Goal: Transaction & Acquisition: Purchase product/service

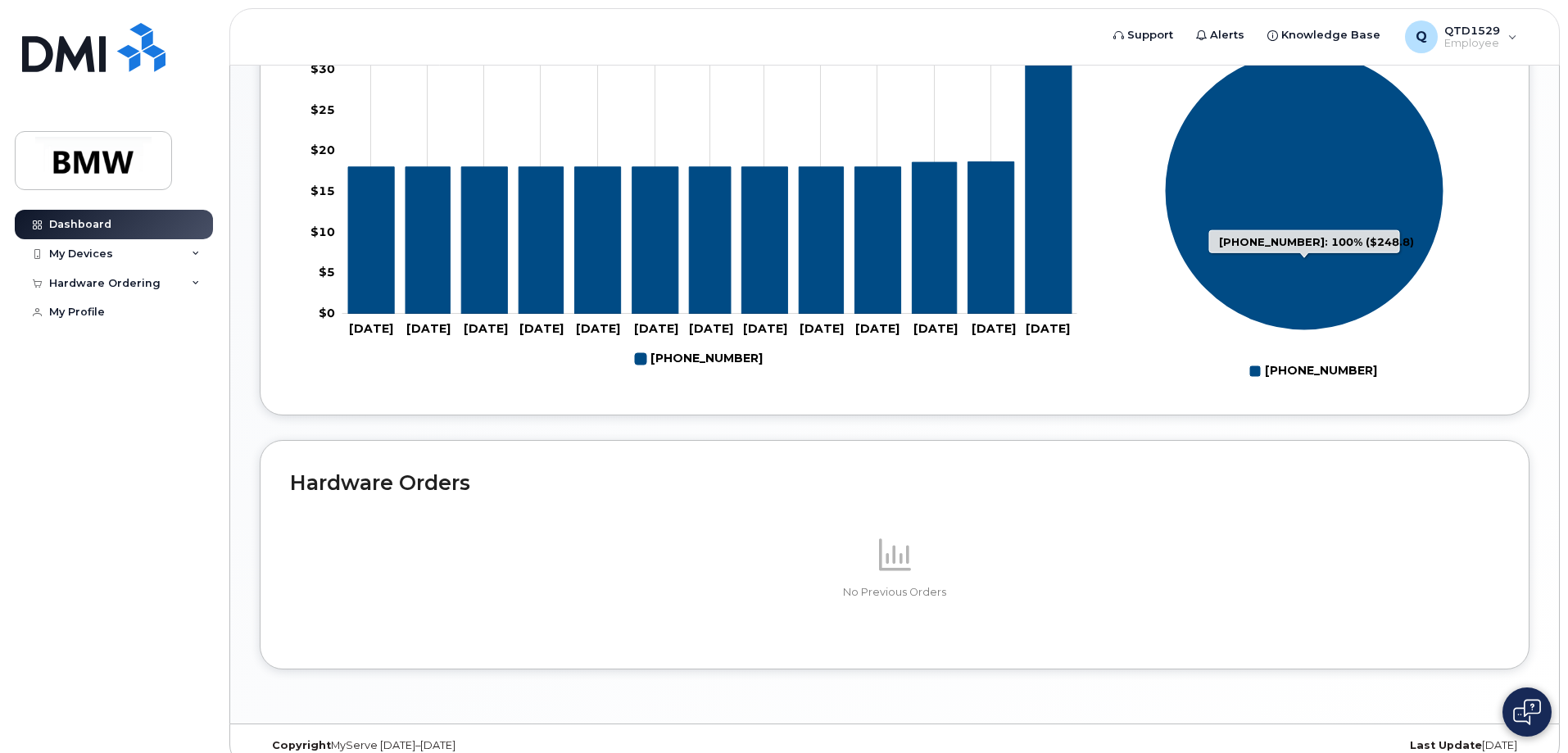
scroll to position [728, 0]
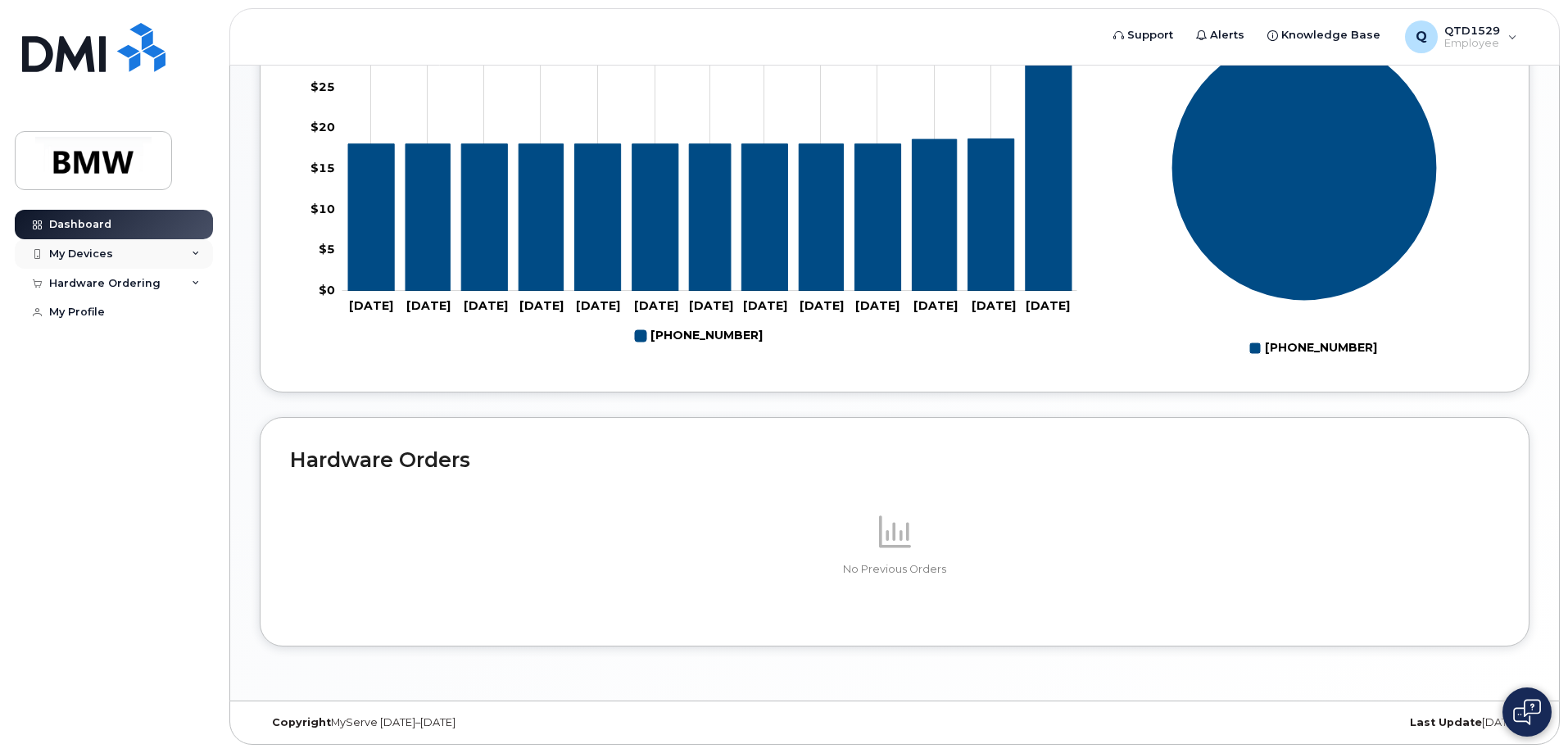
click at [147, 248] on div "My Devices" at bounding box center [113, 254] width 198 height 30
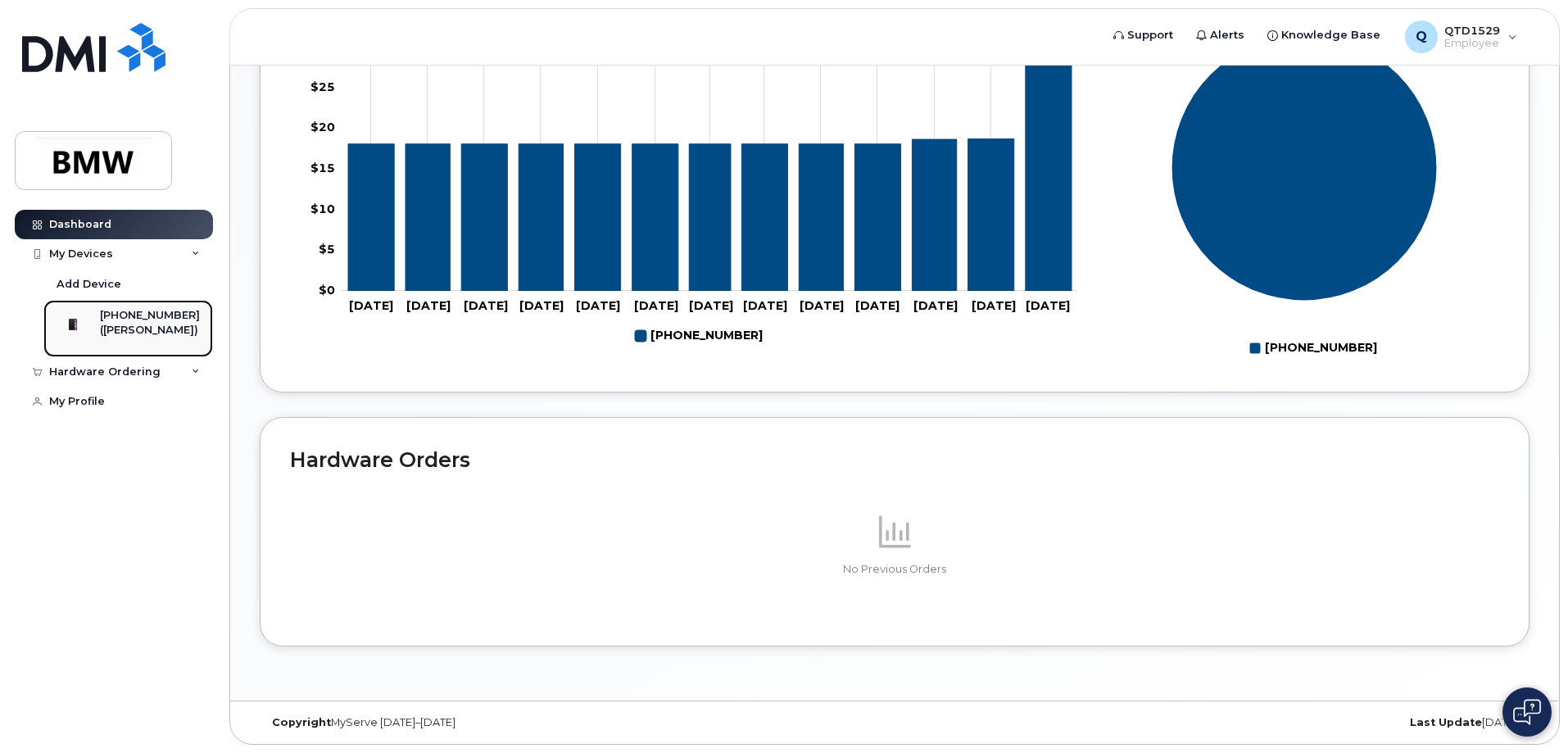
click at [130, 329] on div "([PERSON_NAME])" at bounding box center [149, 329] width 100 height 14
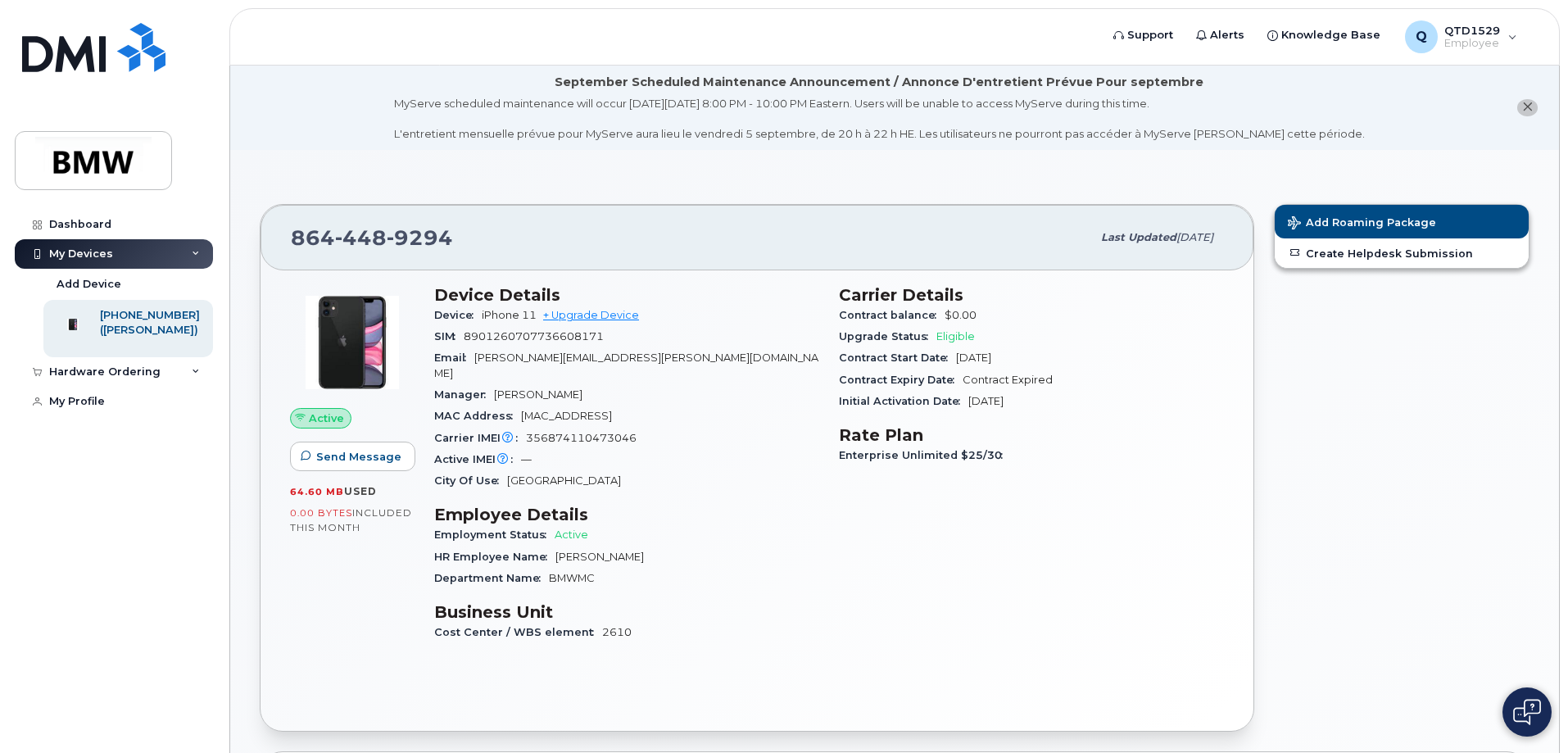
click at [944, 337] on span "Eligible" at bounding box center [955, 336] width 38 height 12
click at [90, 218] on div "Dashboard" at bounding box center [79, 225] width 62 height 13
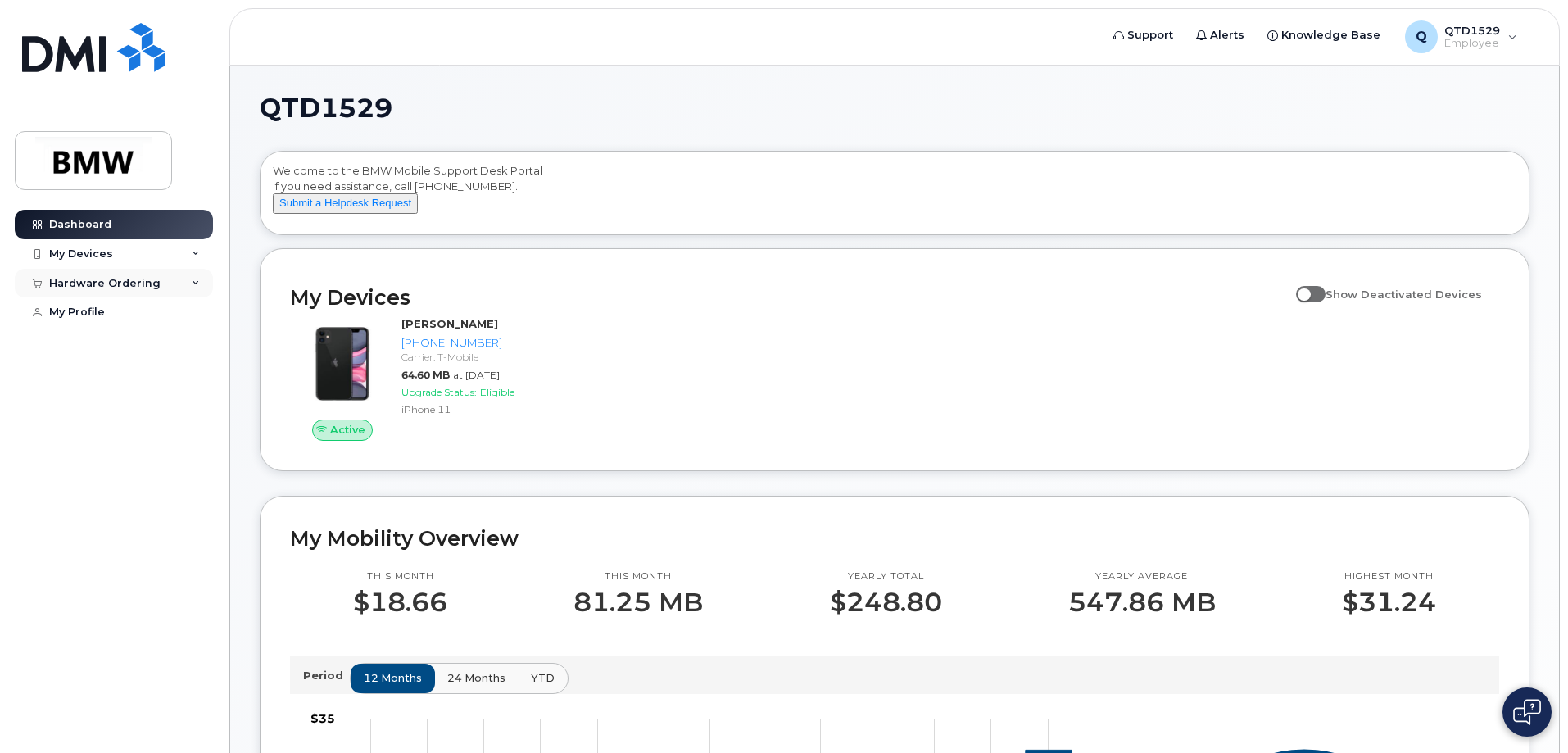
click at [184, 293] on div "Hardware Ordering" at bounding box center [113, 283] width 198 height 30
click at [107, 310] on div "New Order" at bounding box center [87, 312] width 62 height 14
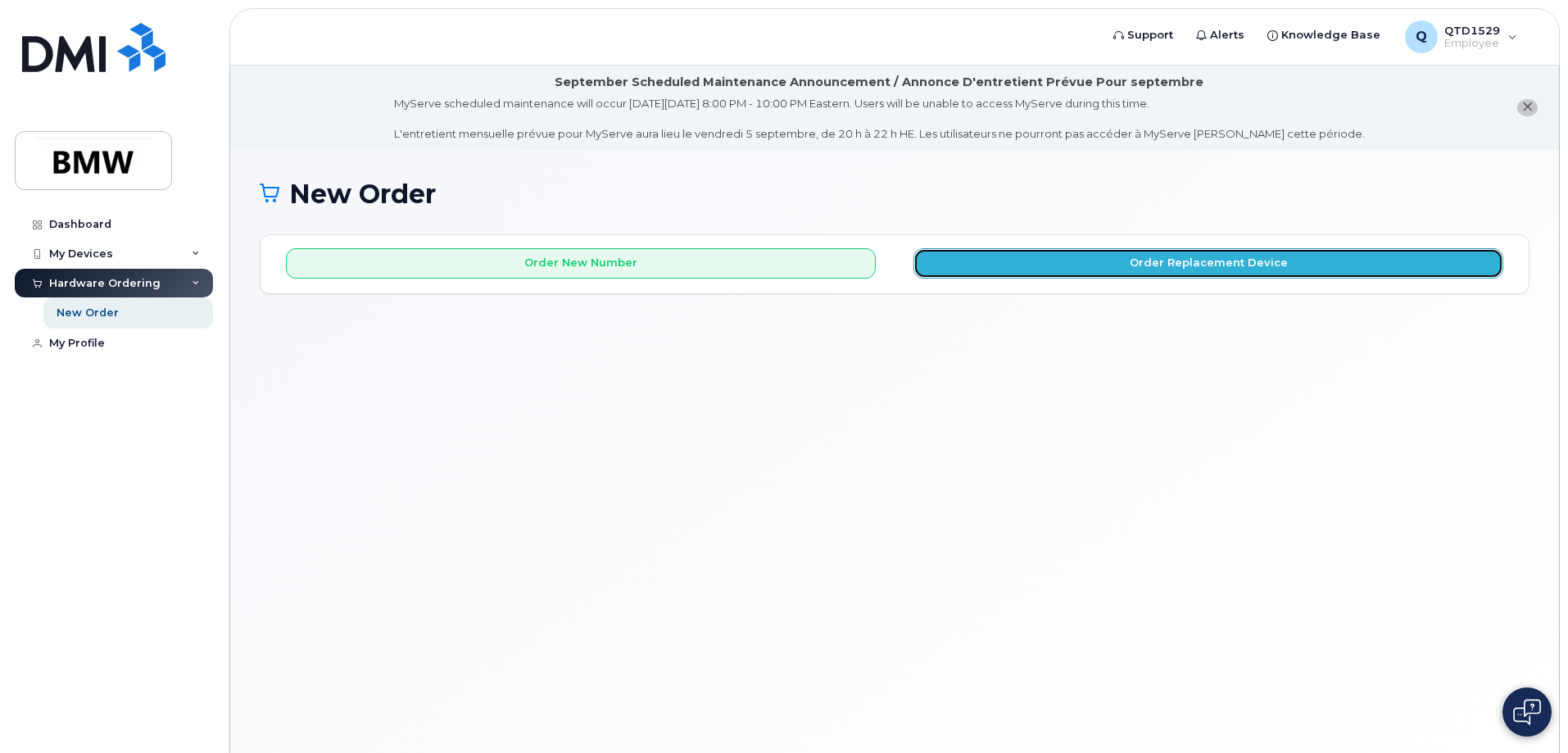
click at [1081, 264] on button "Order Replacement Device" at bounding box center [1208, 263] width 590 height 31
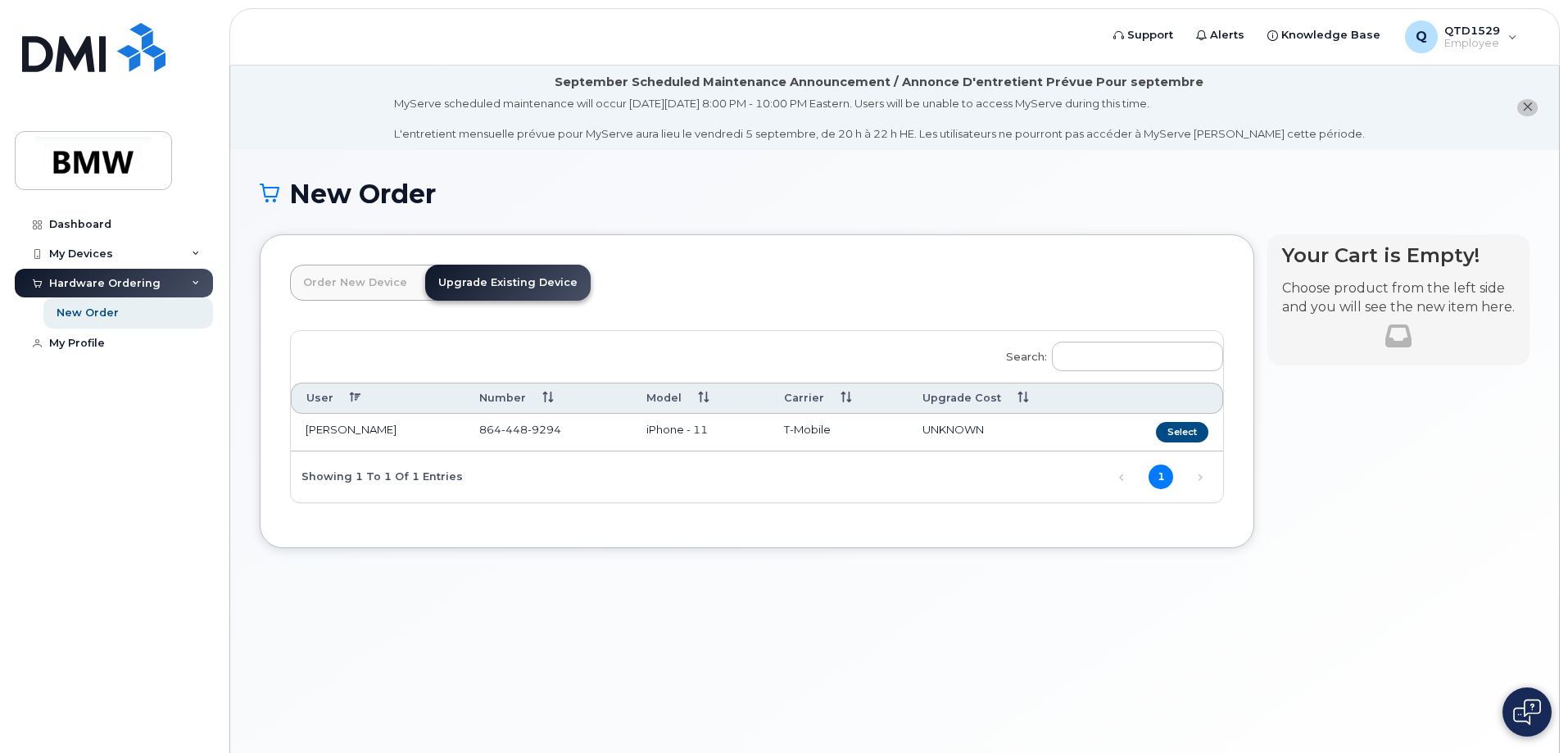
click at [485, 276] on link "Upgrade Existing Device" at bounding box center [507, 282] width 166 height 36
click at [1177, 435] on button "Select" at bounding box center [1182, 432] width 53 height 20
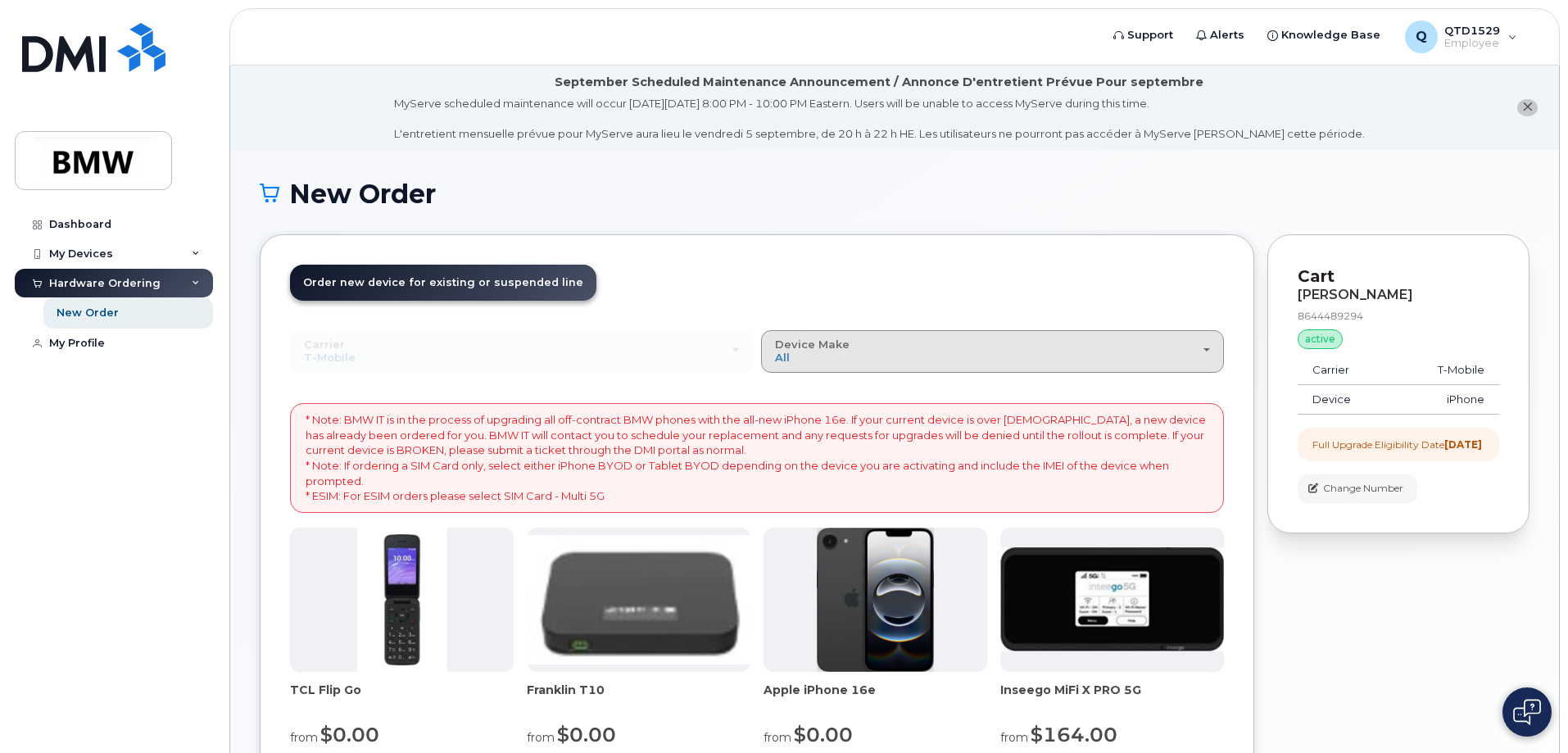
click at [841, 359] on div "Device Make All Cell Phone iPhone Modem" at bounding box center [993, 351] width 436 height 26
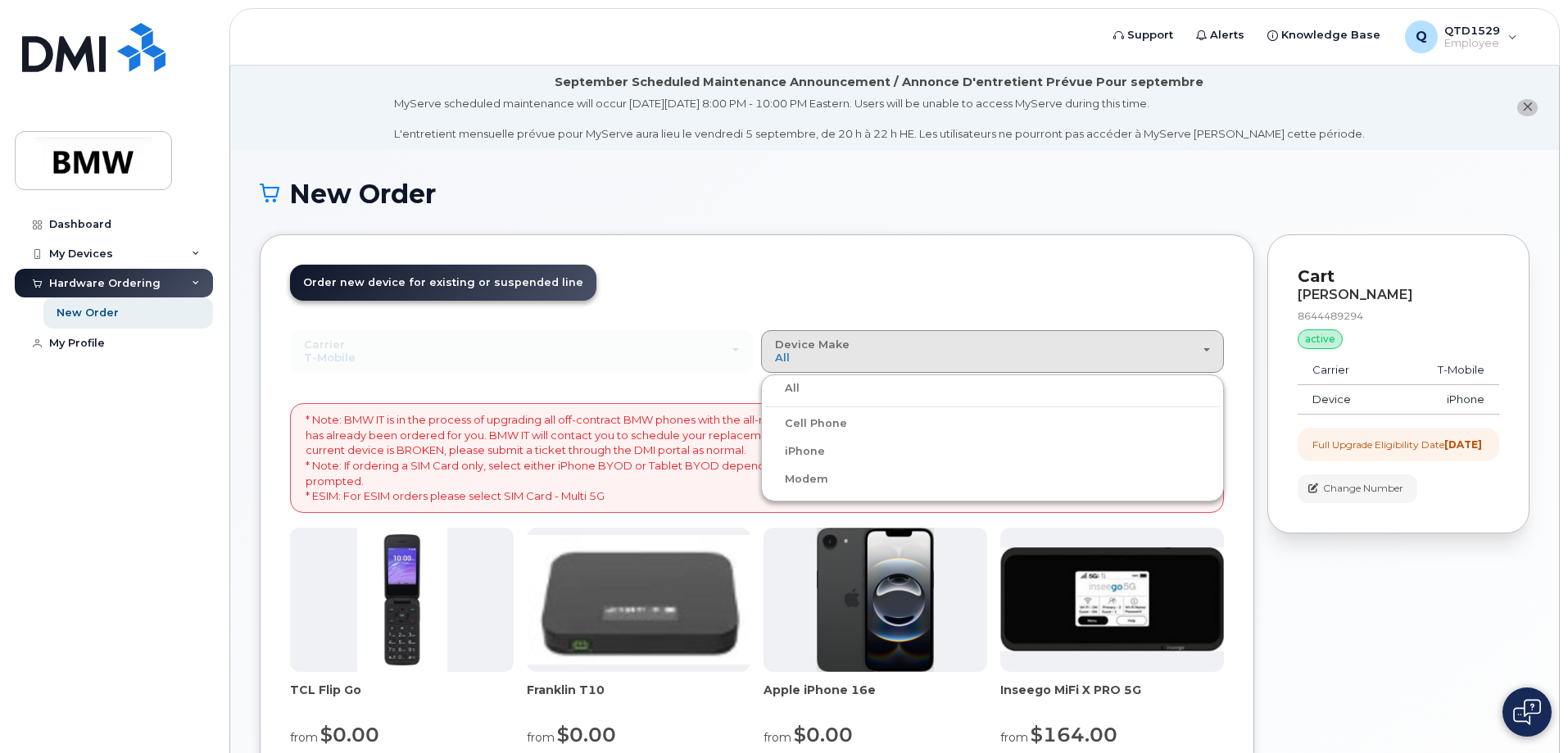
click at [812, 429] on label "Cell Phone" at bounding box center [806, 423] width 82 height 20
click at [0, 0] on input "Cell Phone" at bounding box center [0, 0] width 0 height 0
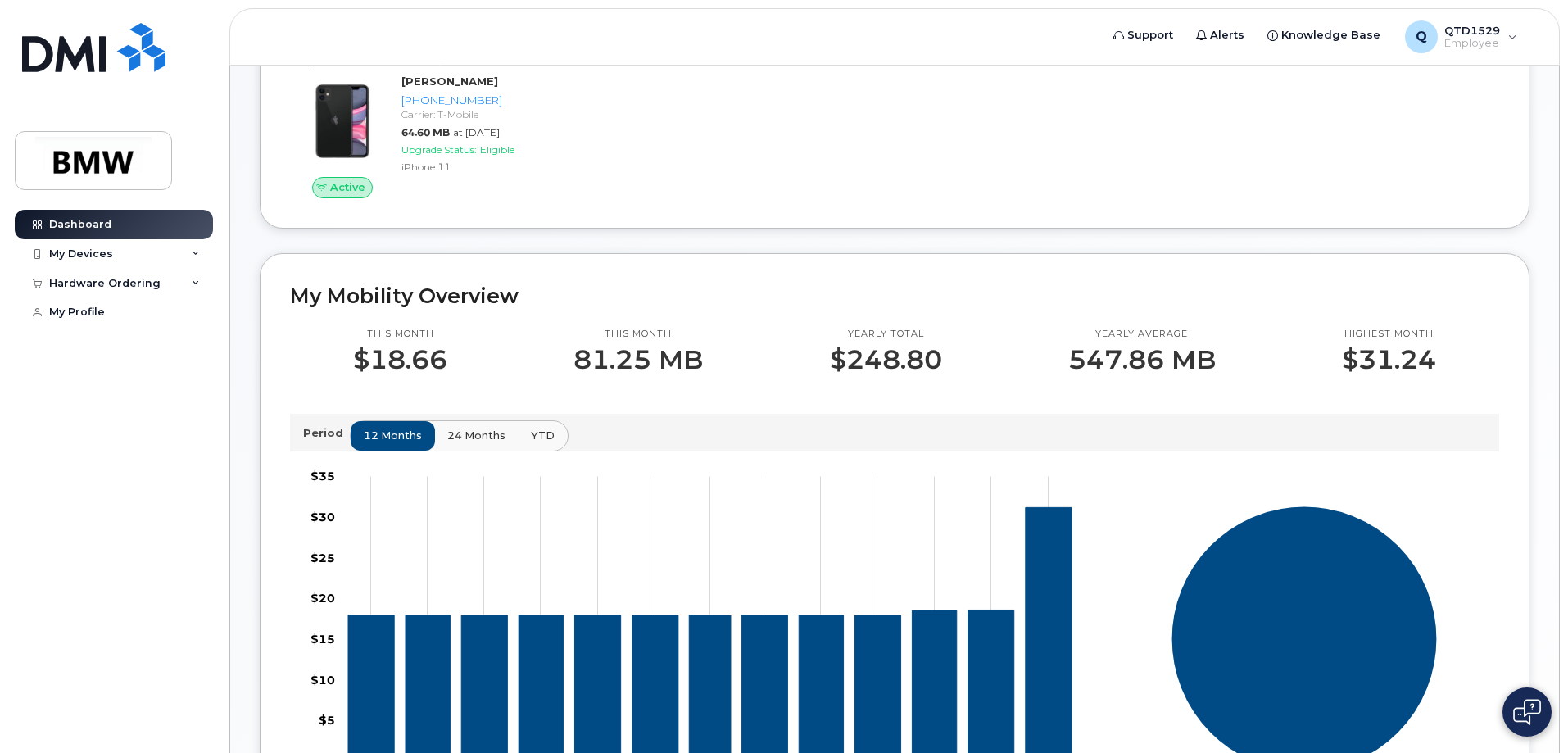
scroll to position [82, 0]
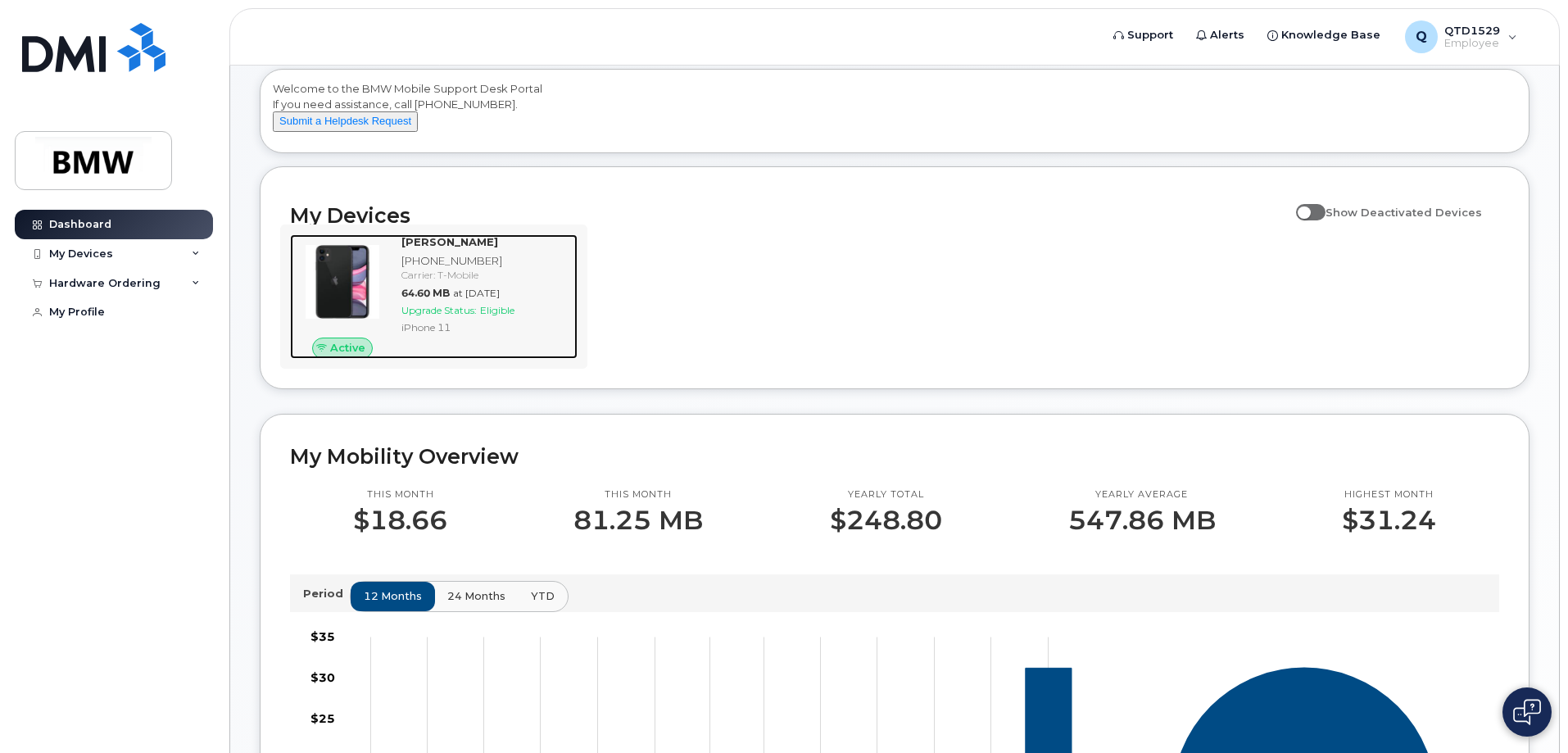
click at [448, 317] on div "Upgrade Status: Eligible" at bounding box center [485, 310] width 169 height 14
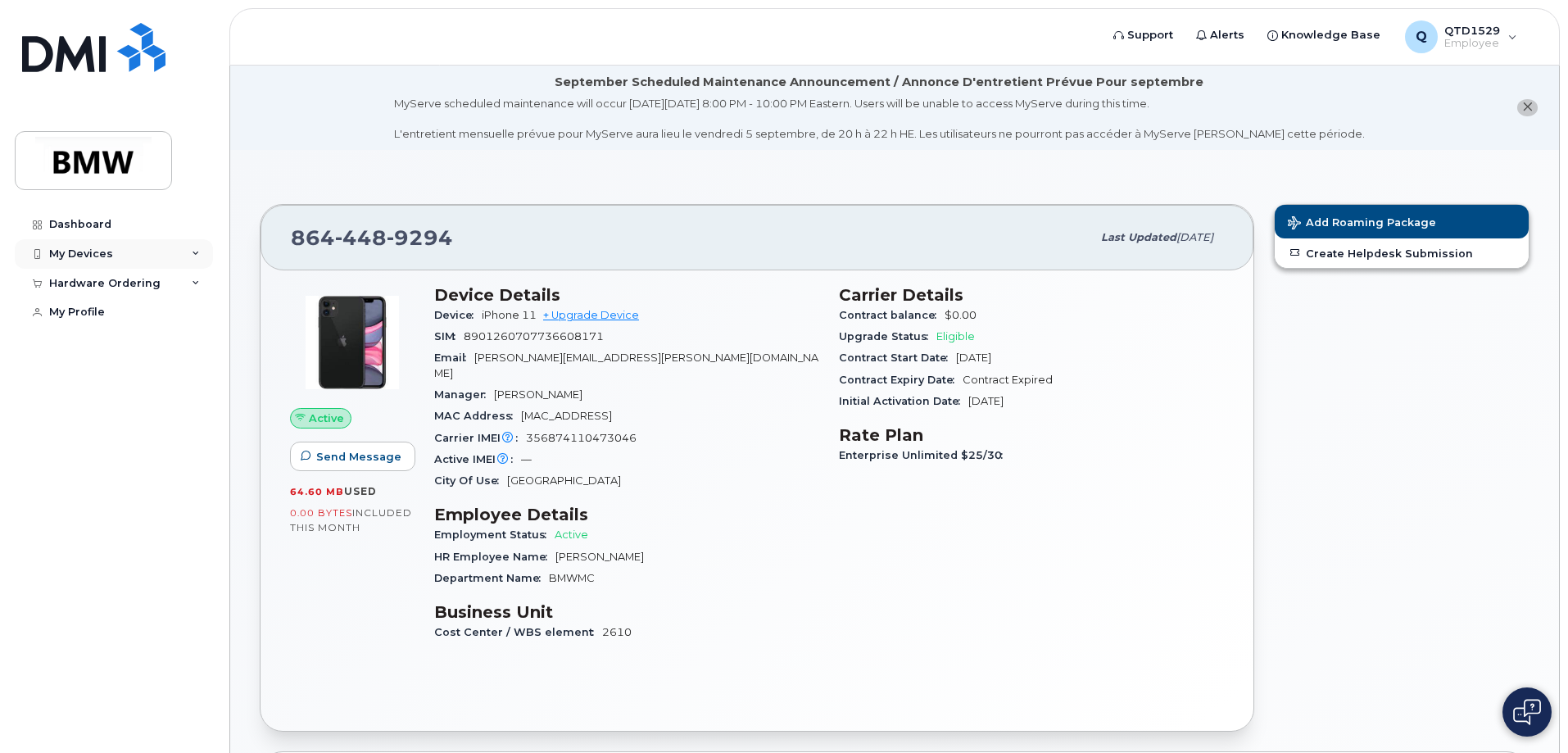
click at [198, 253] on icon at bounding box center [195, 254] width 9 height 9
click at [194, 376] on icon at bounding box center [195, 371] width 9 height 9
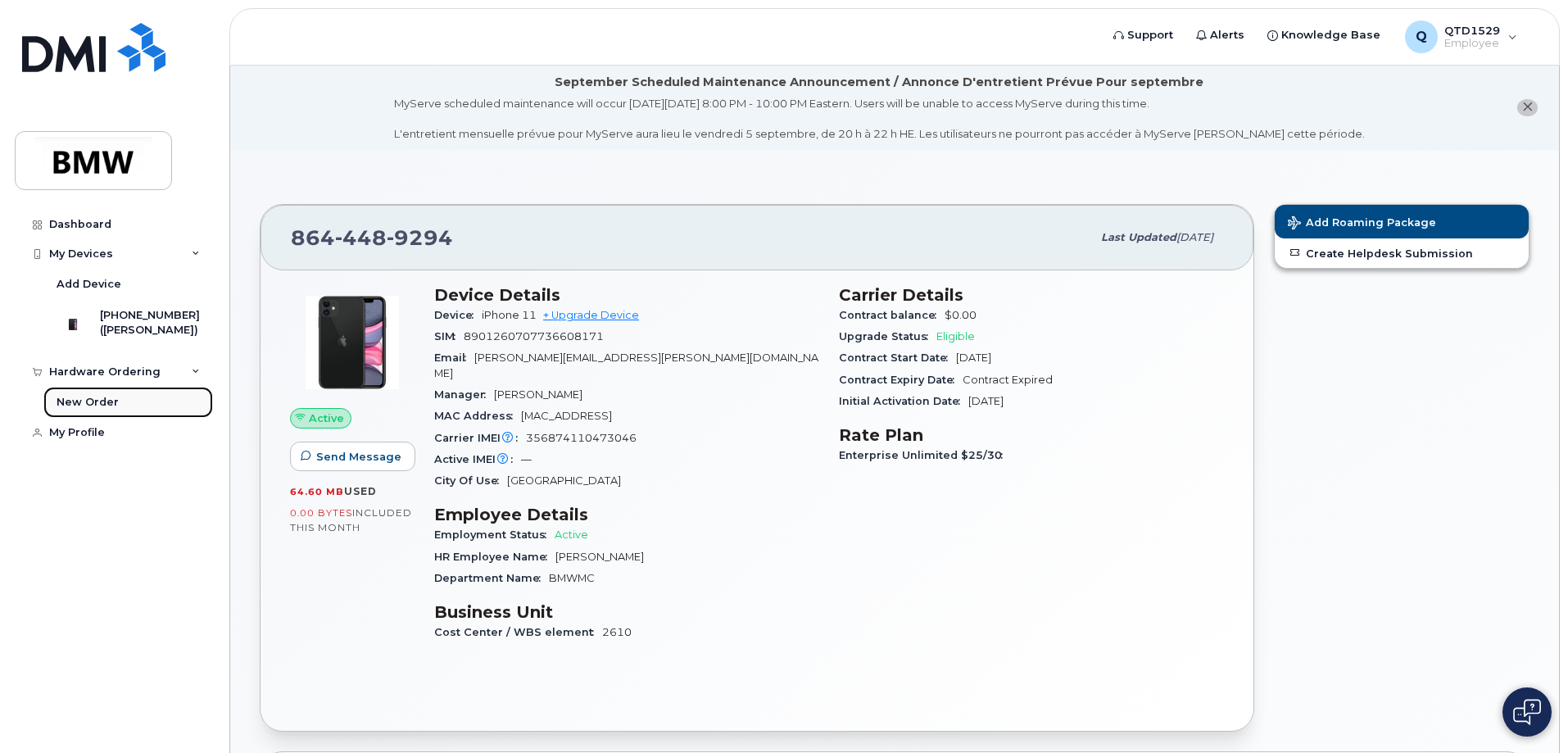
click at [101, 410] on div "New Order" at bounding box center [87, 402] width 62 height 14
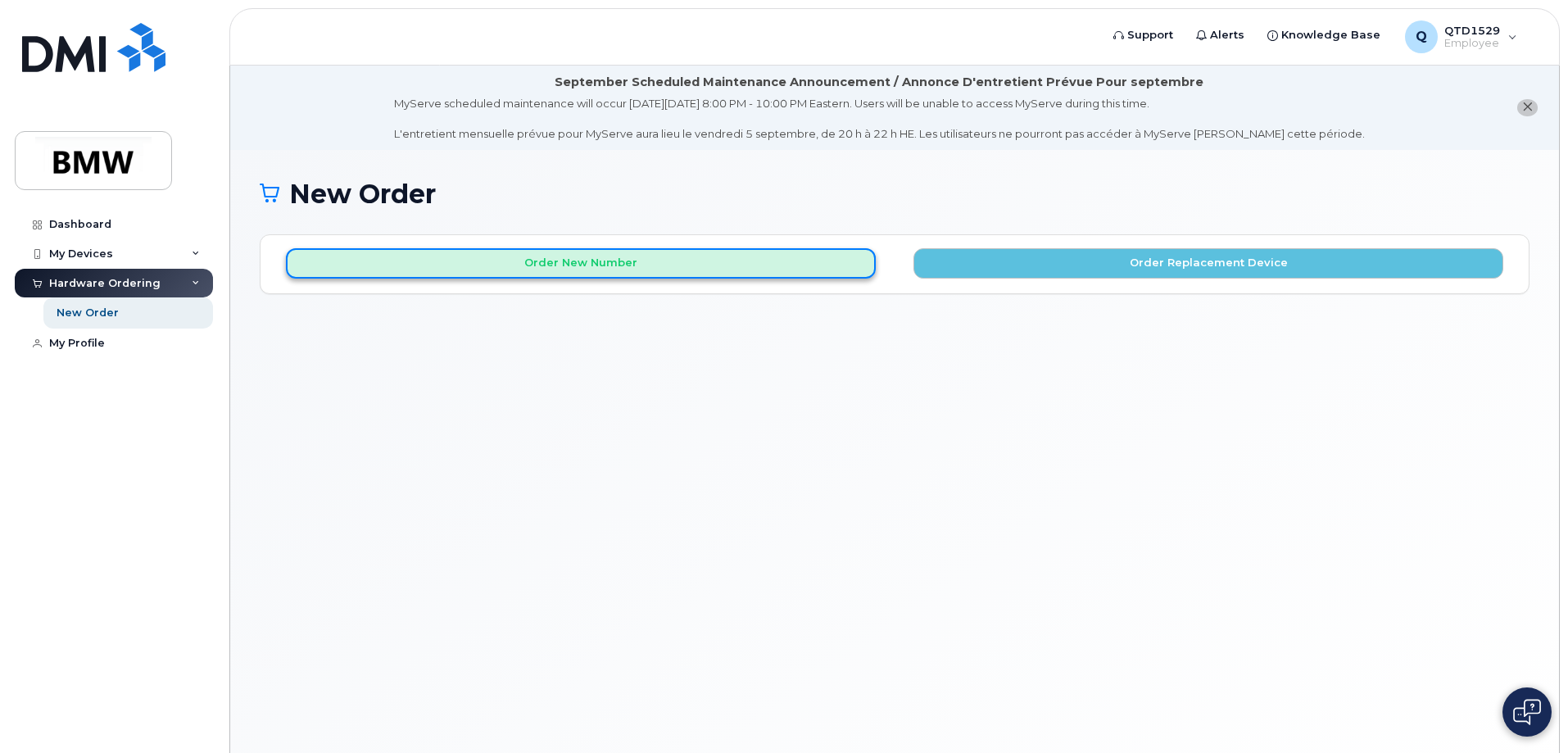
click at [715, 270] on button "Order New Number" at bounding box center [581, 263] width 590 height 31
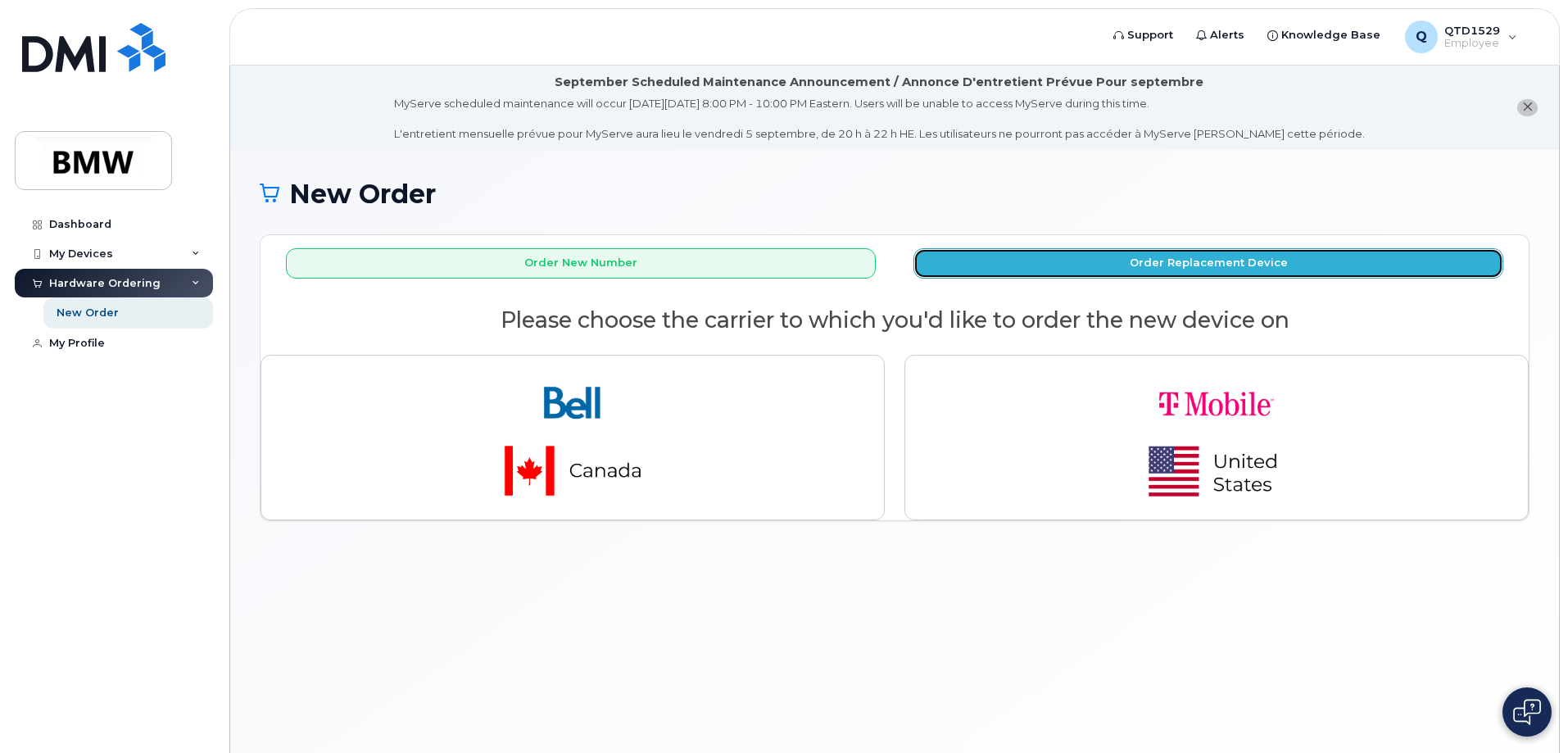
click at [1192, 265] on button "Order Replacement Device" at bounding box center [1208, 263] width 590 height 31
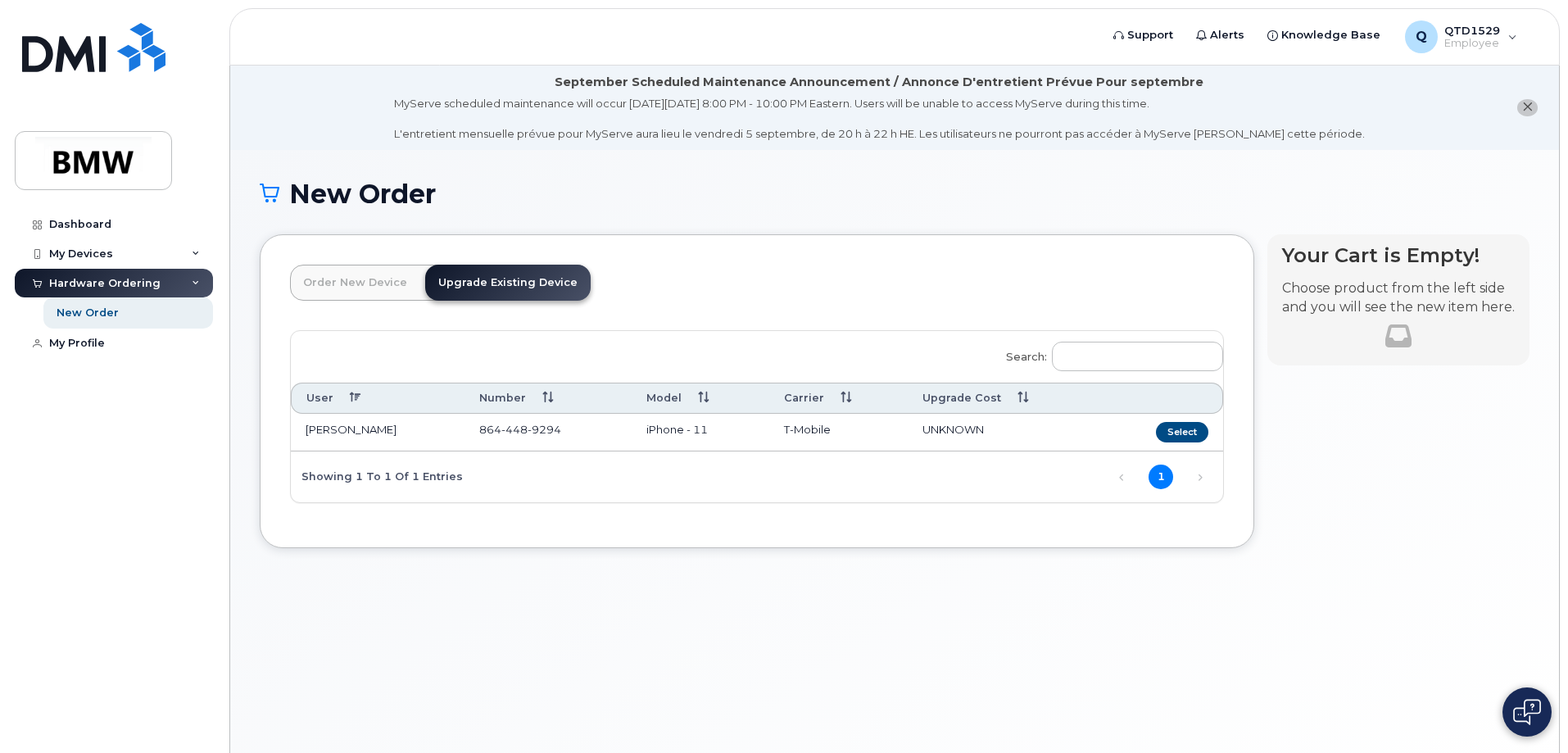
click at [355, 277] on link "Order New Device" at bounding box center [355, 282] width 130 height 36
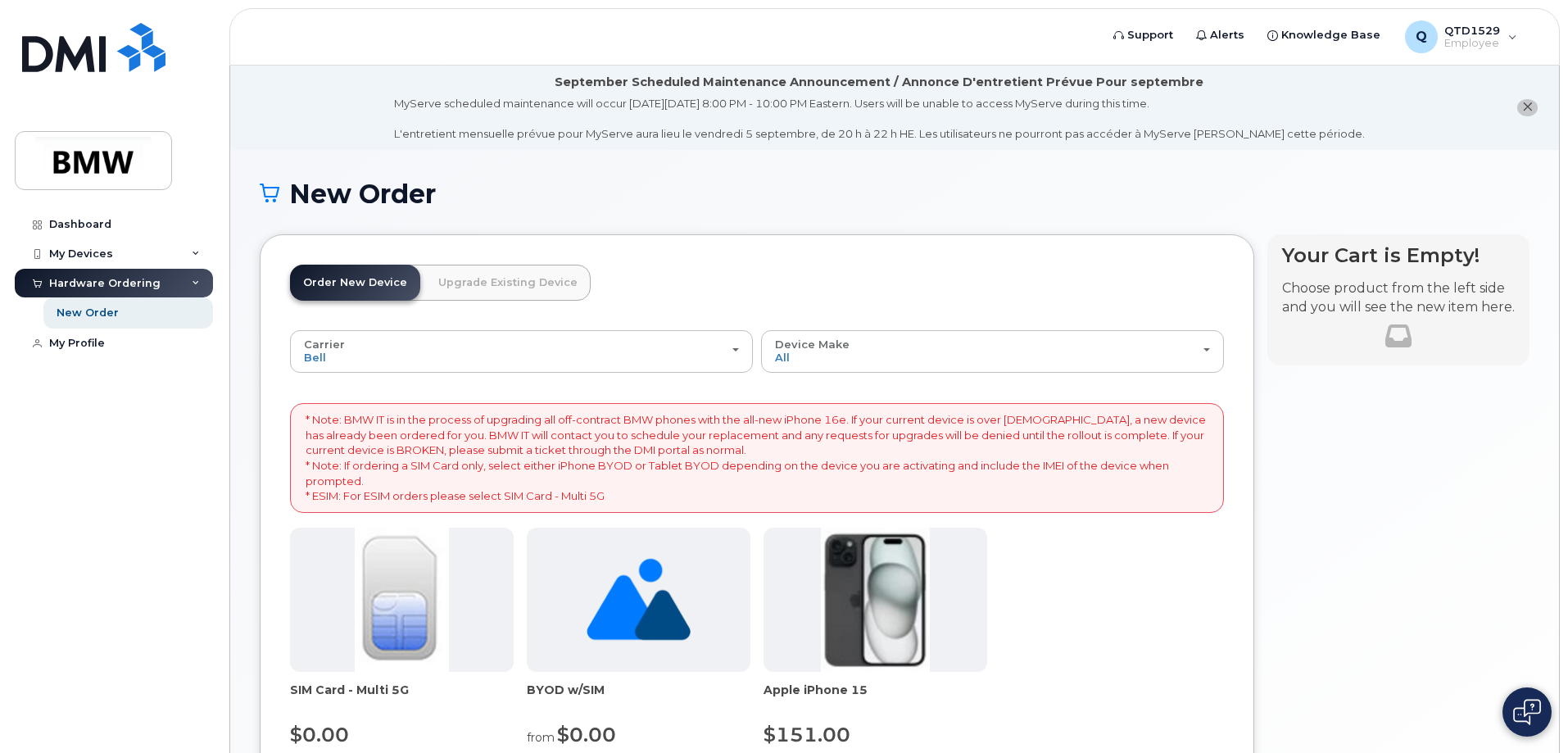
click at [535, 299] on link "Upgrade Existing Device" at bounding box center [507, 282] width 166 height 36
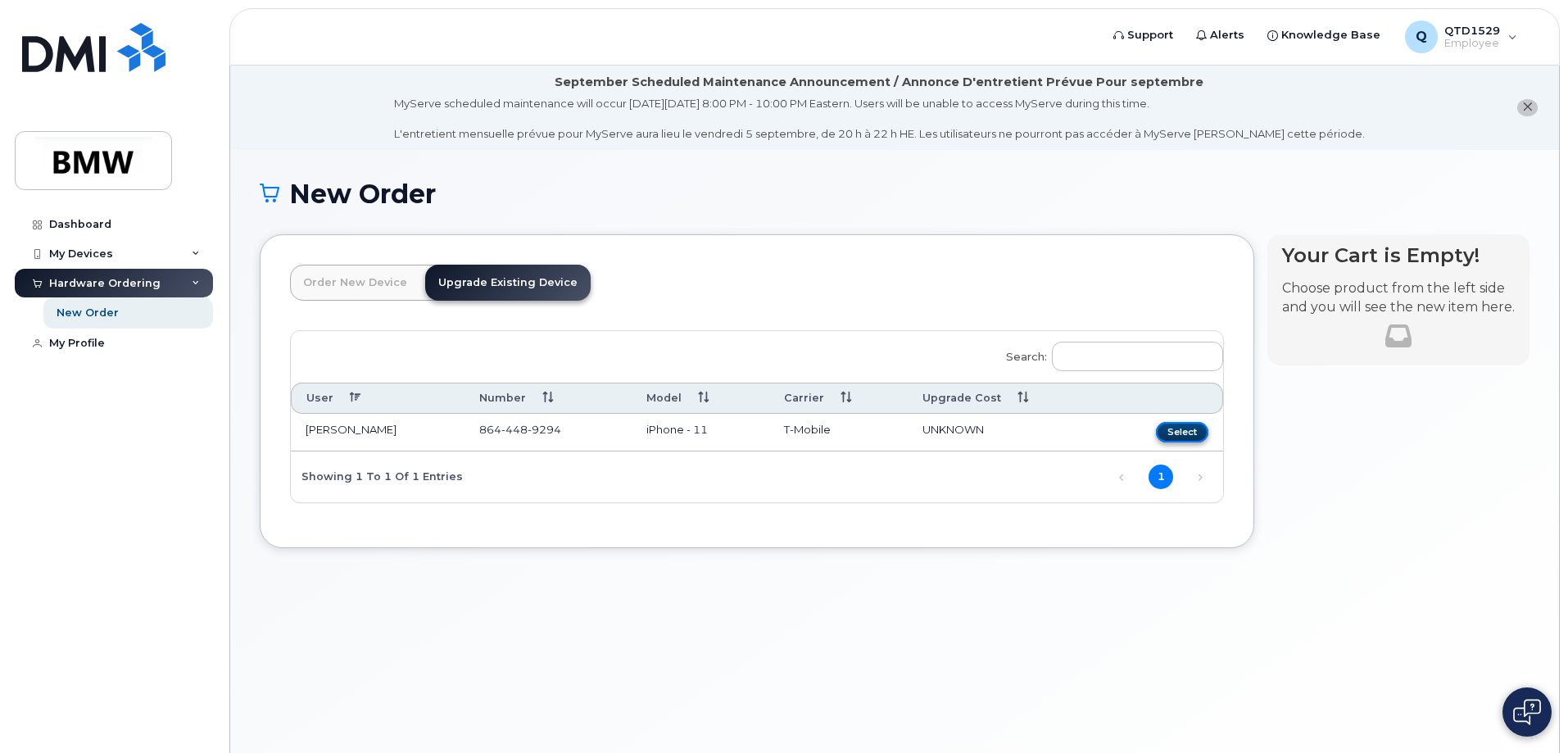
click at [1182, 434] on button "Select" at bounding box center [1182, 432] width 53 height 20
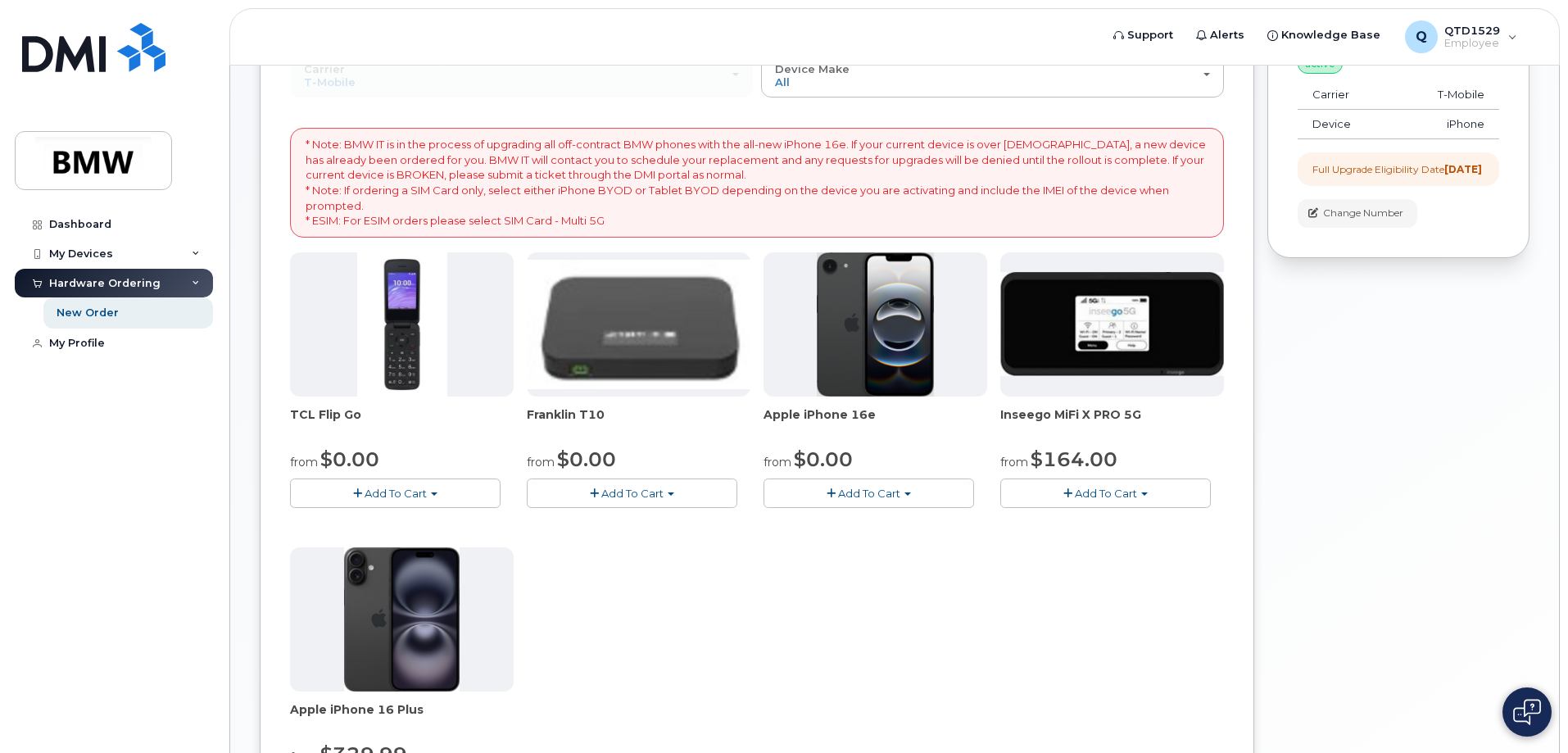
scroll to position [410, 0]
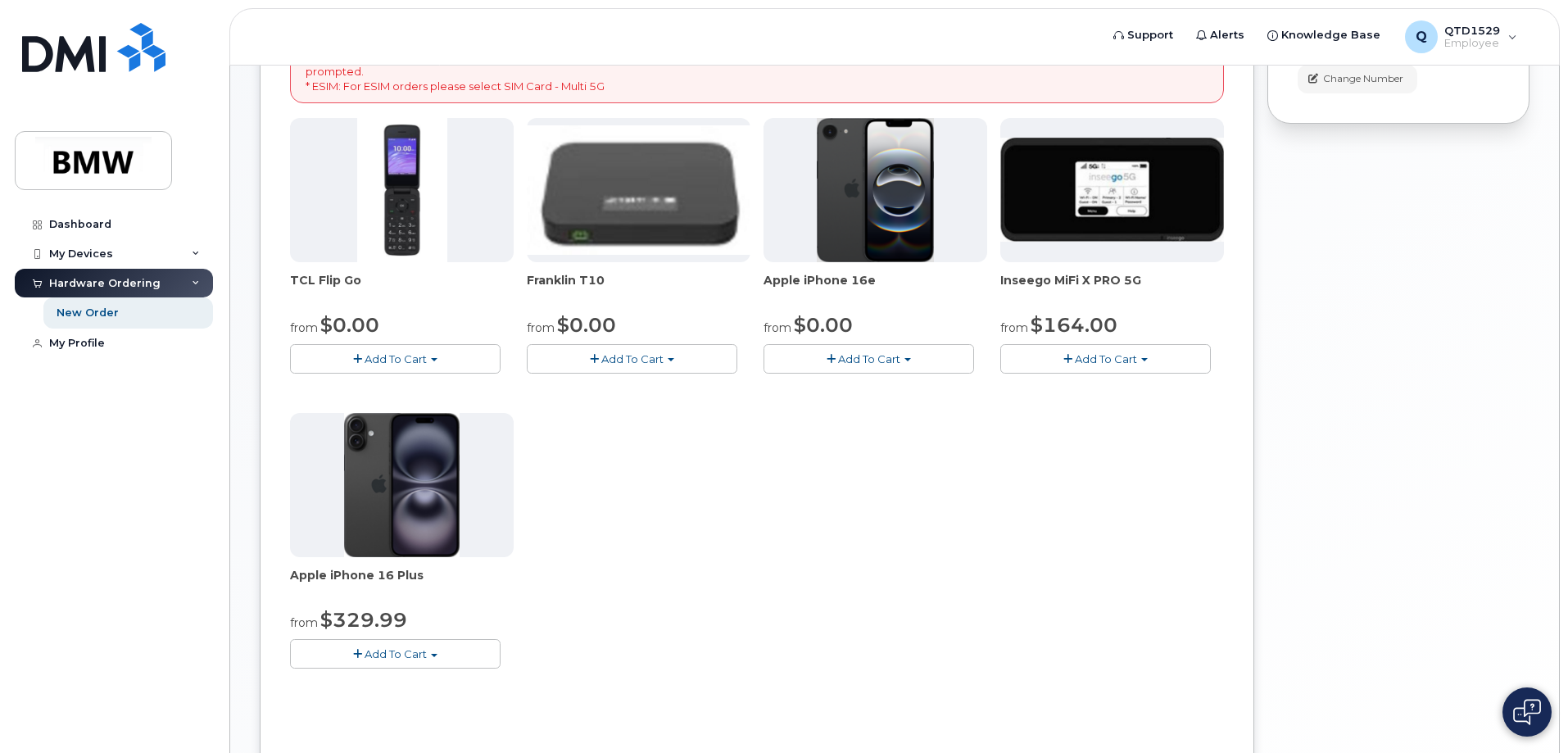
click at [895, 159] on img at bounding box center [875, 189] width 118 height 144
click at [908, 370] on button "Add To Cart" at bounding box center [869, 359] width 211 height 29
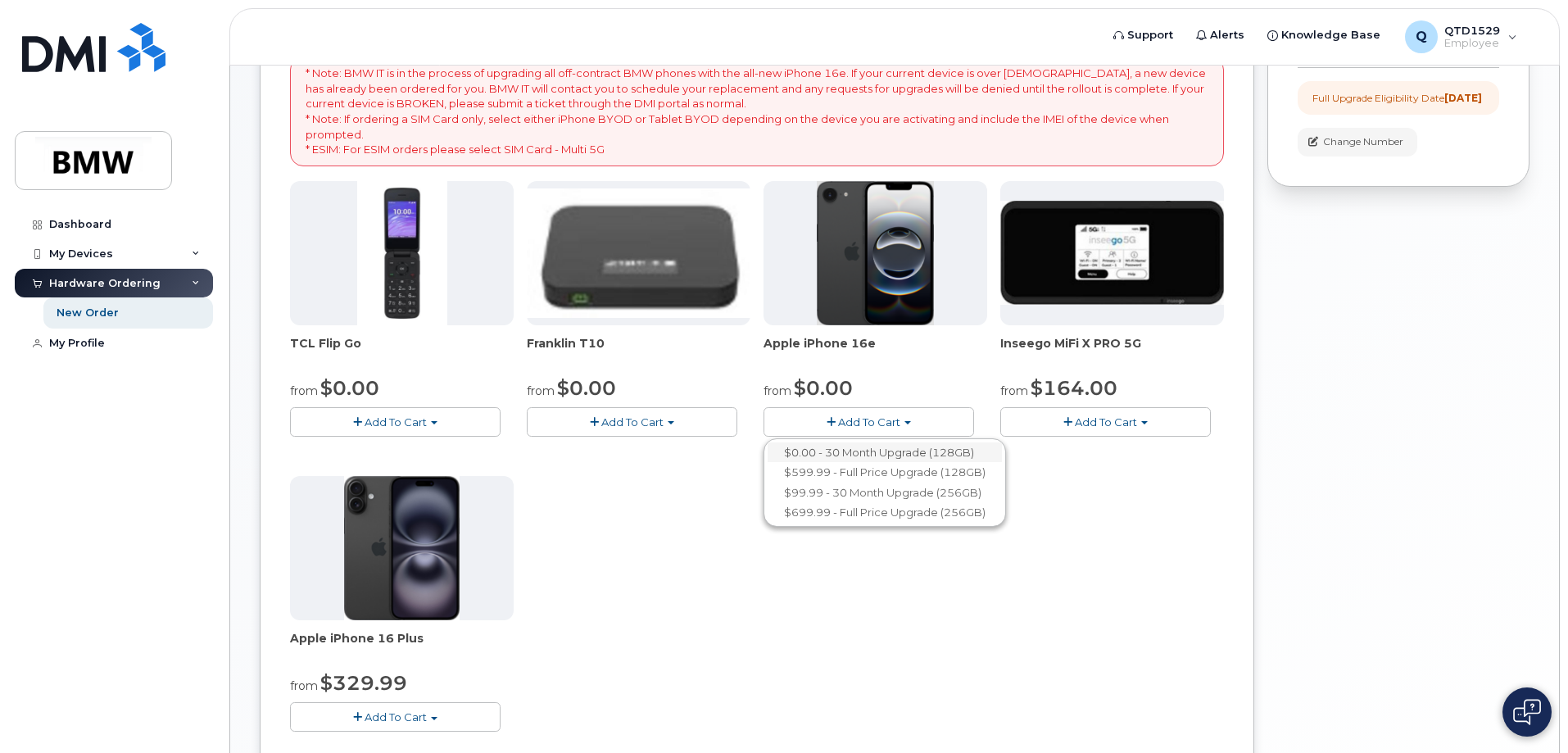
scroll to position [327, 0]
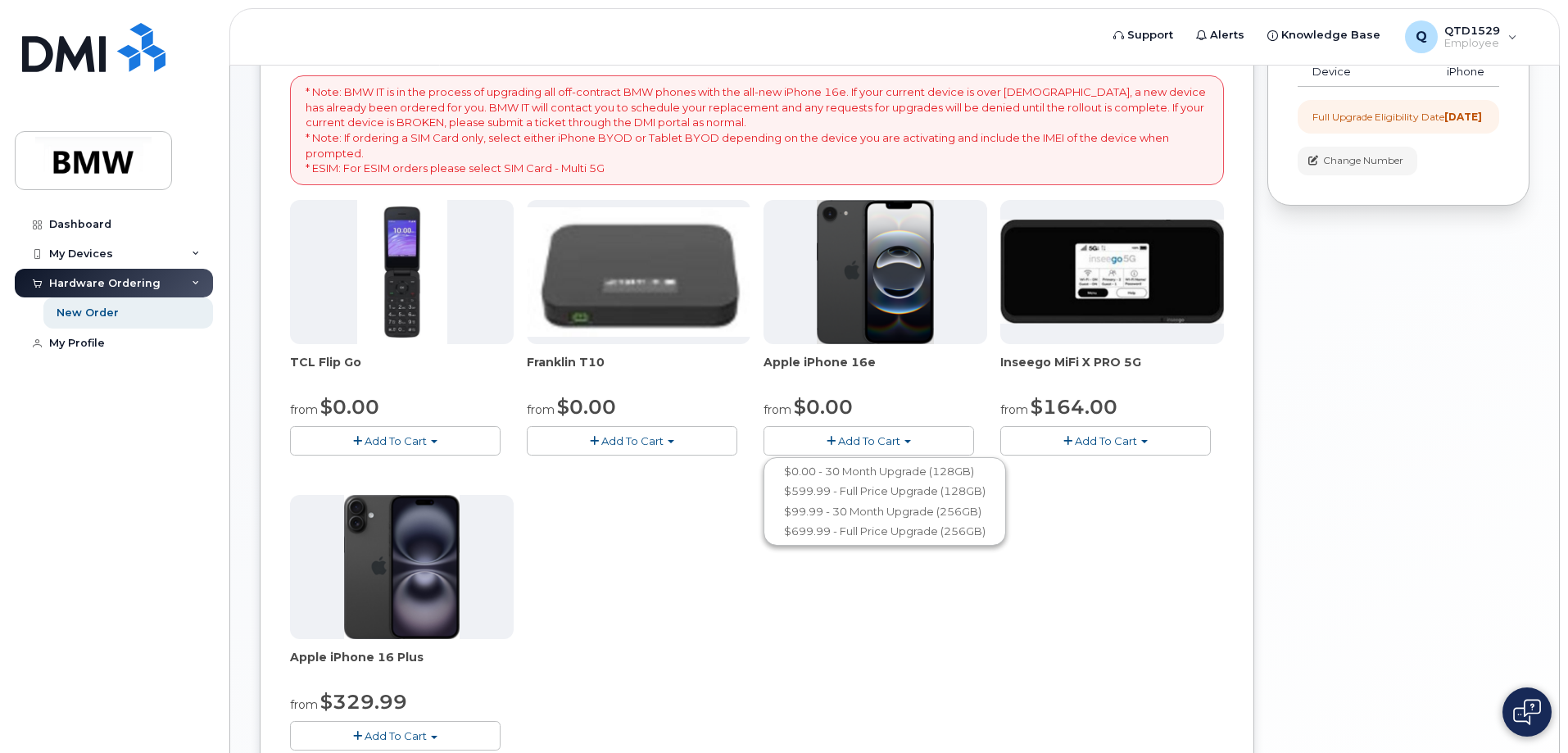
click at [794, 598] on div "TCL Flip Go from $0.00 Add To Cart $0.00 - 30 month Upgrade $96.00 - Full Price…" at bounding box center [757, 488] width 934 height 577
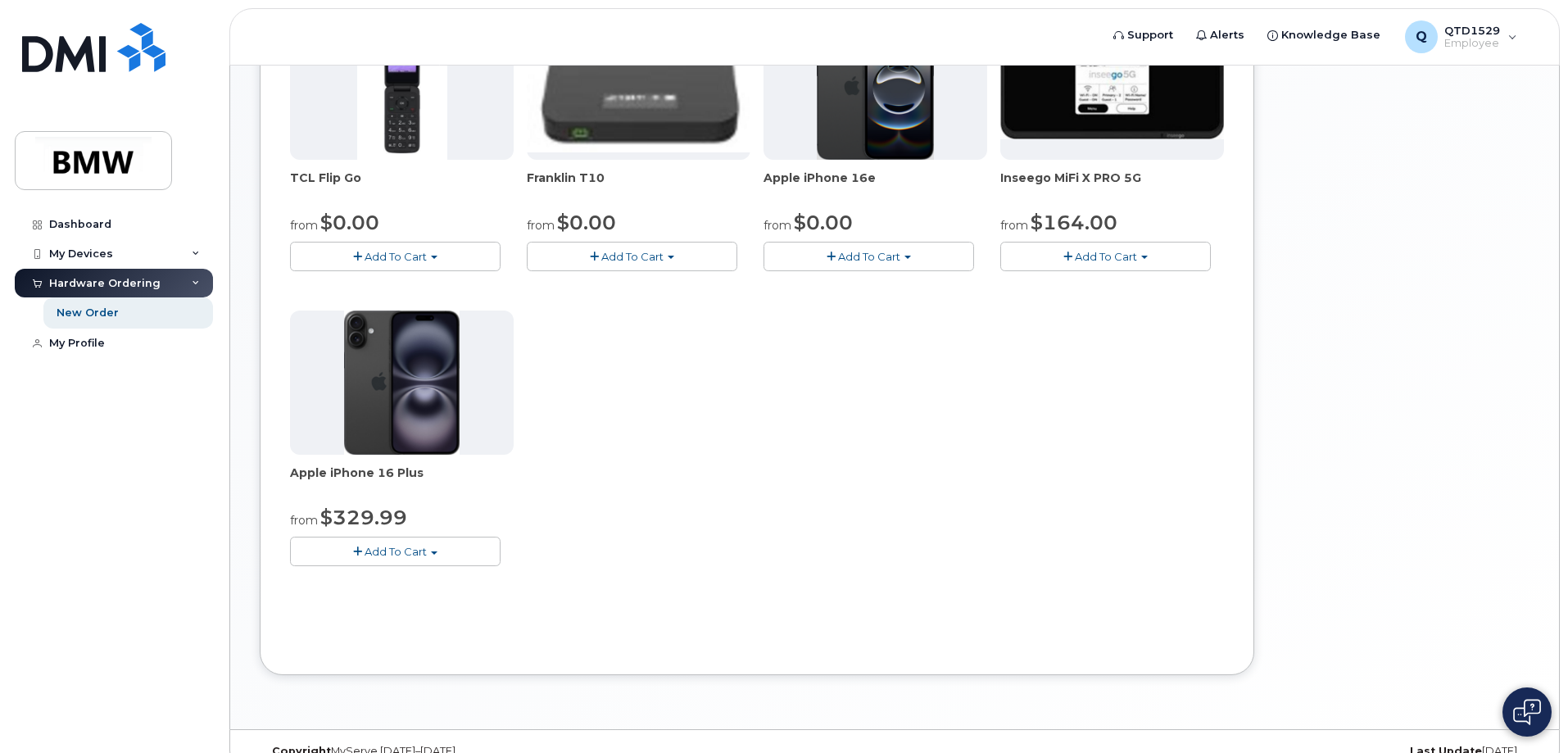
scroll to position [541, 0]
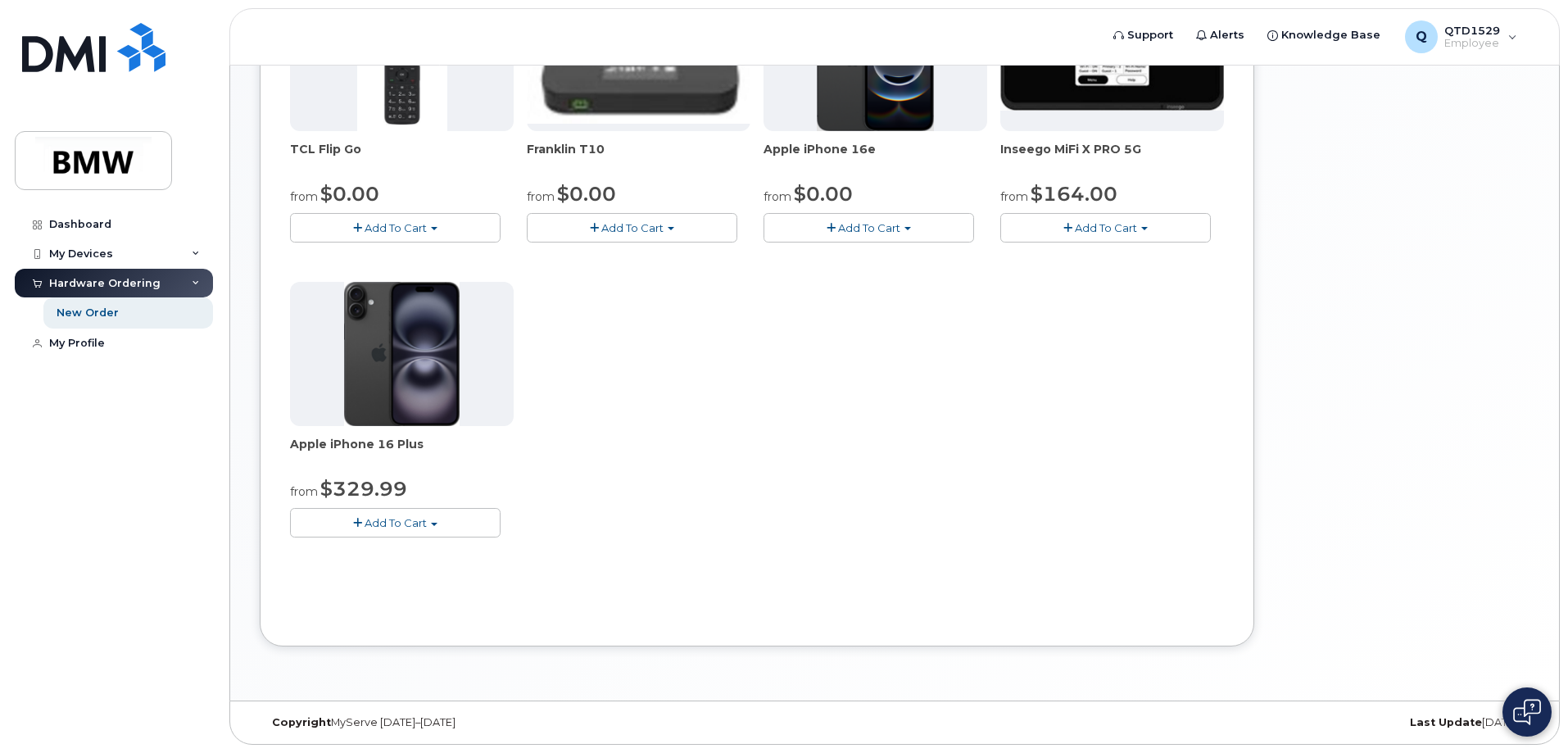
click at [404, 536] on button "Add To Cart" at bounding box center [395, 522] width 211 height 29
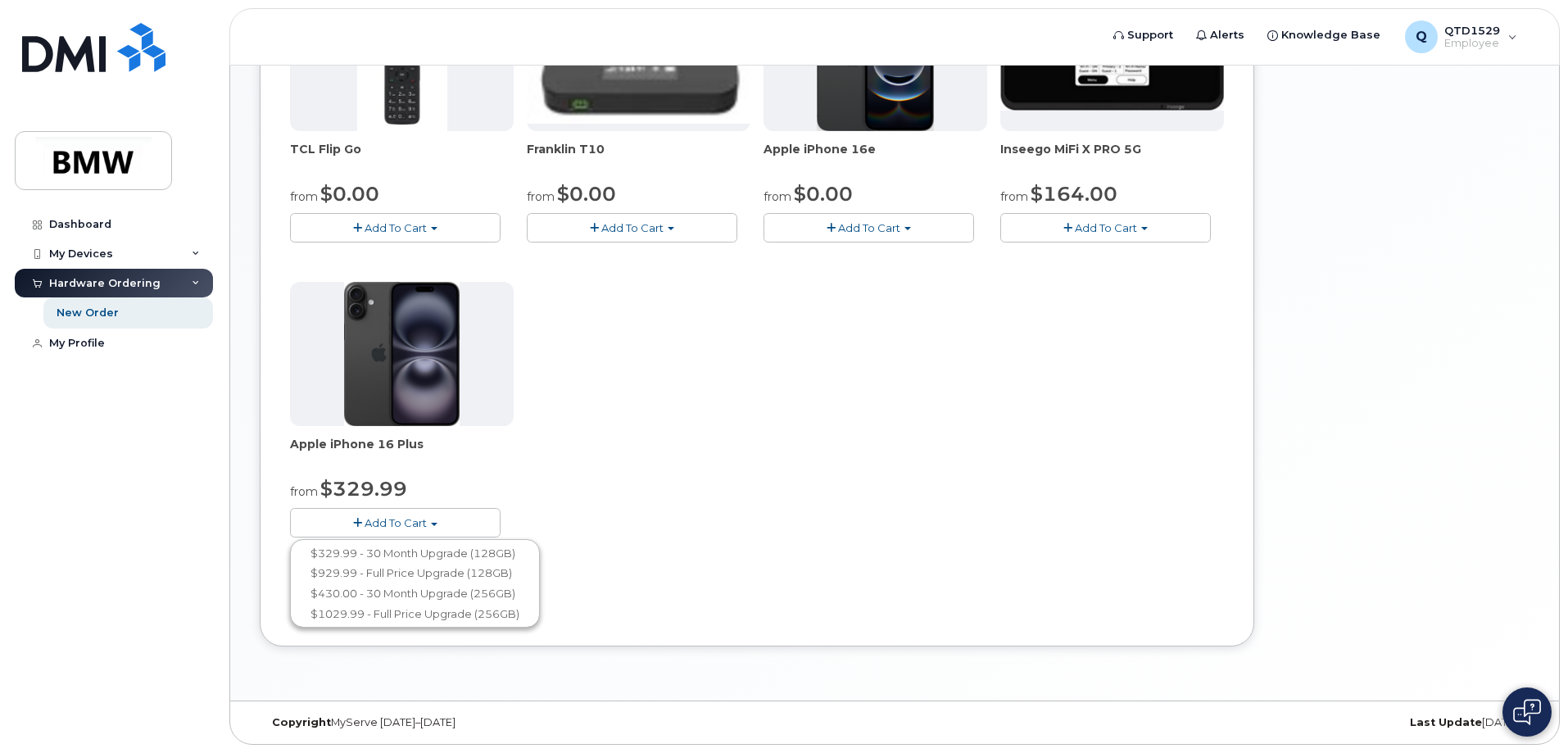
drag, startPoint x: 819, startPoint y: 474, endPoint x: 822, endPoint y: 442, distance: 32.1
click at [819, 469] on div "TCL Flip Go from $0.00 Add To Cart $0.00 - 30 month Upgrade $96.00 - Full Price…" at bounding box center [757, 275] width 934 height 577
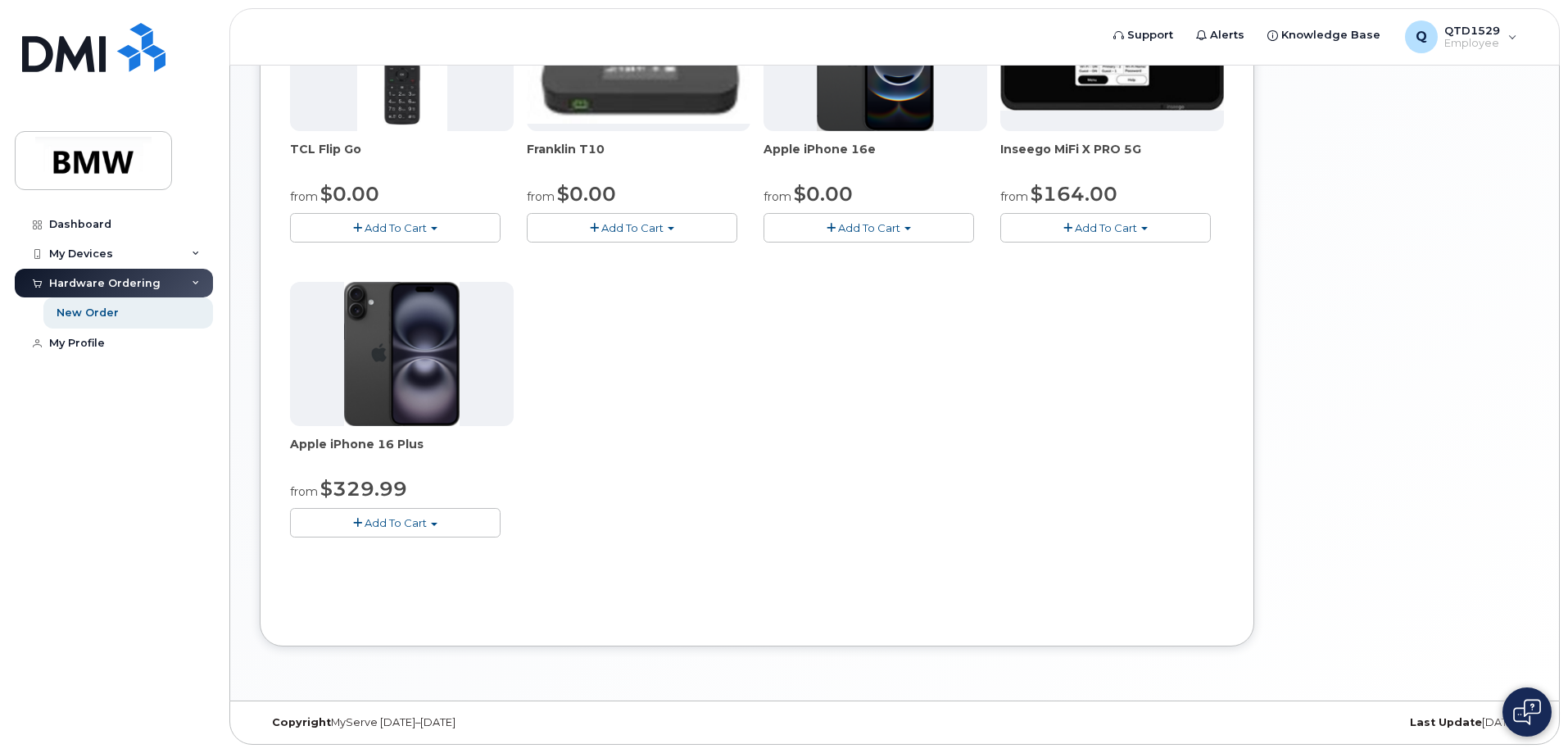
click at [837, 215] on button "Add To Cart" at bounding box center [869, 228] width 211 height 29
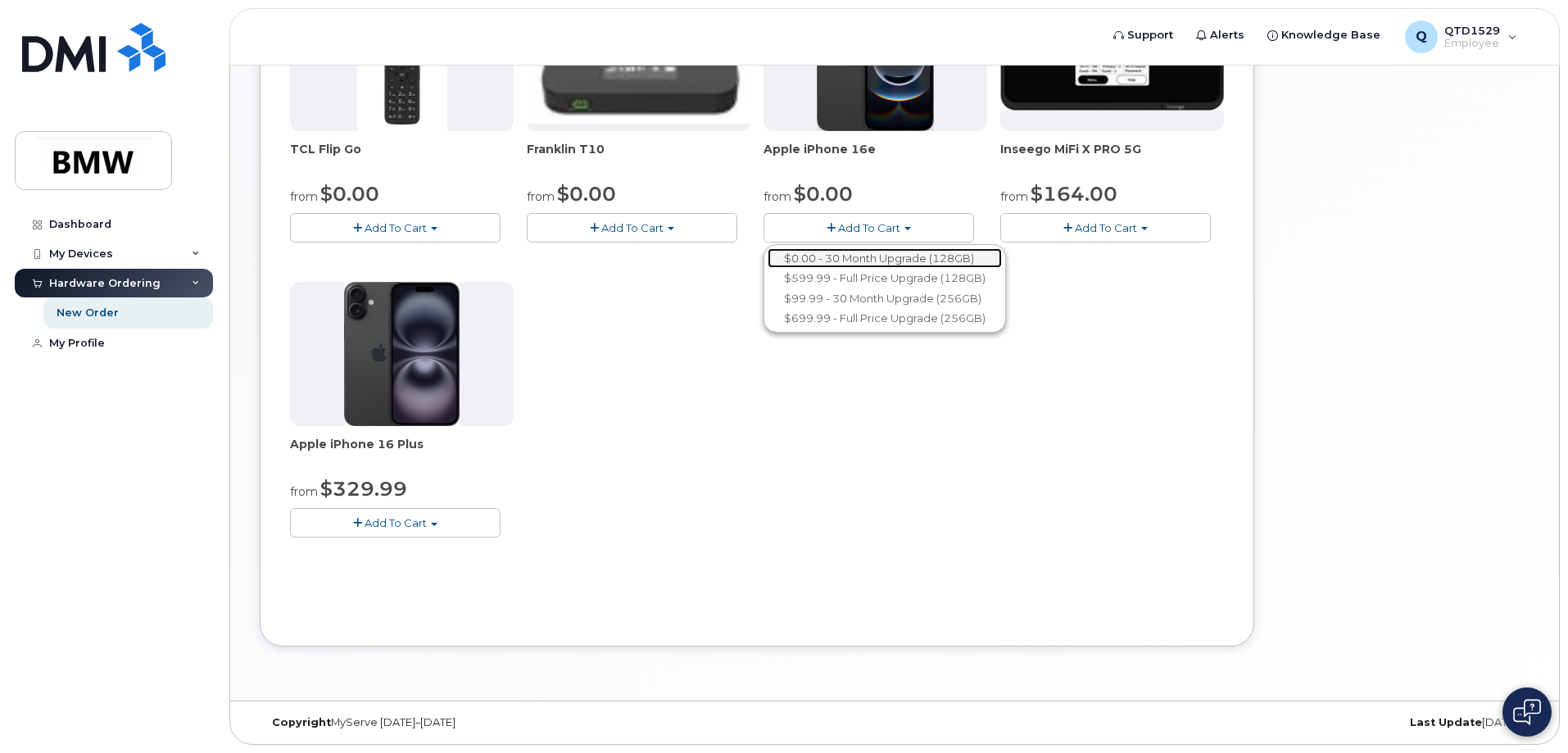
click at [860, 258] on link "$0.00 - 30 Month Upgrade (128GB)" at bounding box center [885, 257] width 235 height 20
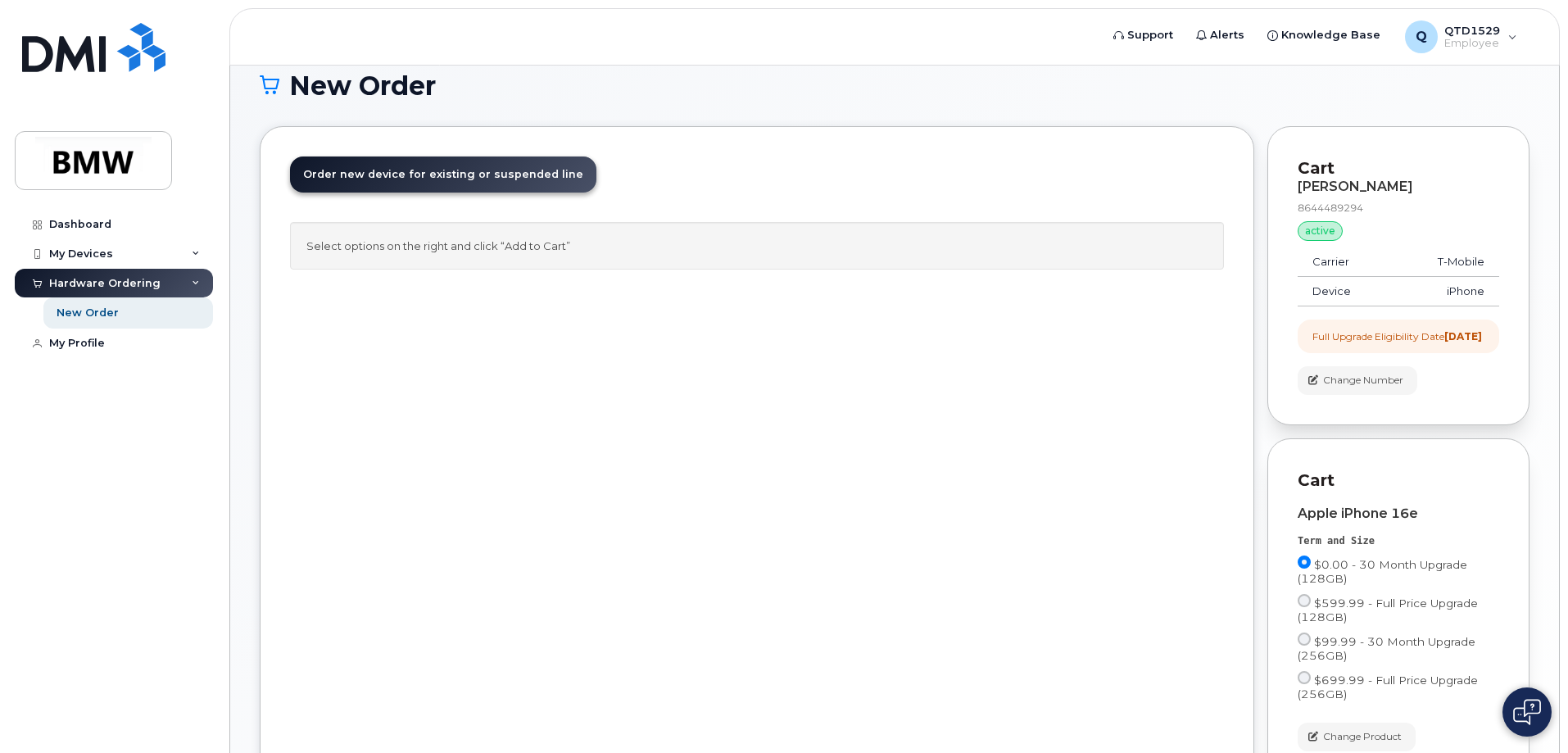
scroll to position [75, 0]
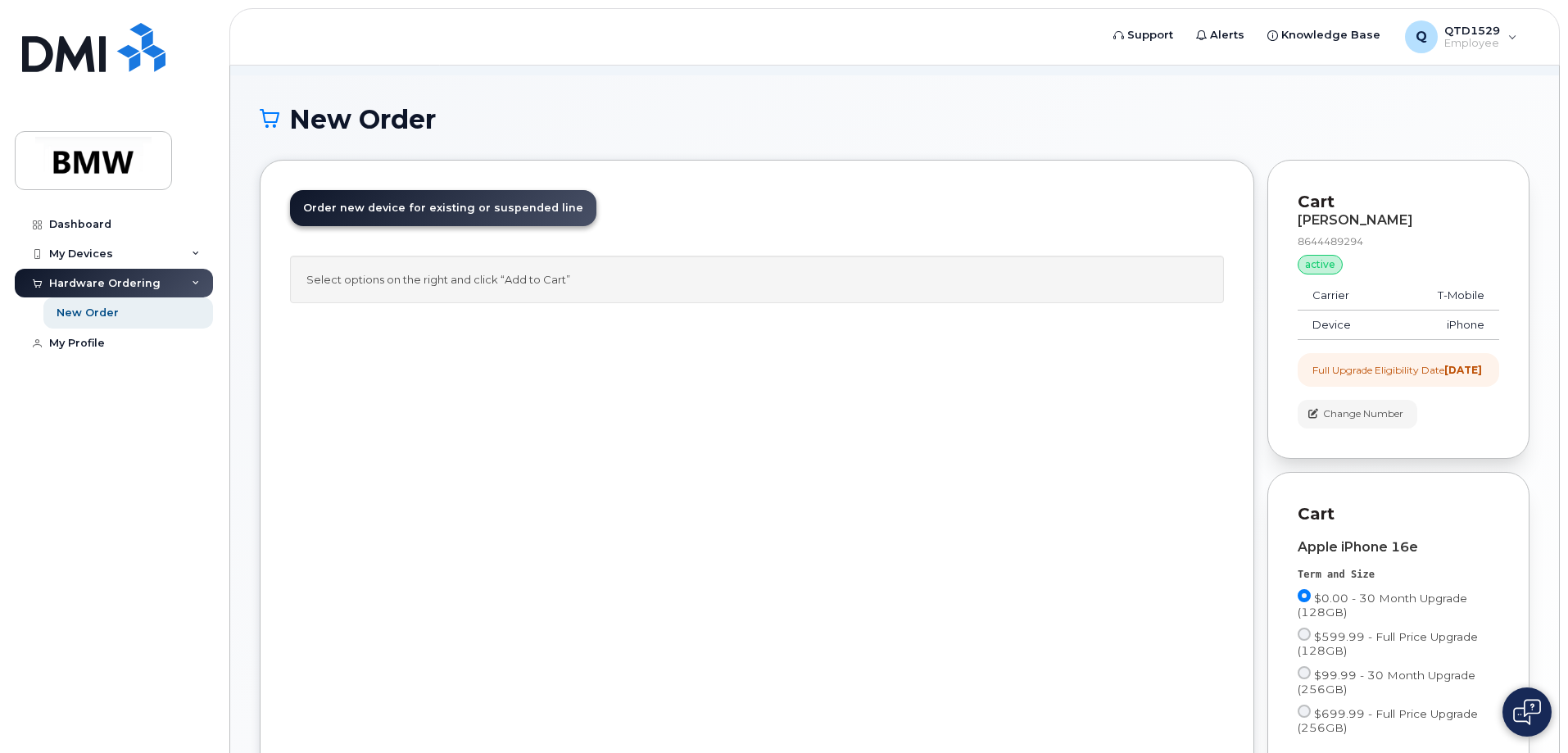
click at [423, 272] on div "Select options on the right and click “Add to Cart”" at bounding box center [757, 279] width 934 height 49
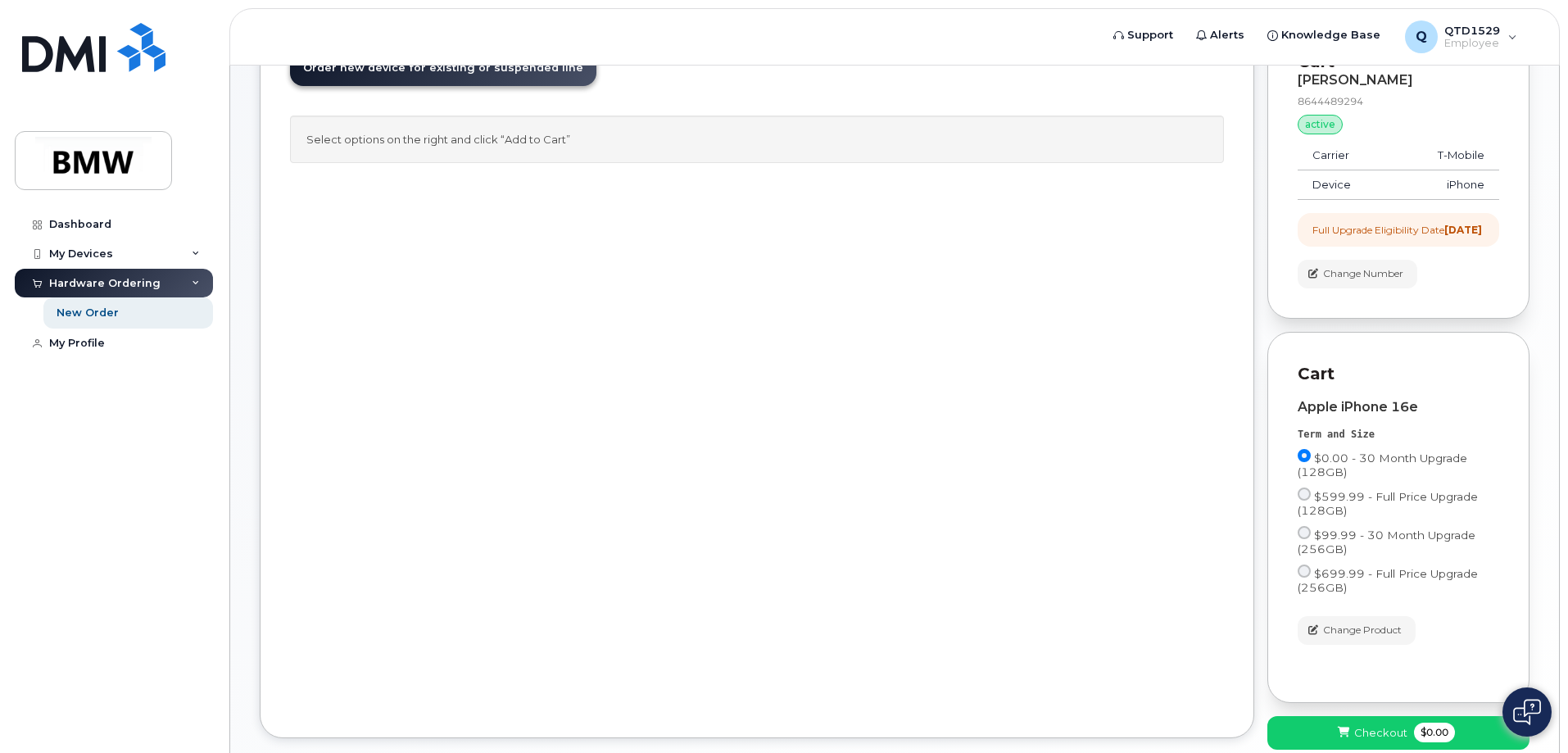
scroll to position [321, 0]
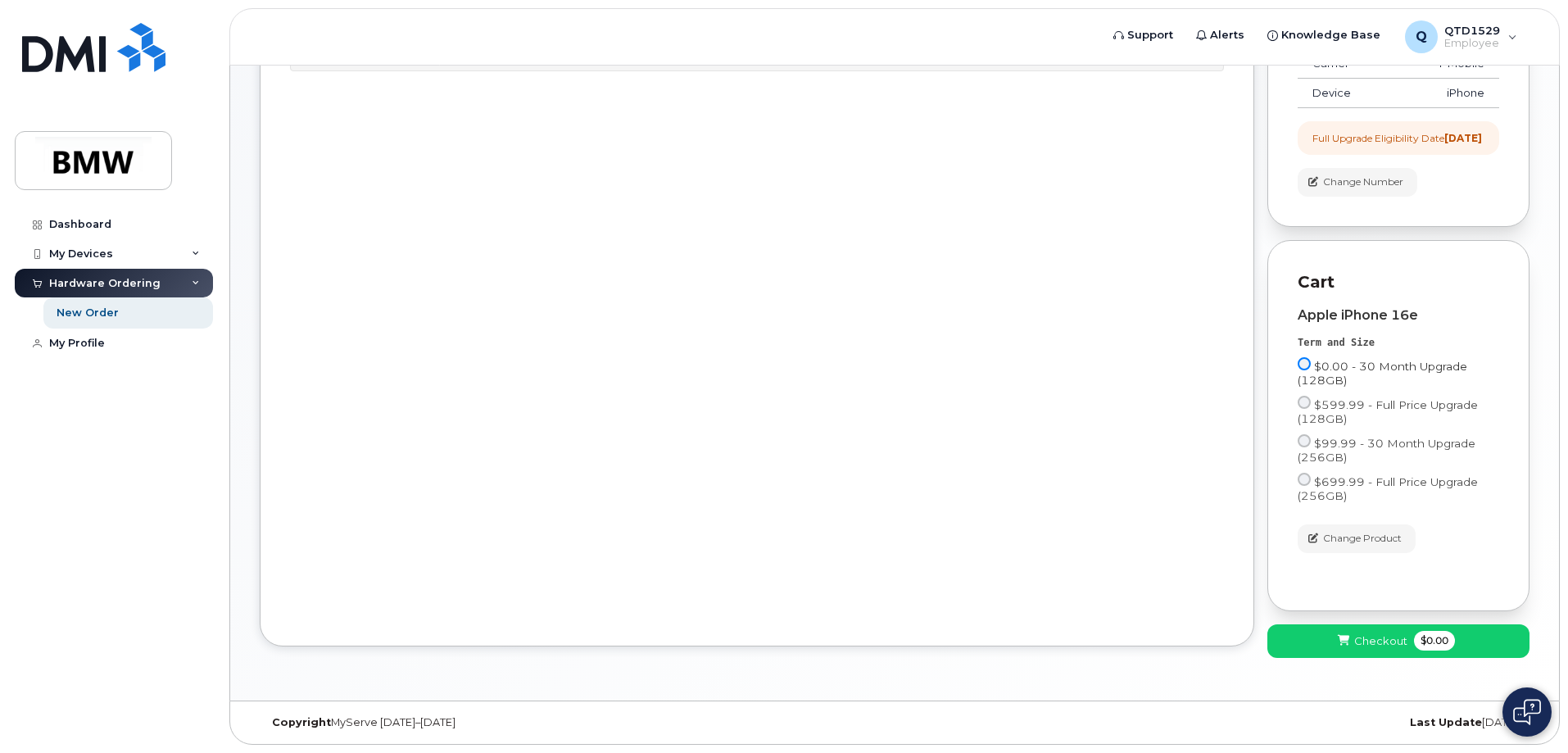
click at [1310, 361] on input "$0.00 - 30 Month Upgrade (128GB)" at bounding box center [1305, 364] width 13 height 13
click at [1367, 642] on span "Checkout" at bounding box center [1381, 641] width 54 height 15
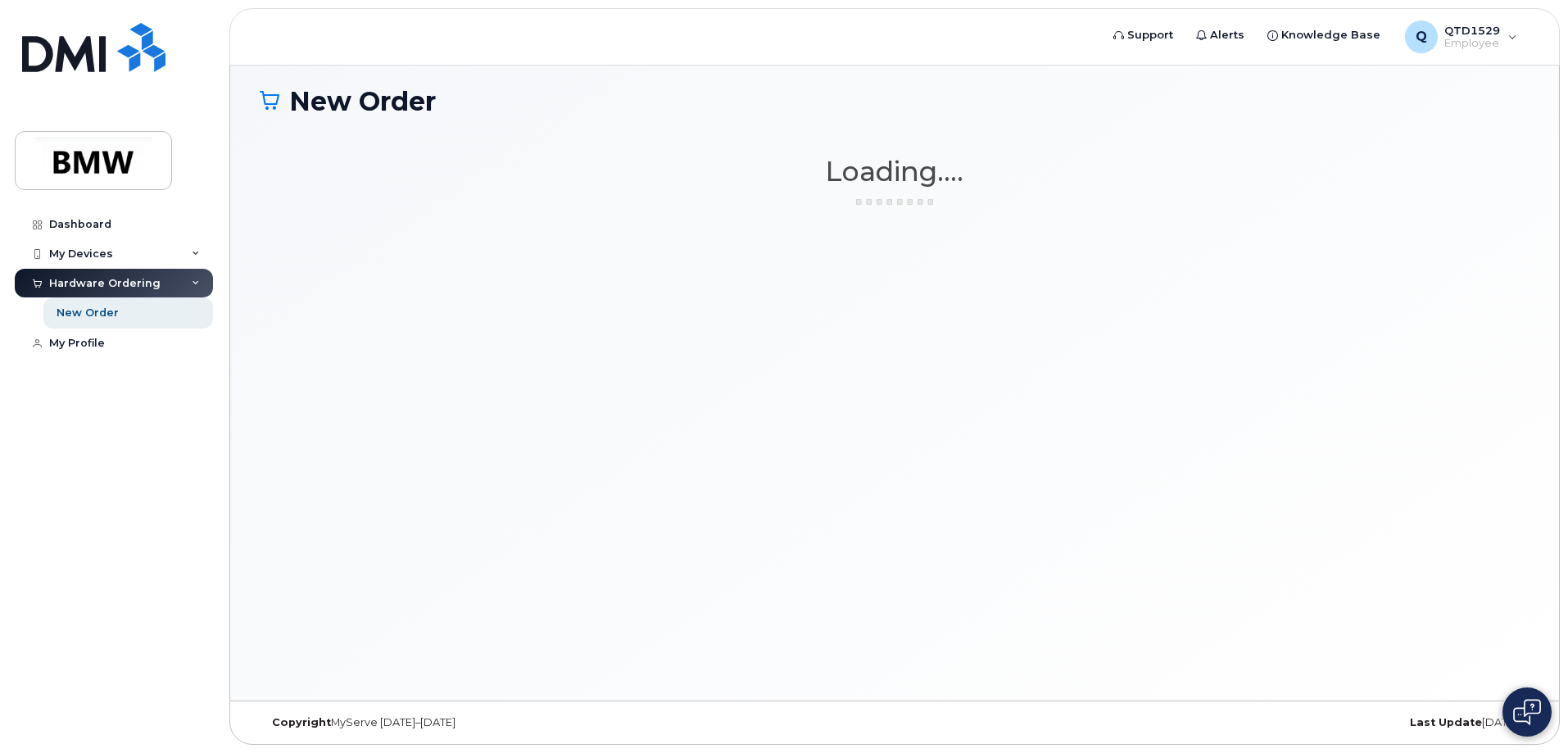
scroll to position [93, 0]
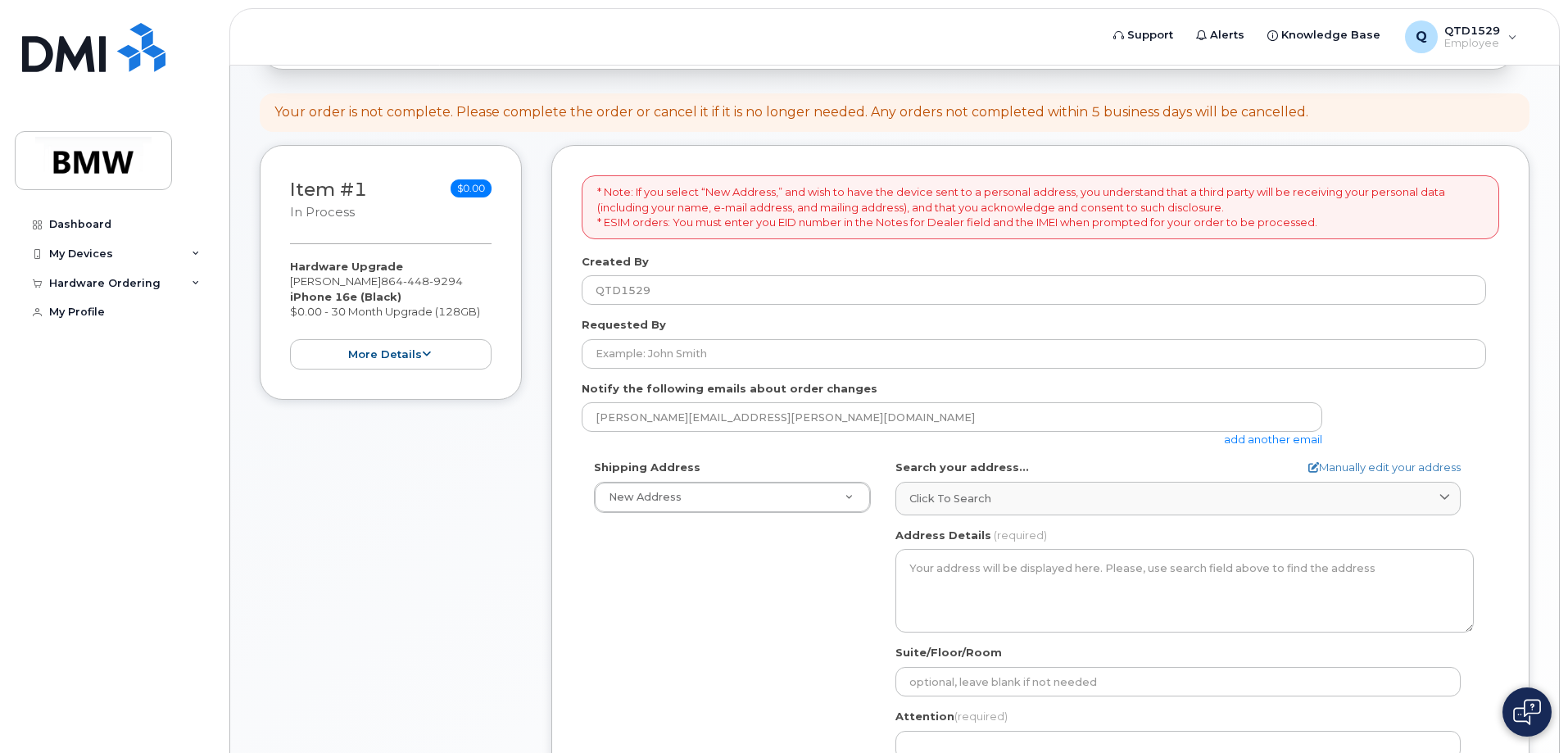
scroll to position [246, 0]
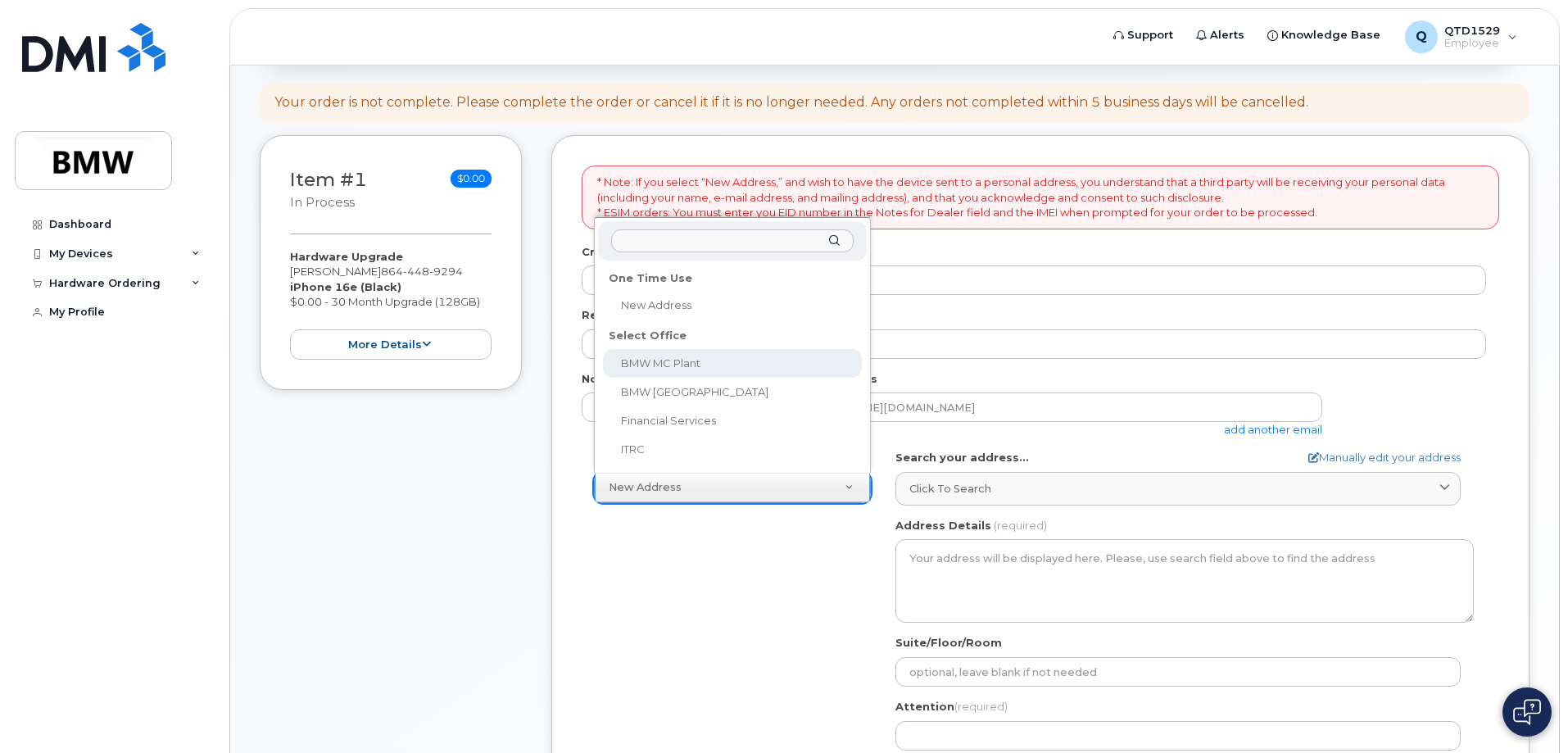
select select
type textarea "[STREET_ADDRESS] Greer [US_STATE] 29651-6731"
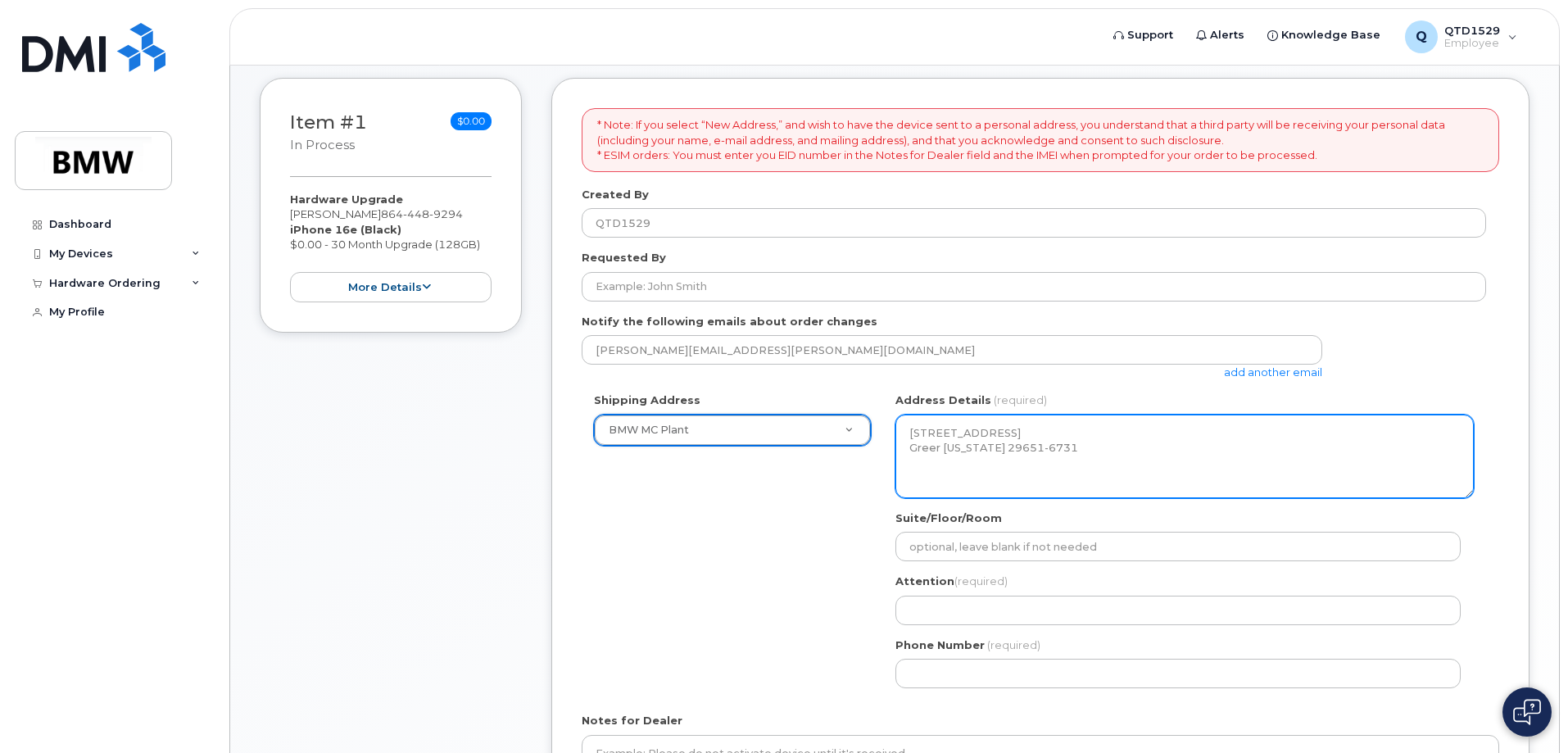
scroll to position [327, 0]
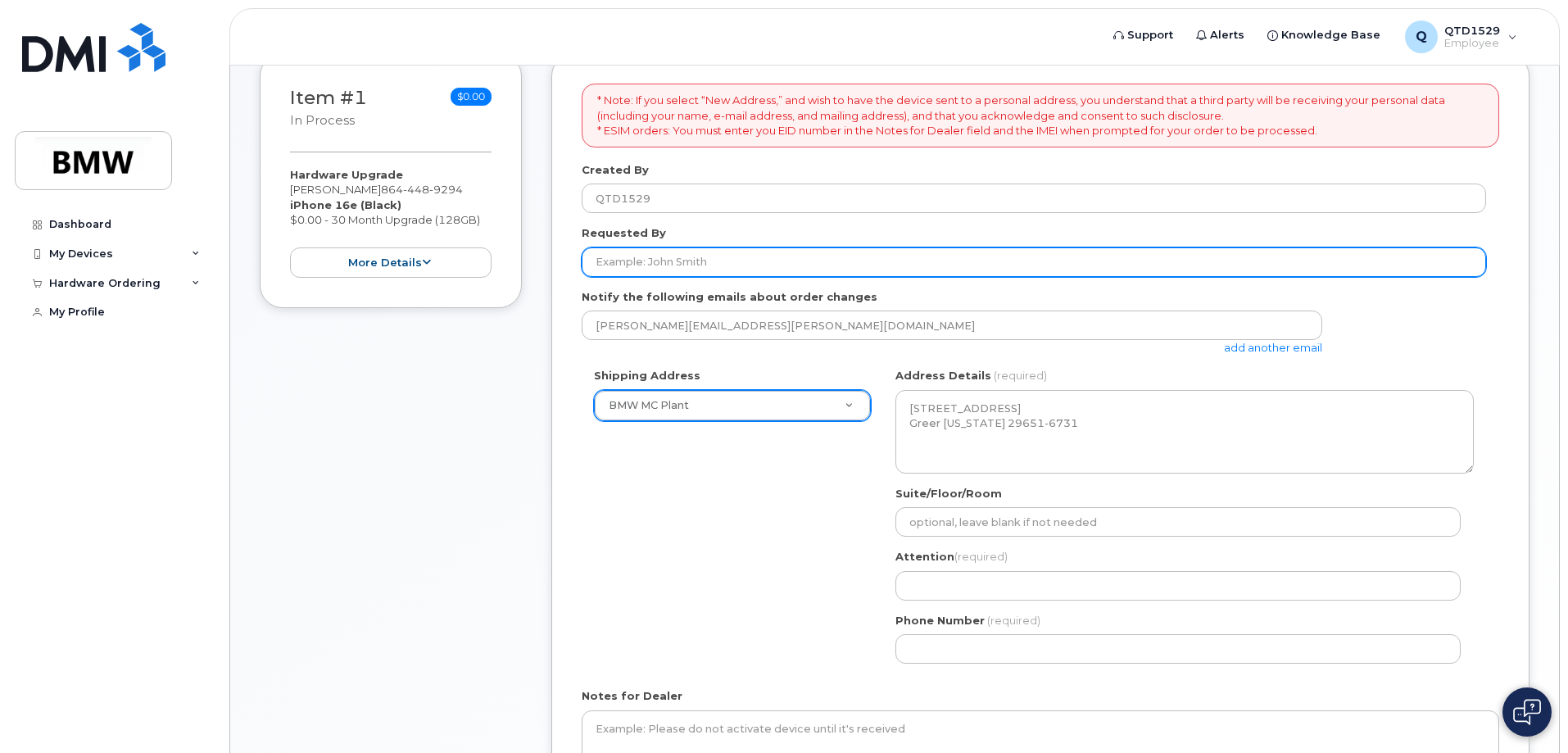
click at [771, 259] on input "Requested By" at bounding box center [1034, 261] width 905 height 30
type input "[PERSON_NAME]"
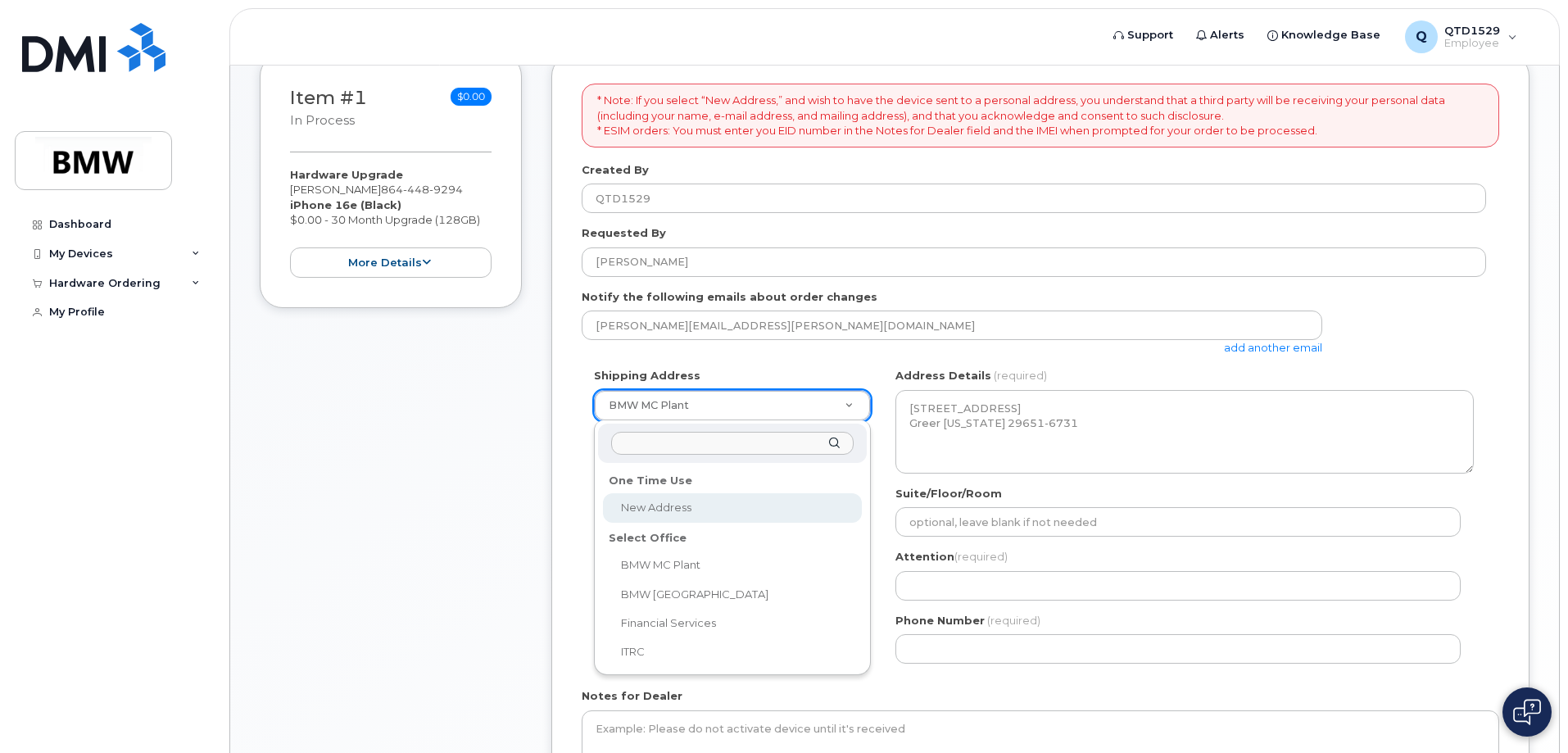
select select
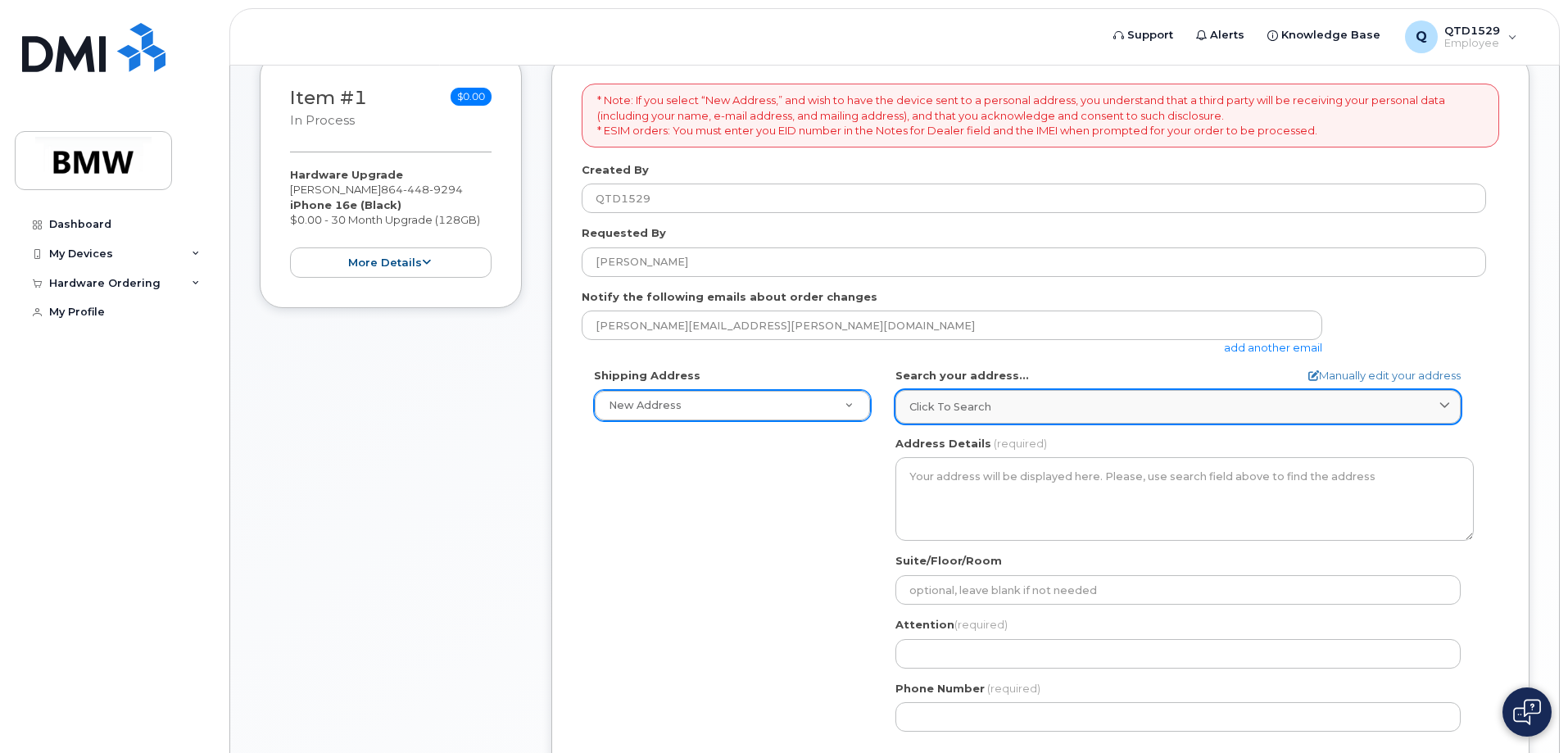
click at [1042, 408] on div "Click to search" at bounding box center [1178, 407] width 538 height 15
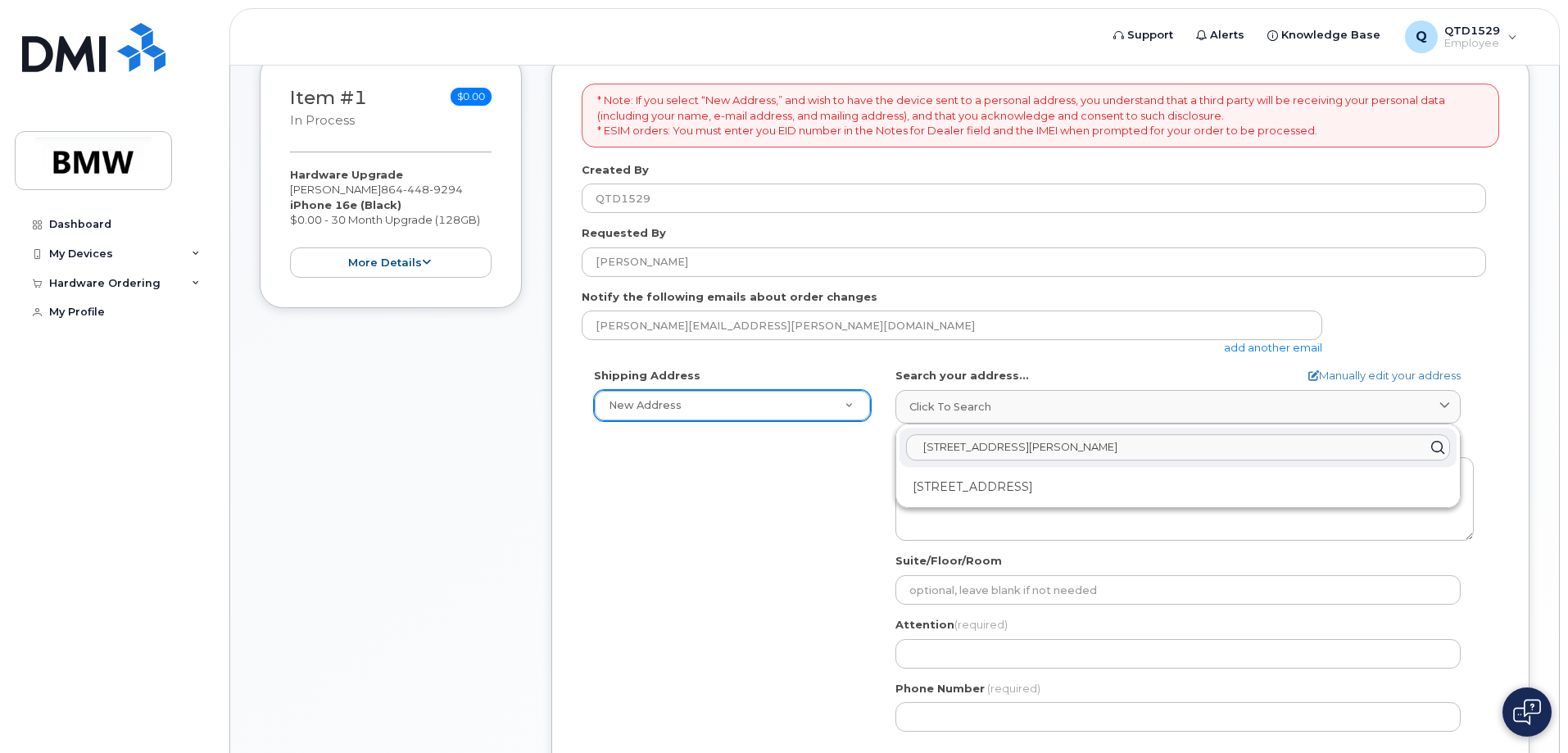
click at [1066, 442] on input "116 sunnyfield lane jonesillve sc" at bounding box center [1178, 447] width 544 height 26
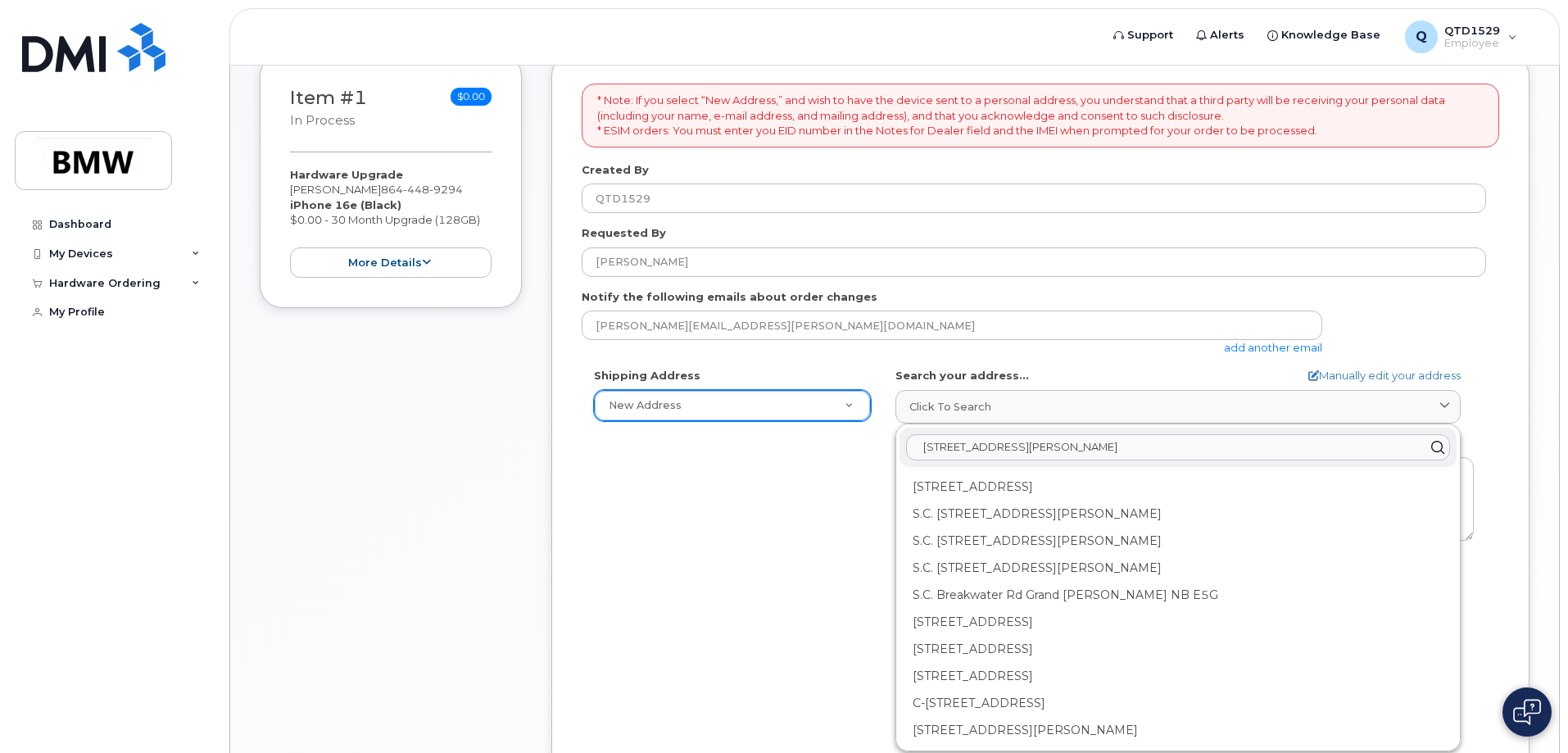
drag, startPoint x: 1112, startPoint y: 447, endPoint x: 1030, endPoint y: 459, distance: 82.9
click at [1030, 459] on input "116 sunnyfield lane jonesilllve sc" at bounding box center [1178, 447] width 544 height 26
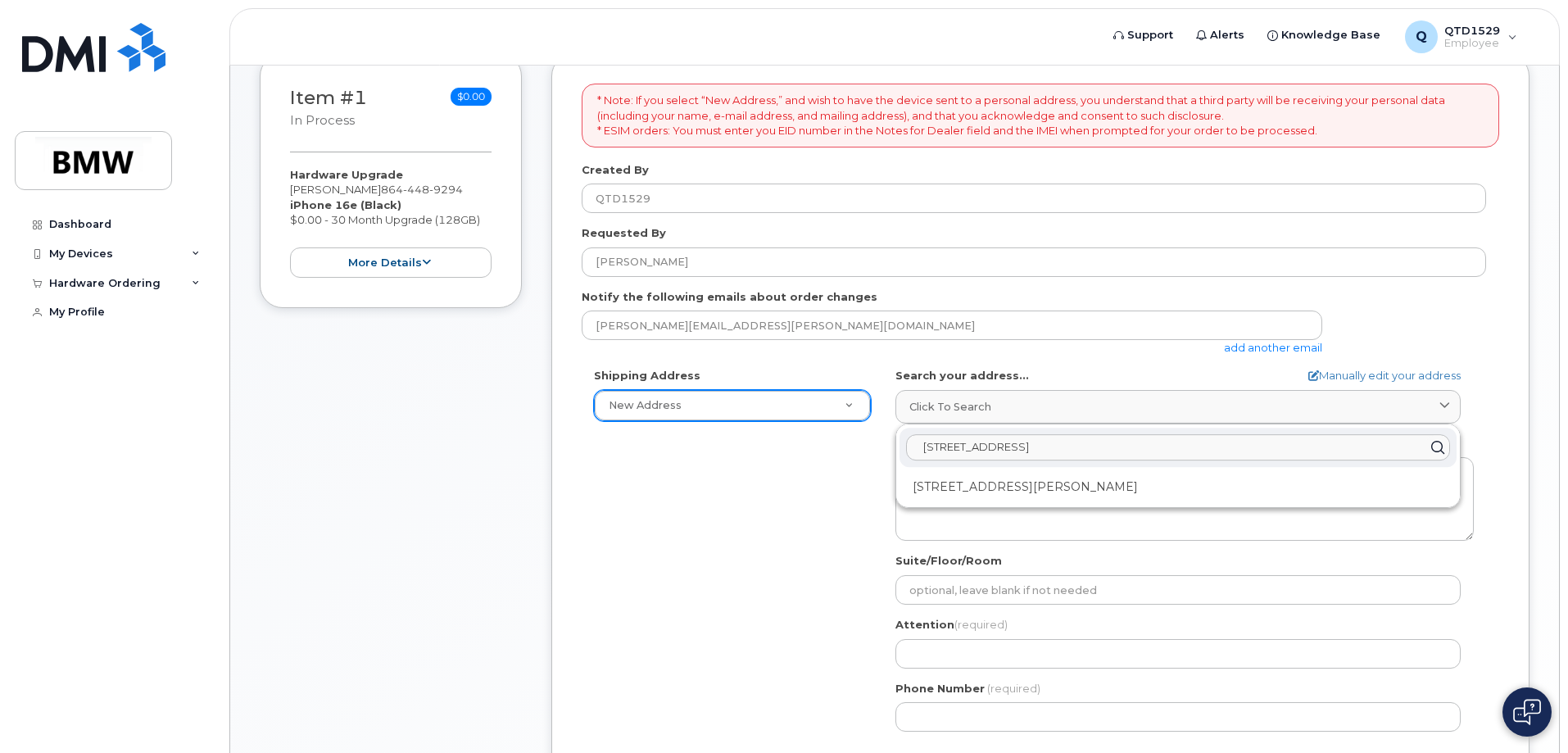
type input "116 Sunnyfield lane jonesville sc"
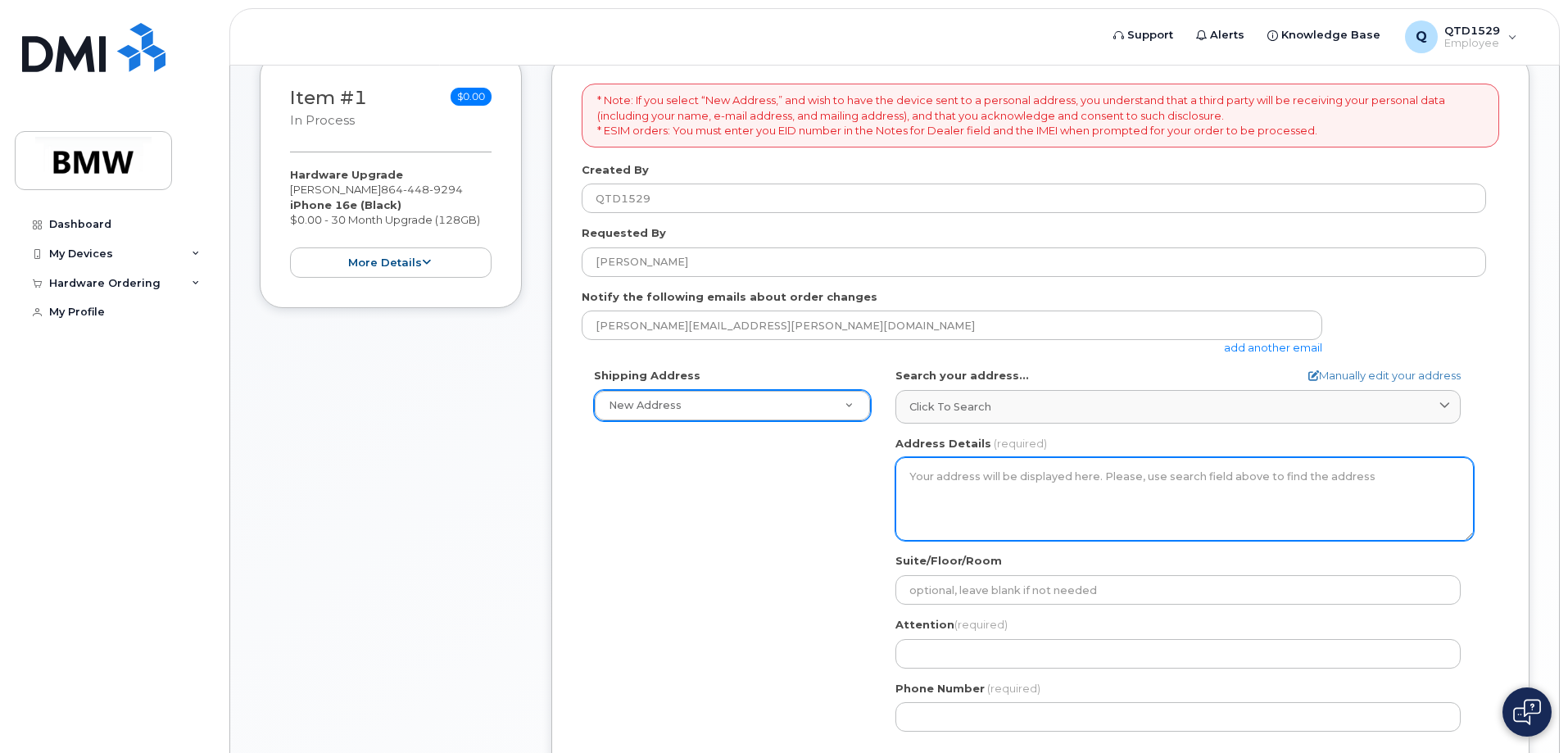
click at [1086, 506] on textarea "Address Details" at bounding box center [1185, 498] width 578 height 83
click at [1105, 483] on textarea "Address Details" at bounding box center [1185, 498] width 578 height 83
click at [1387, 476] on textarea "Address Details" at bounding box center [1185, 498] width 578 height 83
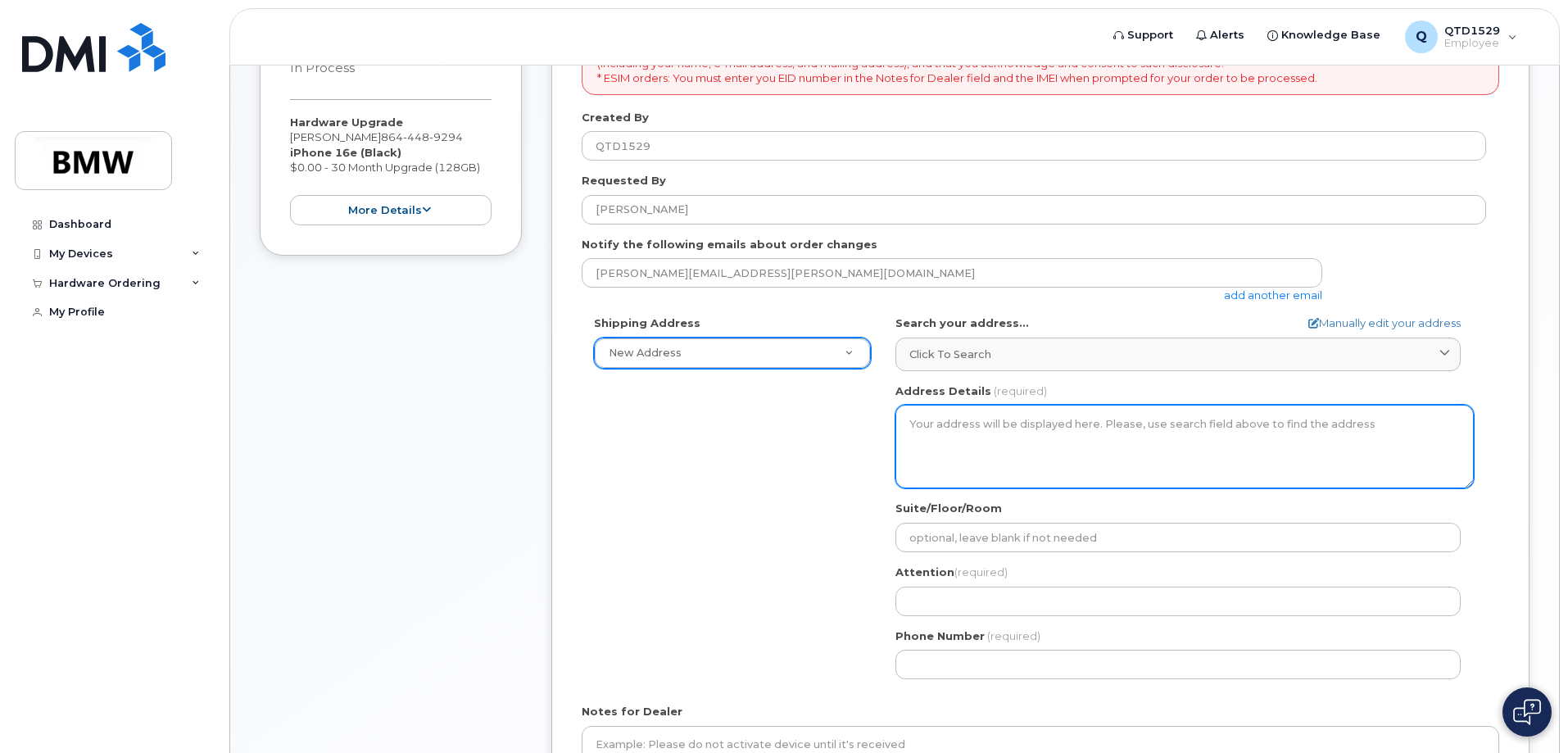
scroll to position [410, 0]
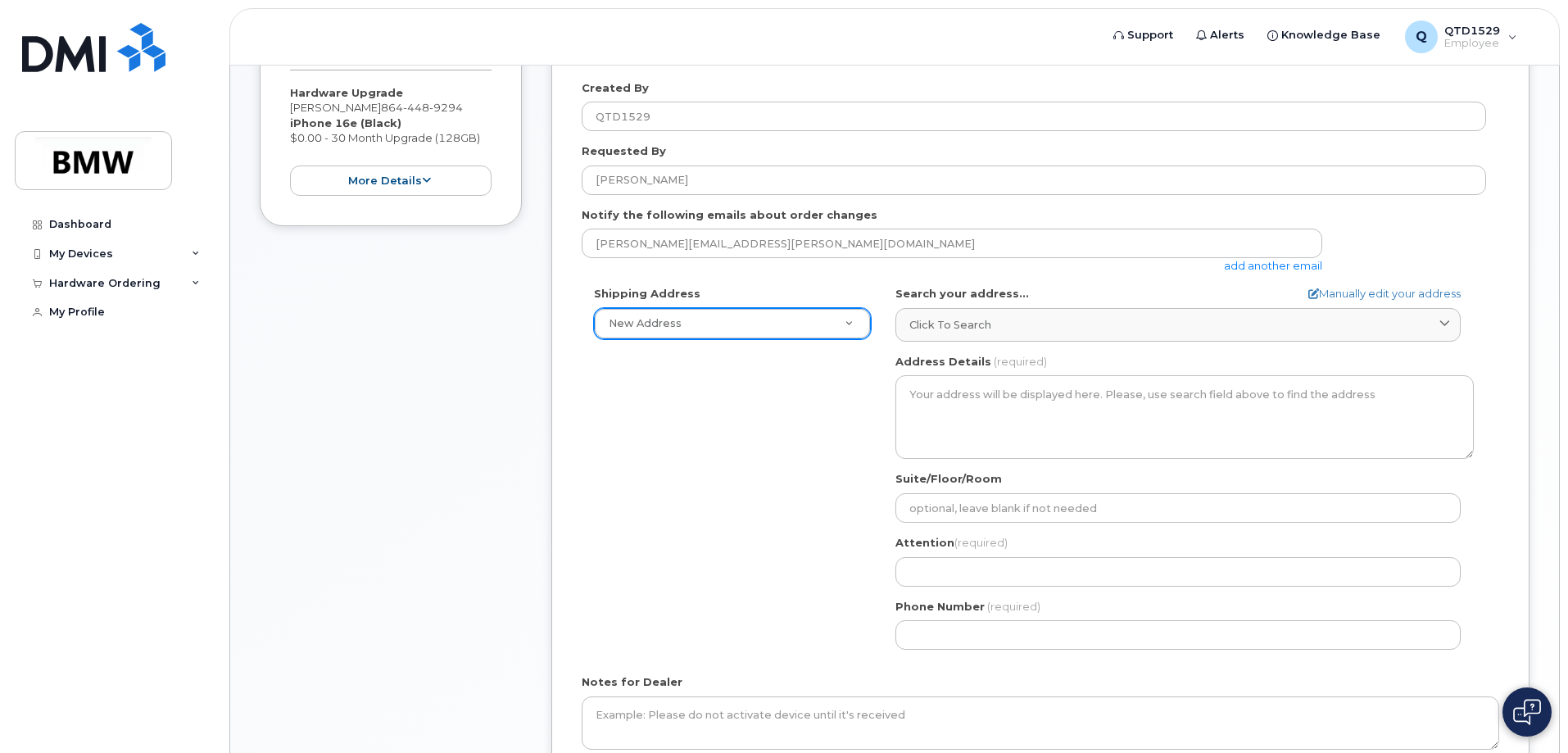
click at [904, 492] on div "Suite/Floor/Room" at bounding box center [1185, 497] width 578 height 52
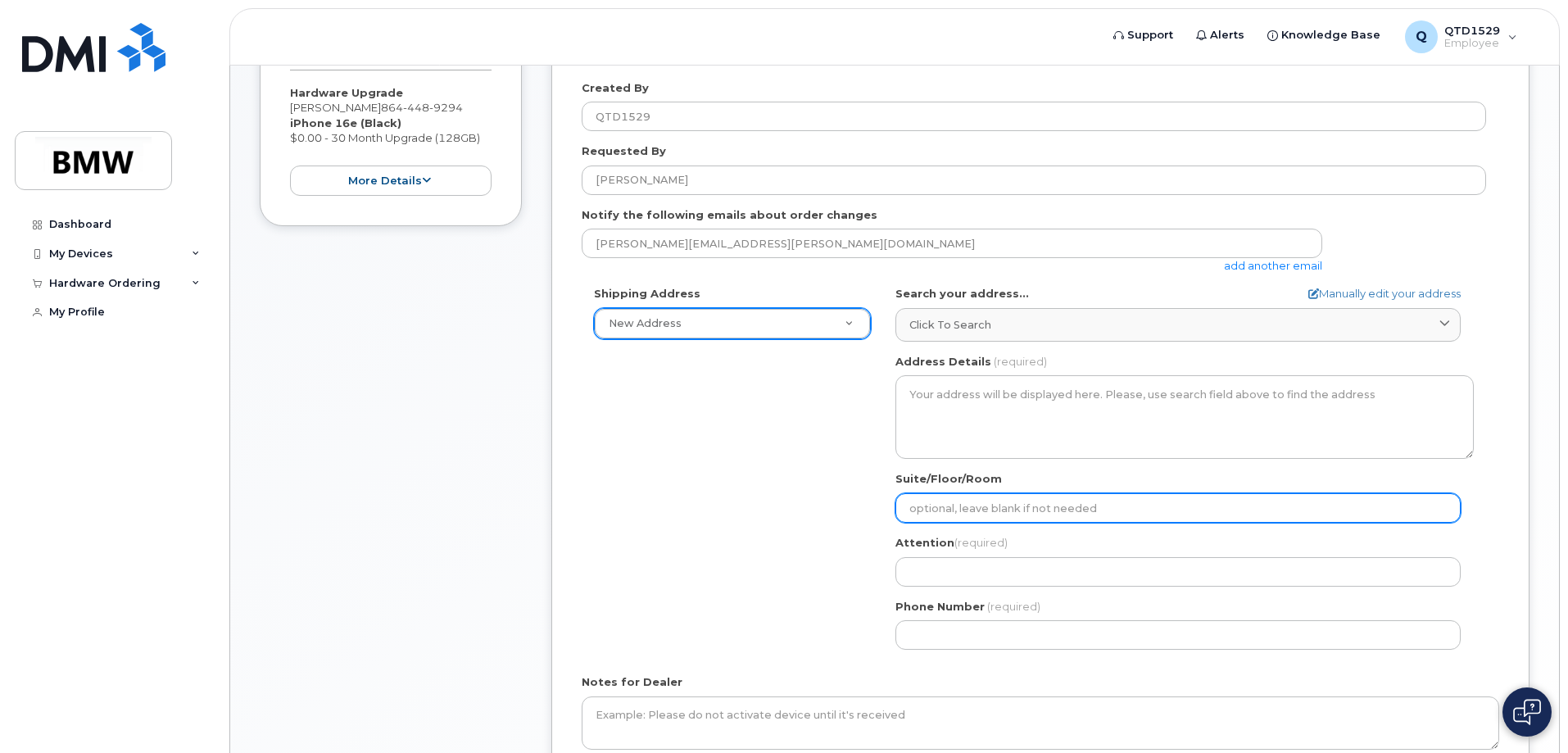
click at [926, 508] on input "Suite/Floor/Room" at bounding box center [1178, 507] width 566 height 30
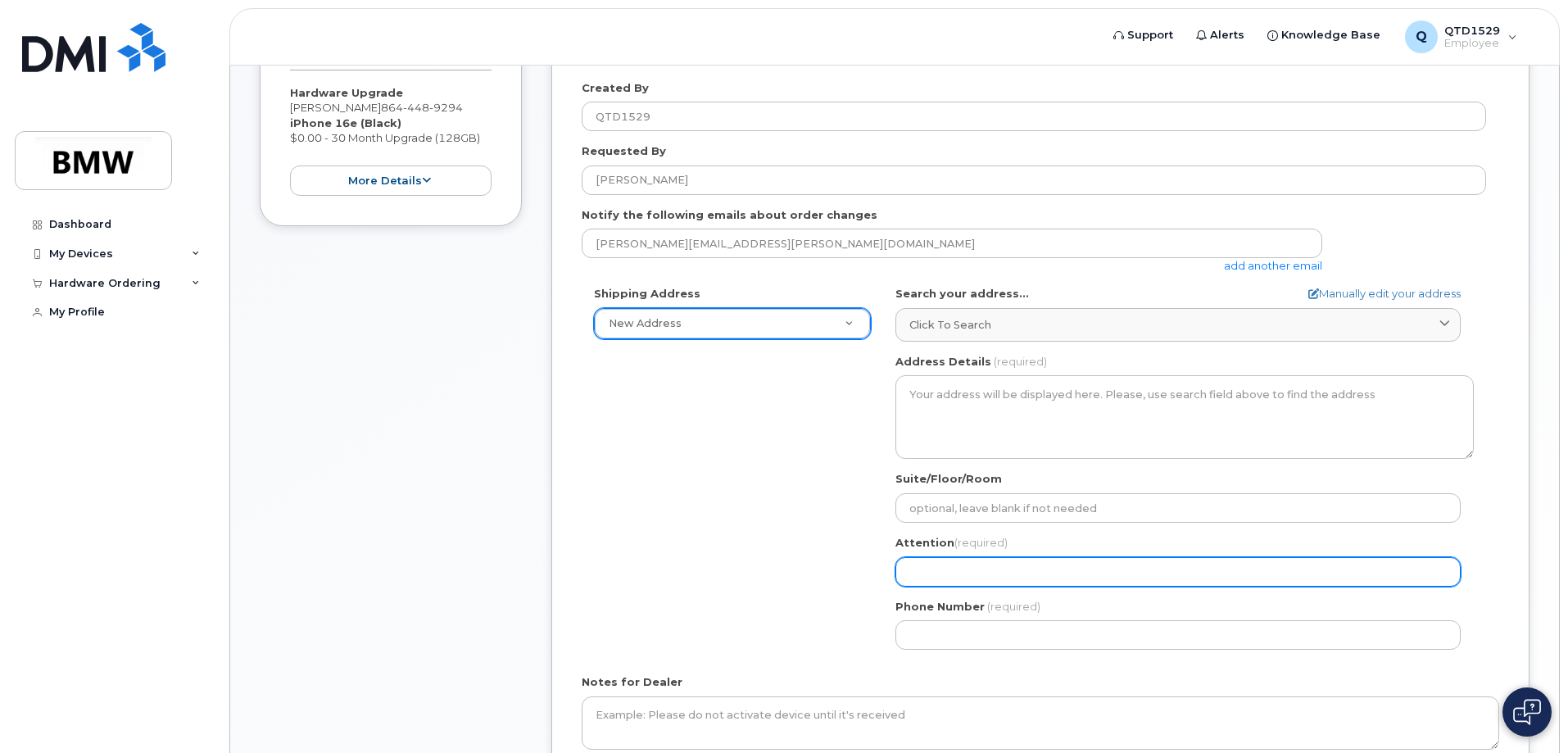
click at [950, 574] on input "Attention (required)" at bounding box center [1178, 571] width 566 height 30
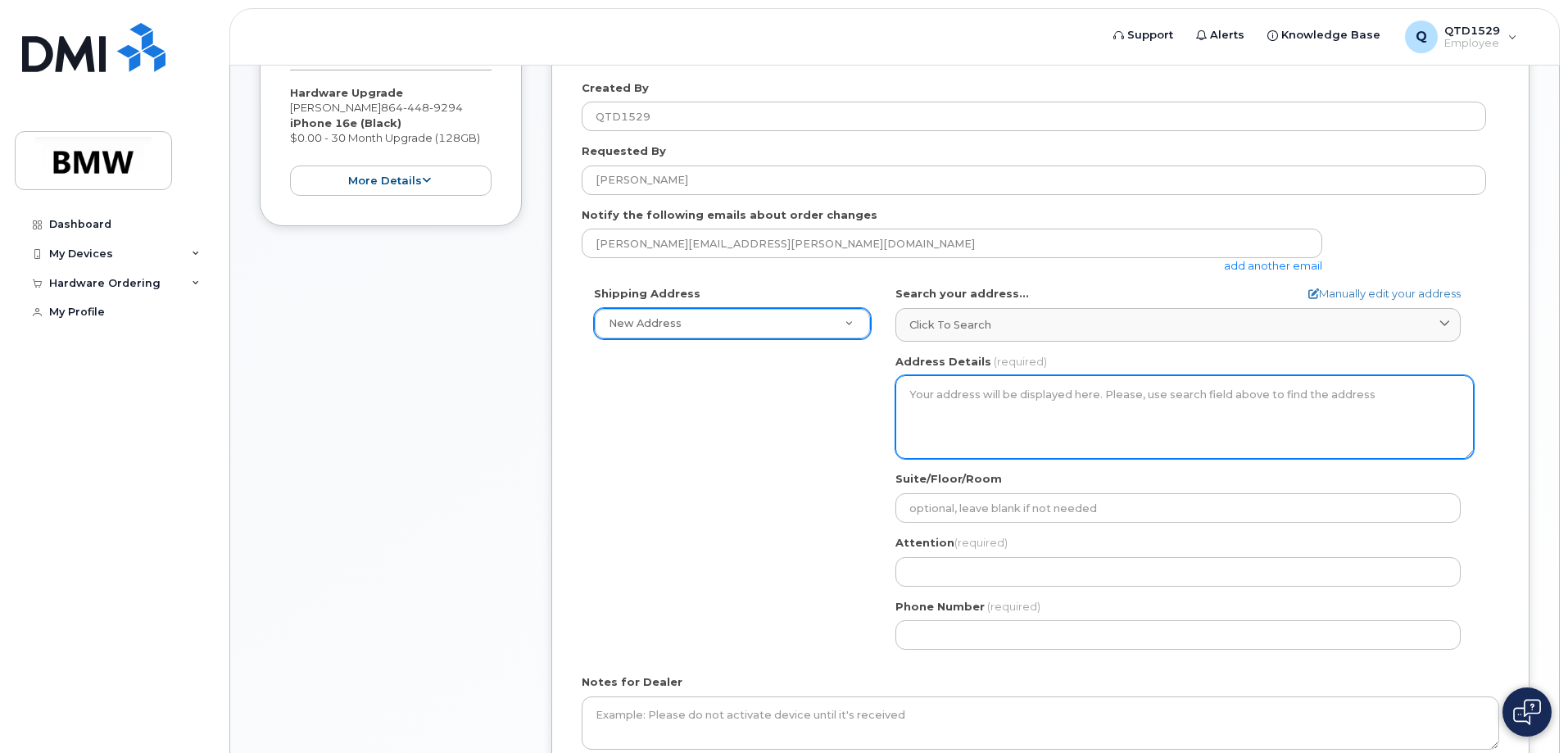
click at [952, 425] on textarea "Address Details" at bounding box center [1185, 416] width 578 height 83
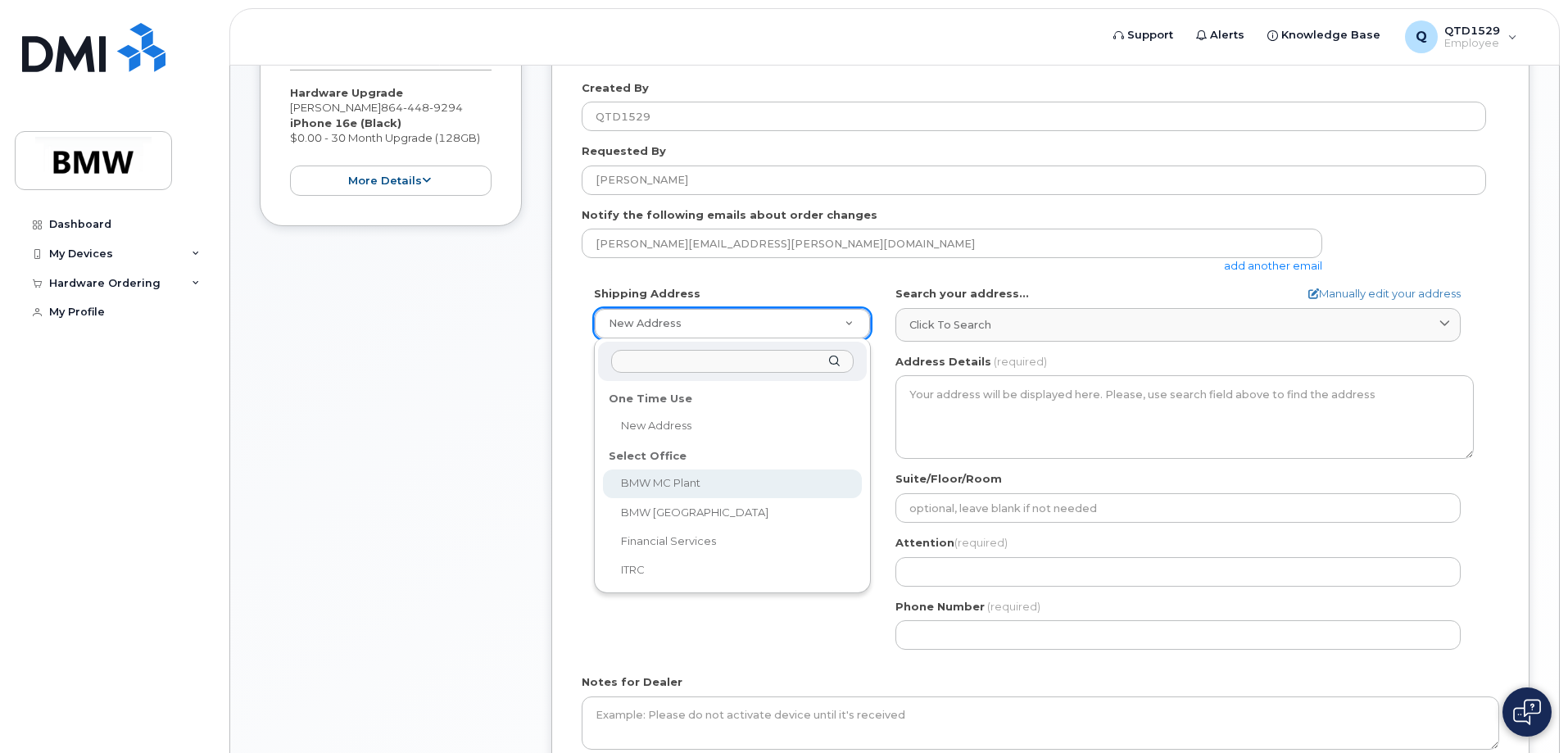
select select
type textarea "1400 Highway 101 S GREER SC 29651-6731 UNITED STATES Greer South Carolina 29651…"
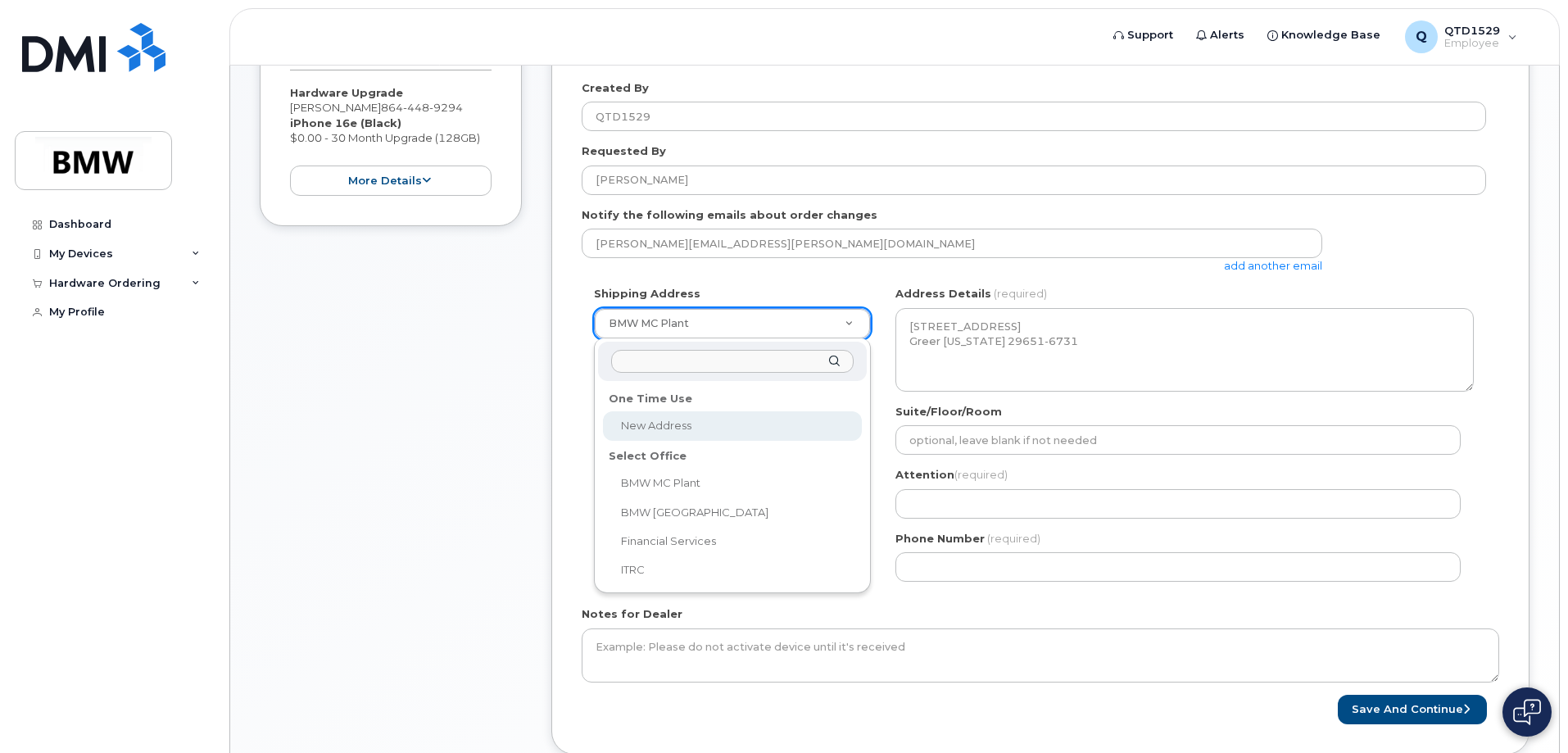
select select
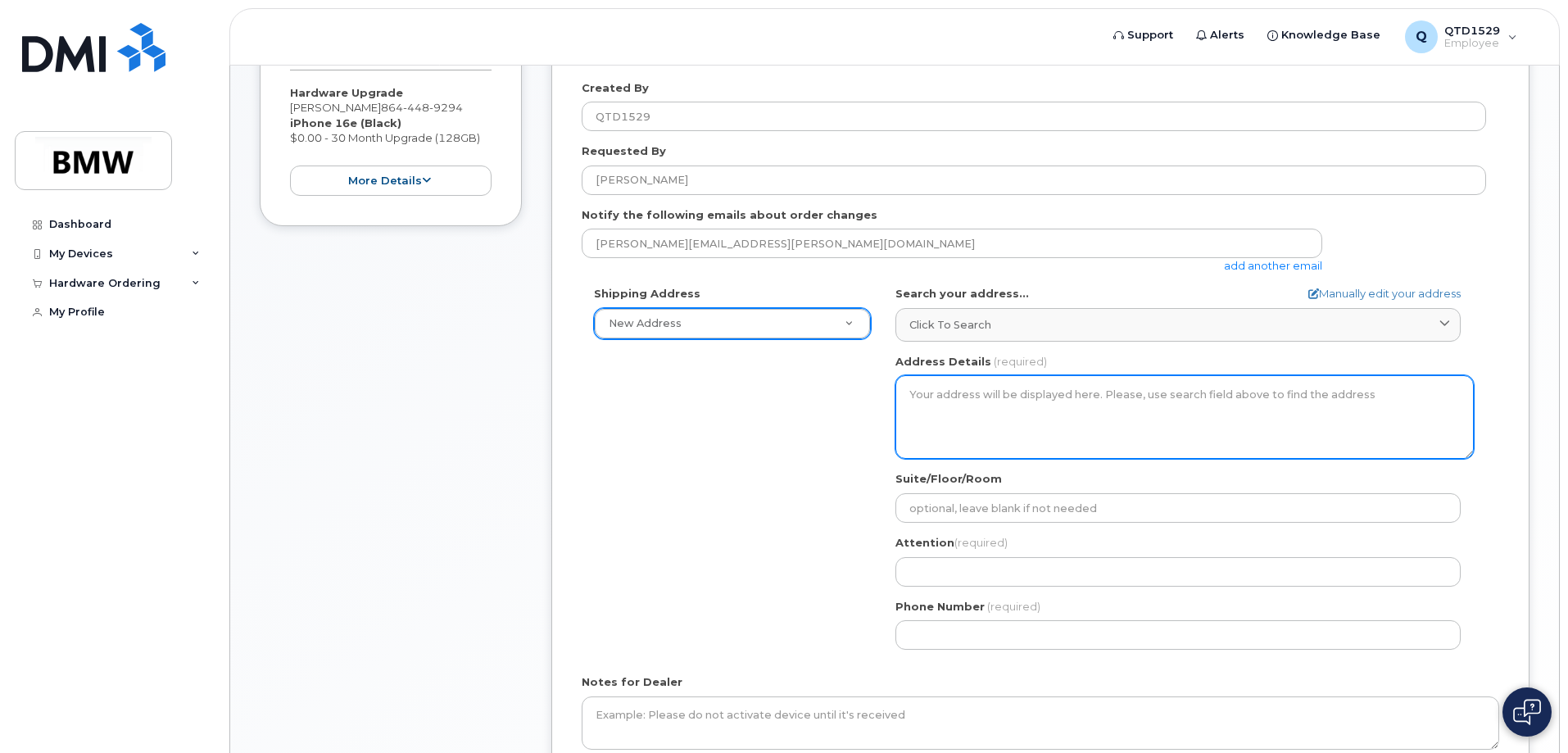
click at [1008, 408] on textarea "Address Details" at bounding box center [1185, 416] width 578 height 83
click at [974, 387] on textarea "Address Details" at bounding box center [1185, 416] width 578 height 83
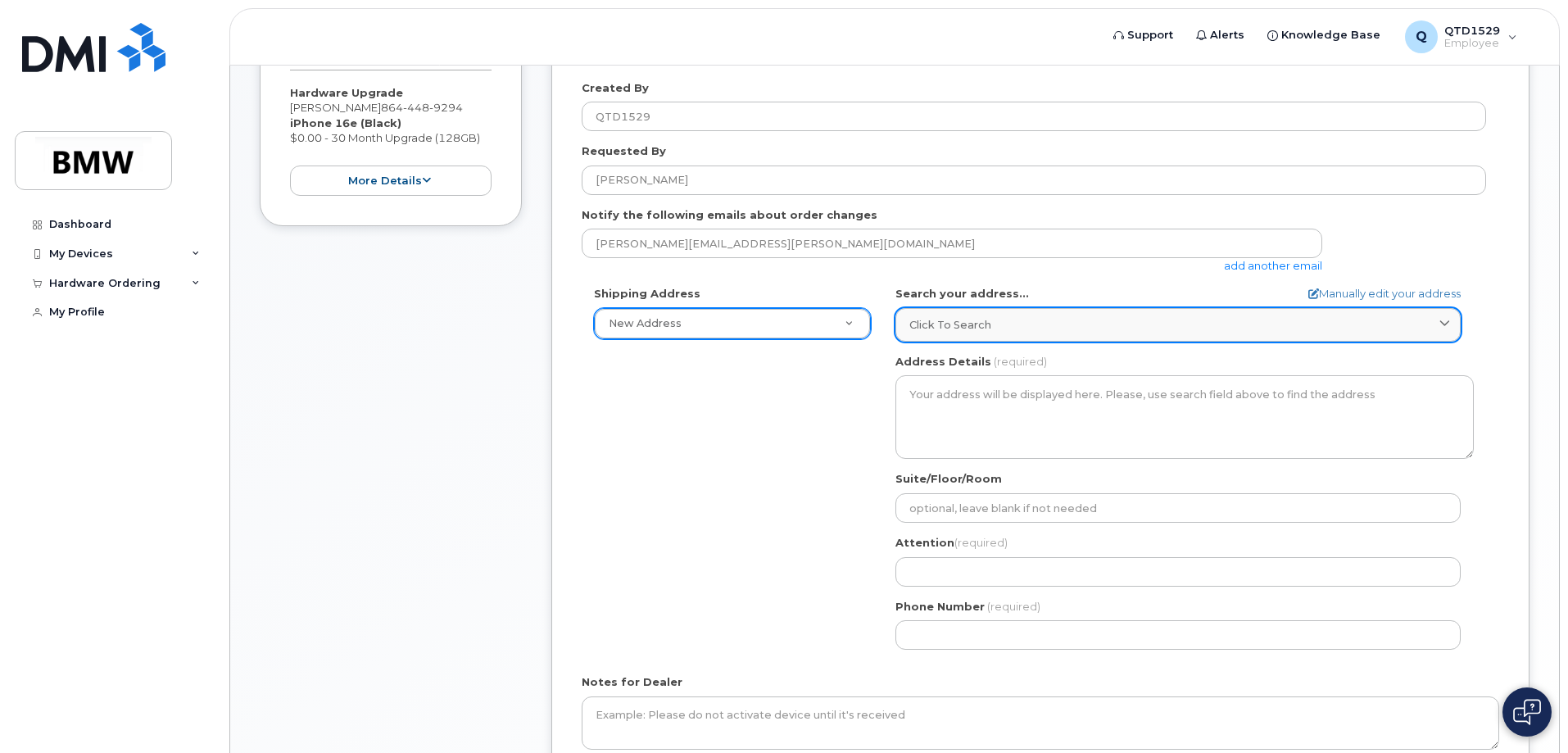
click at [1383, 321] on div "Click to search" at bounding box center [1178, 324] width 538 height 15
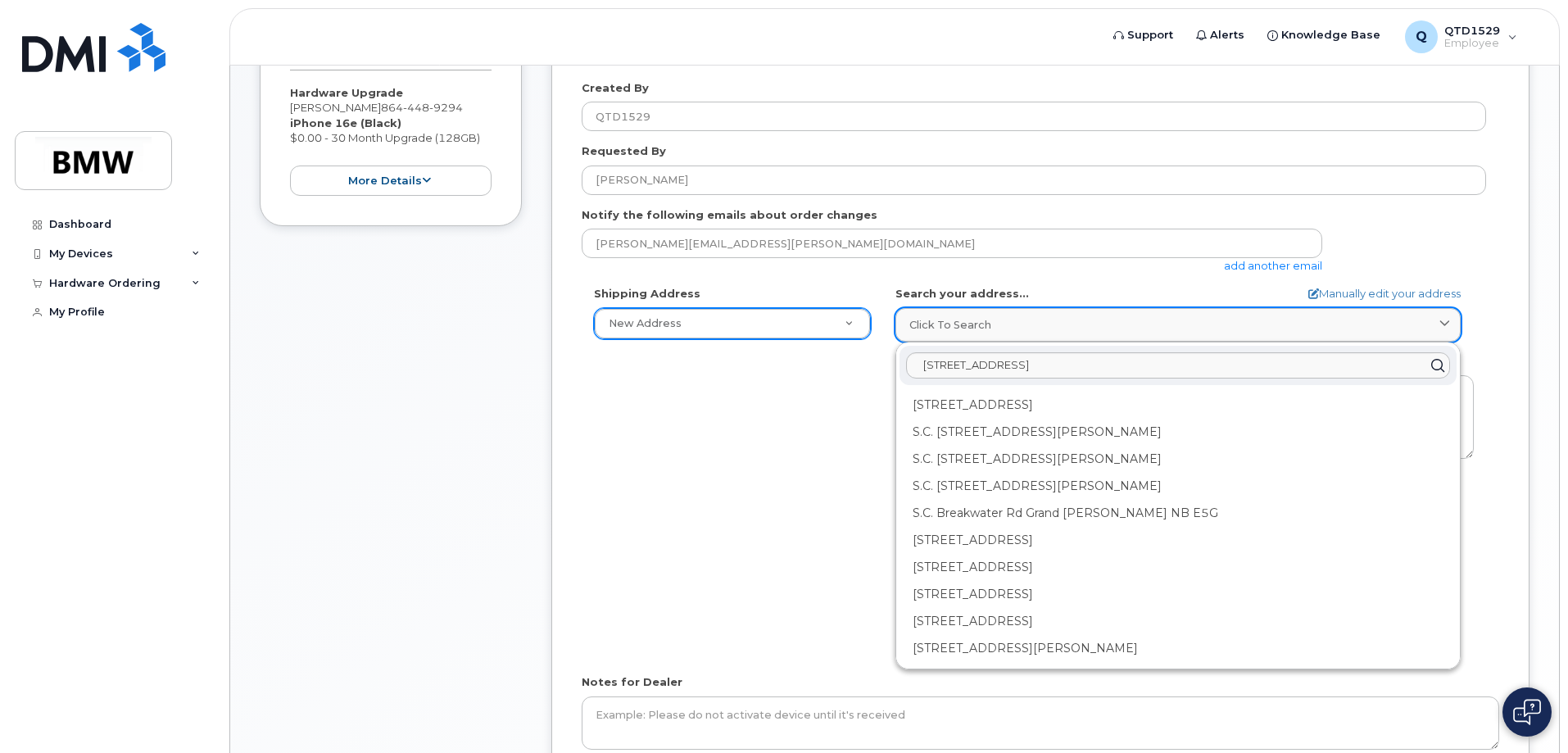
click at [1383, 321] on div "Click to search" at bounding box center [1178, 324] width 538 height 15
drag, startPoint x: 1289, startPoint y: 365, endPoint x: 795, endPoint y: 364, distance: 494.0
click at [796, 364] on div "Shipping Address New Address New Address BMW MC Plant BMW North America Financi…" at bounding box center [1034, 474] width 905 height 376
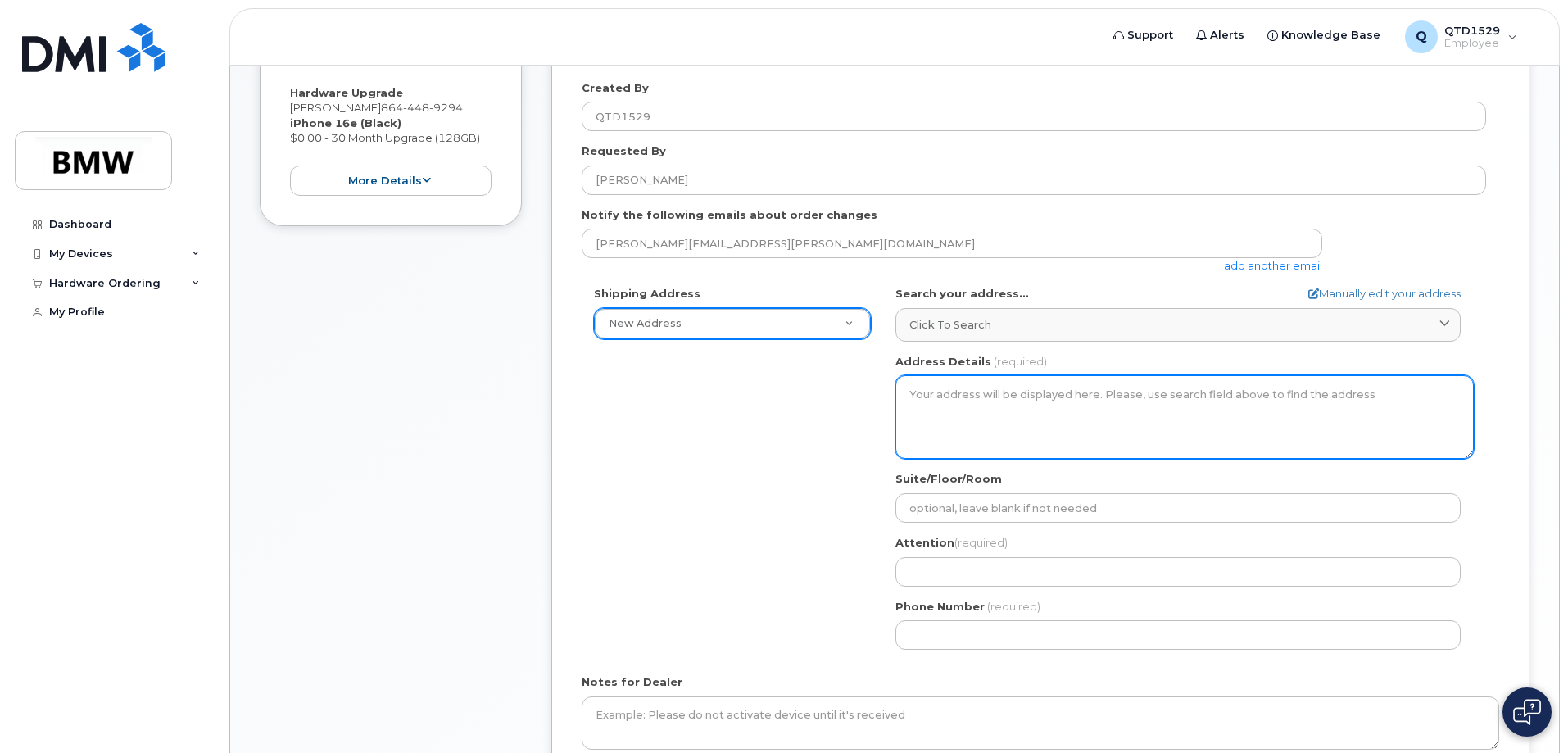
click at [1209, 418] on textarea "Address Details" at bounding box center [1185, 416] width 578 height 83
click at [1066, 407] on textarea "Address Details" at bounding box center [1185, 416] width 578 height 83
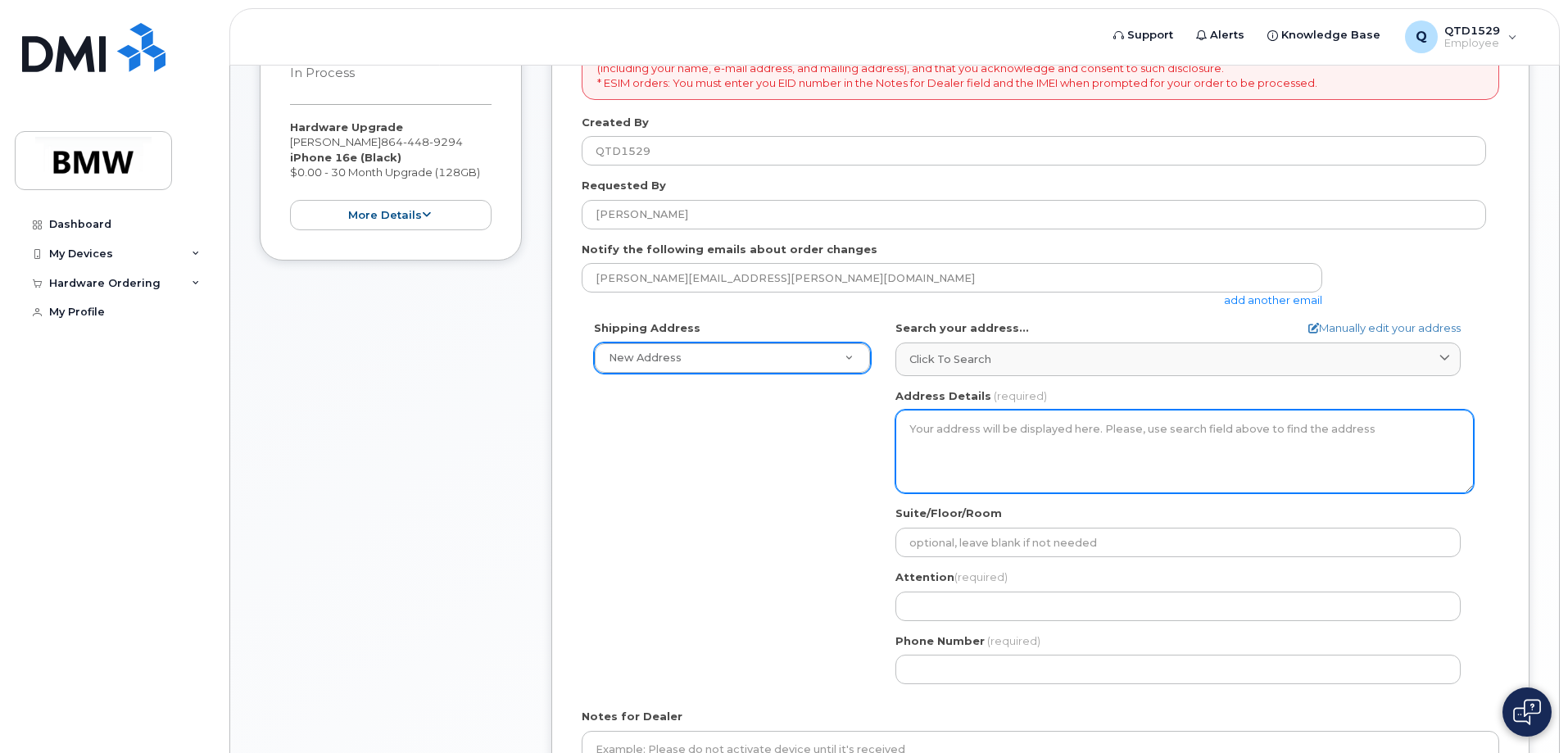
scroll to position [258, 0]
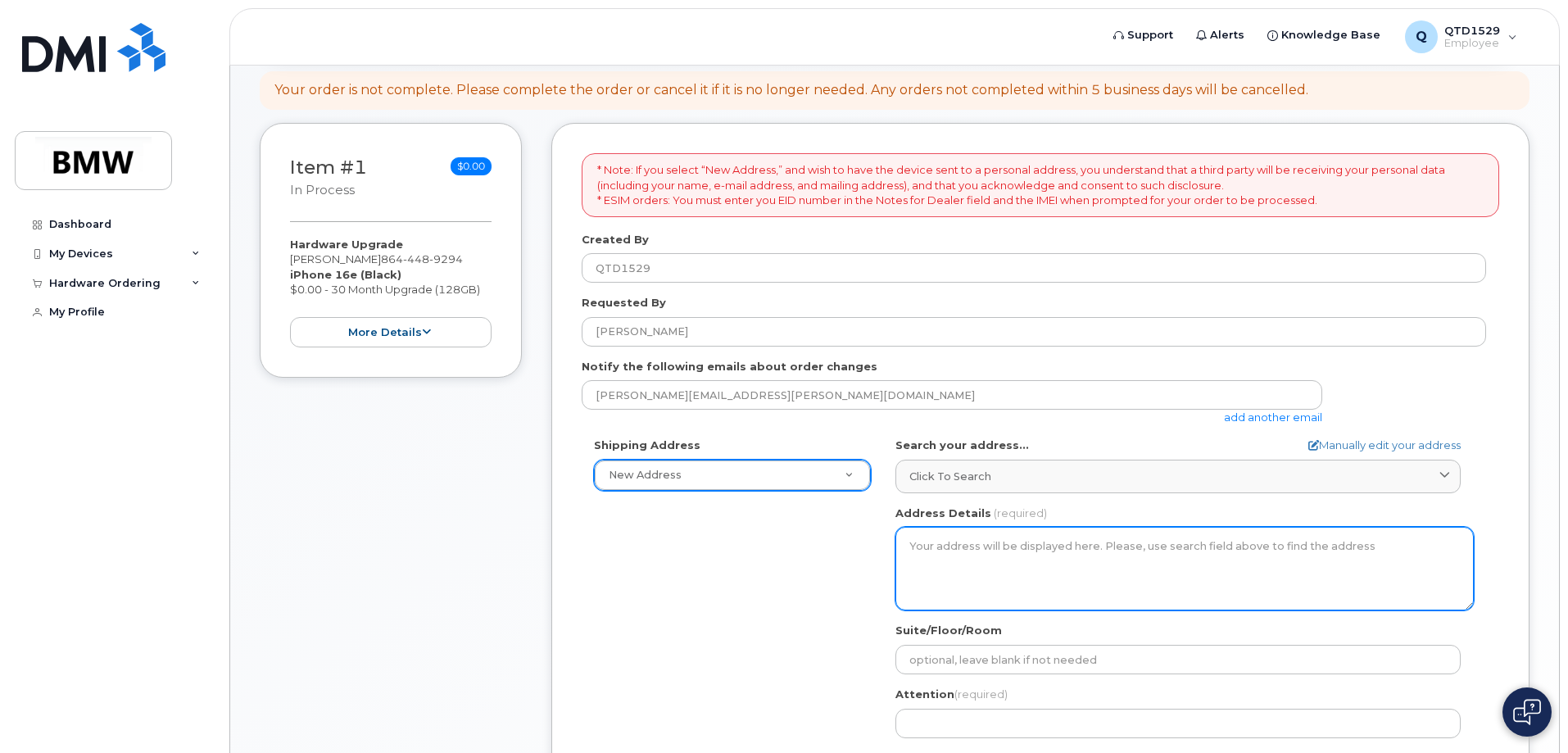
click at [965, 544] on textarea "Address Details" at bounding box center [1185, 567] width 578 height 83
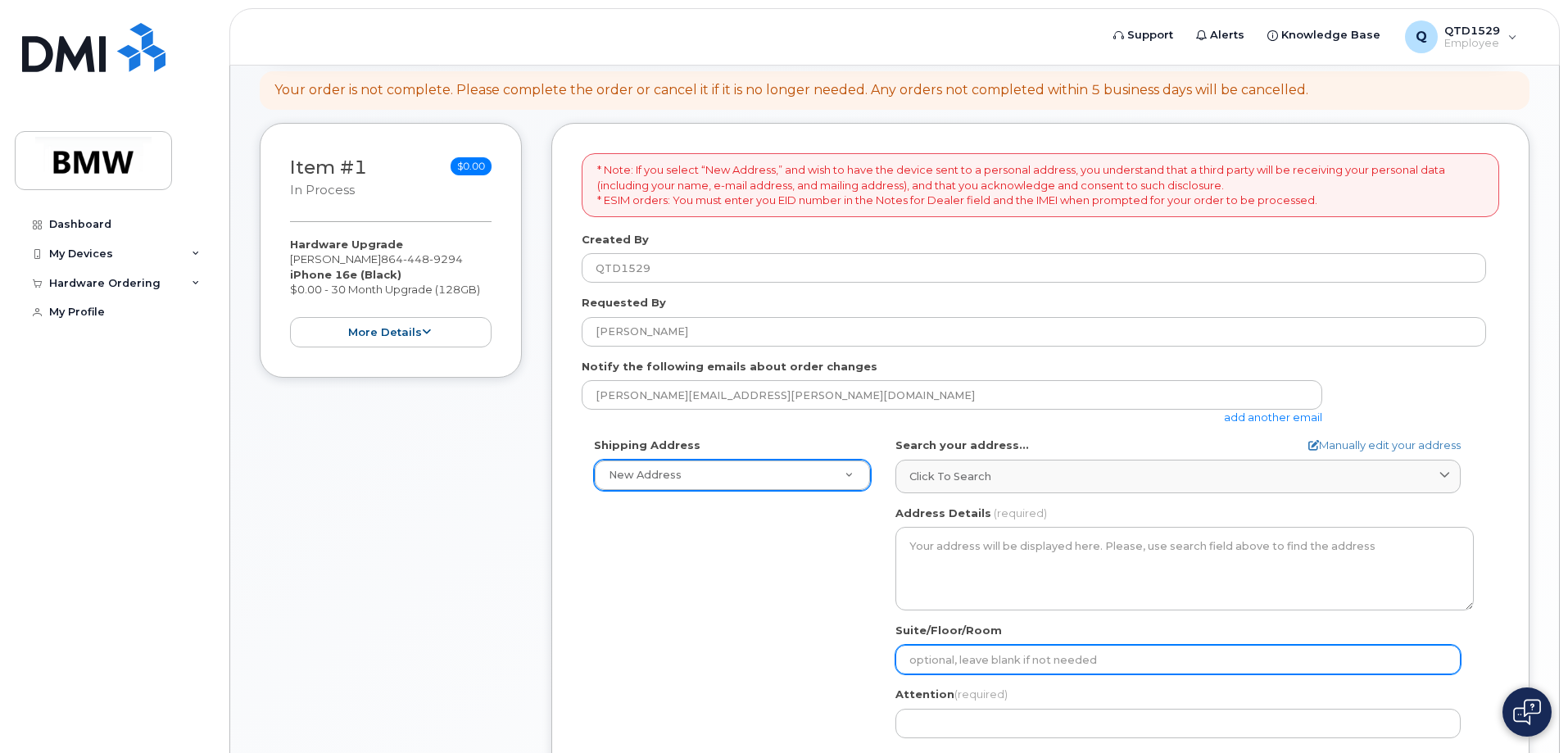
click at [969, 654] on input "Suite/Floor/Room" at bounding box center [1178, 659] width 566 height 30
select select
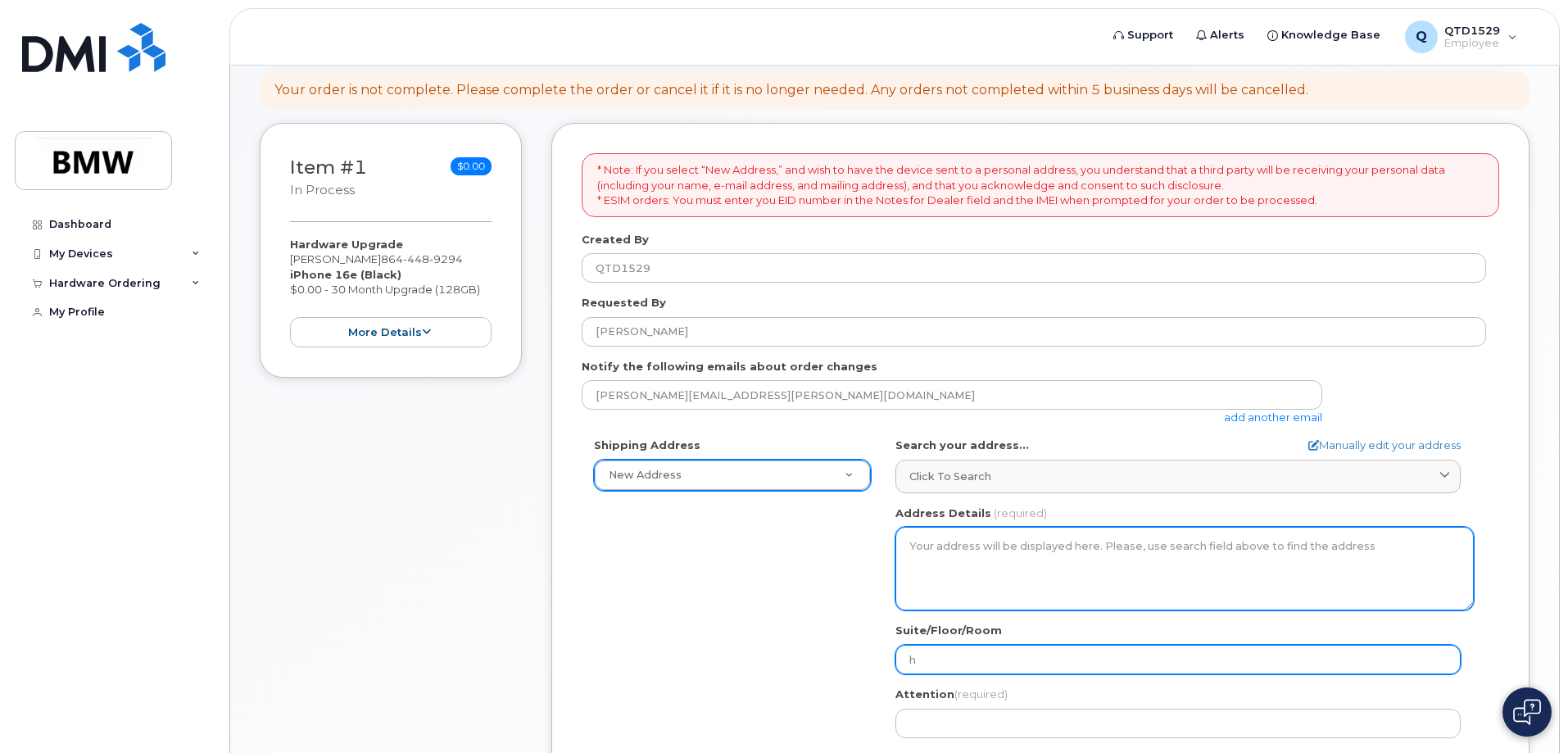
type input "h"
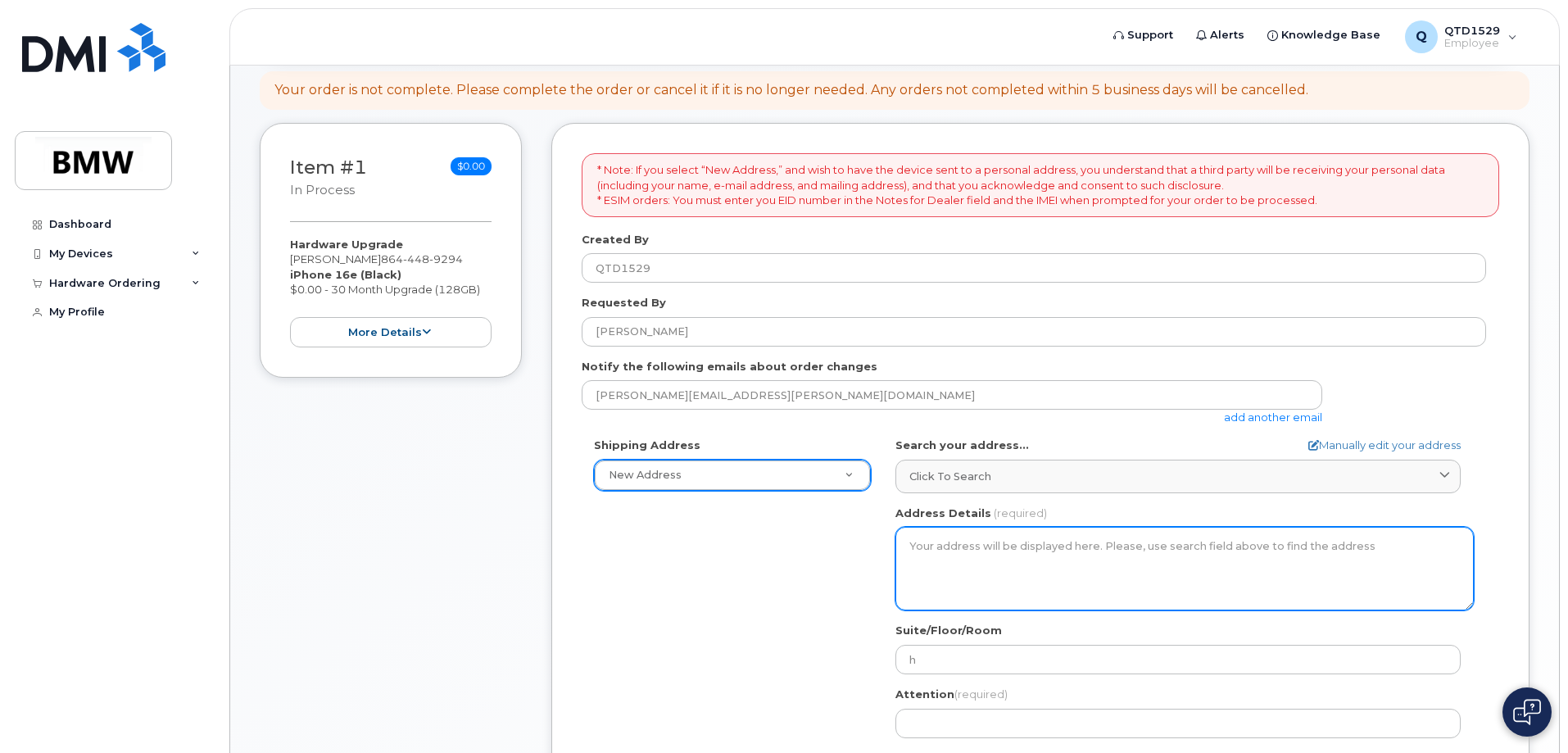
click at [975, 576] on textarea "Address Details" at bounding box center [1185, 567] width 578 height 83
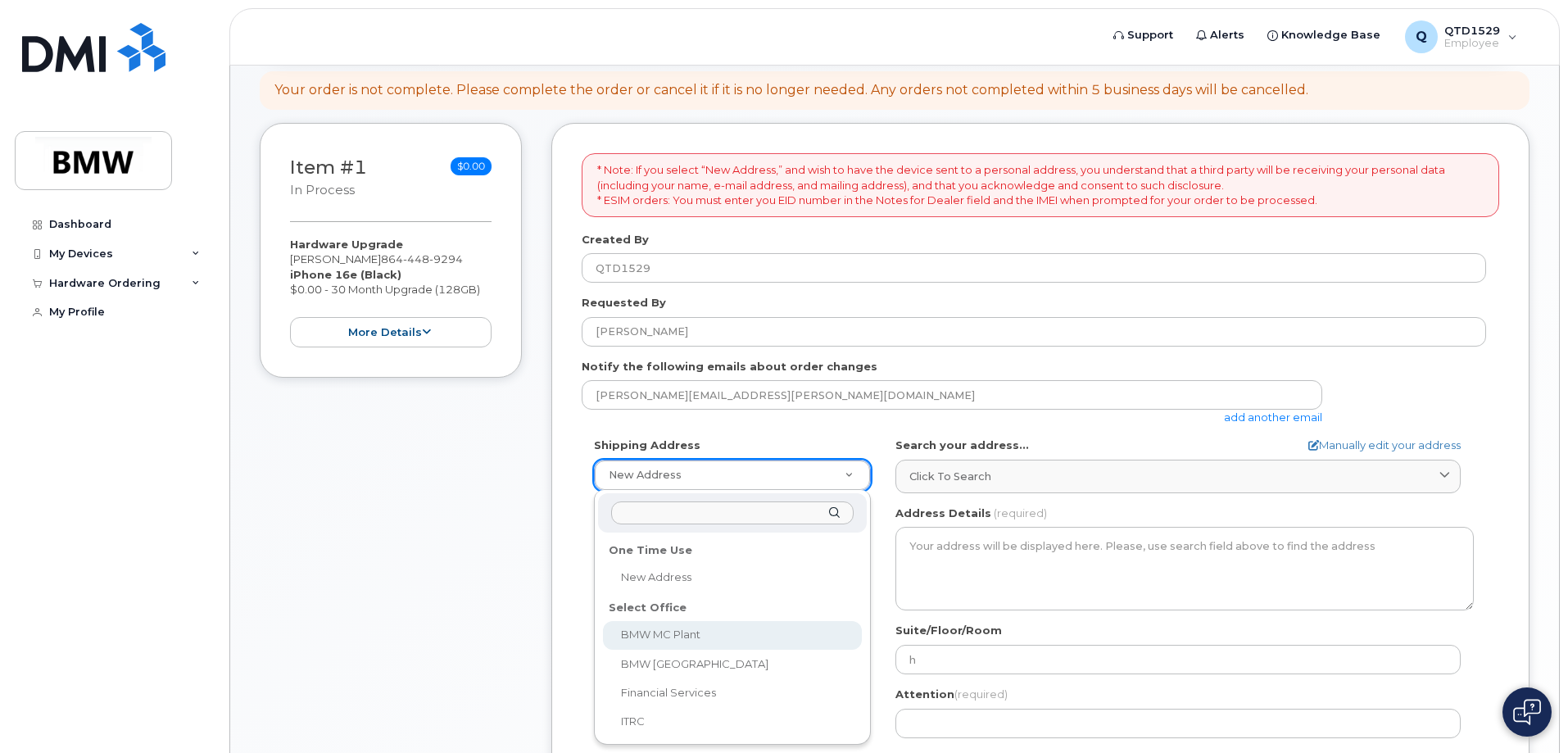
select select
type textarea "1400 Highway 101 S GREER SC 29651-6731 UNITED STATES Greer South Carolina 29651…"
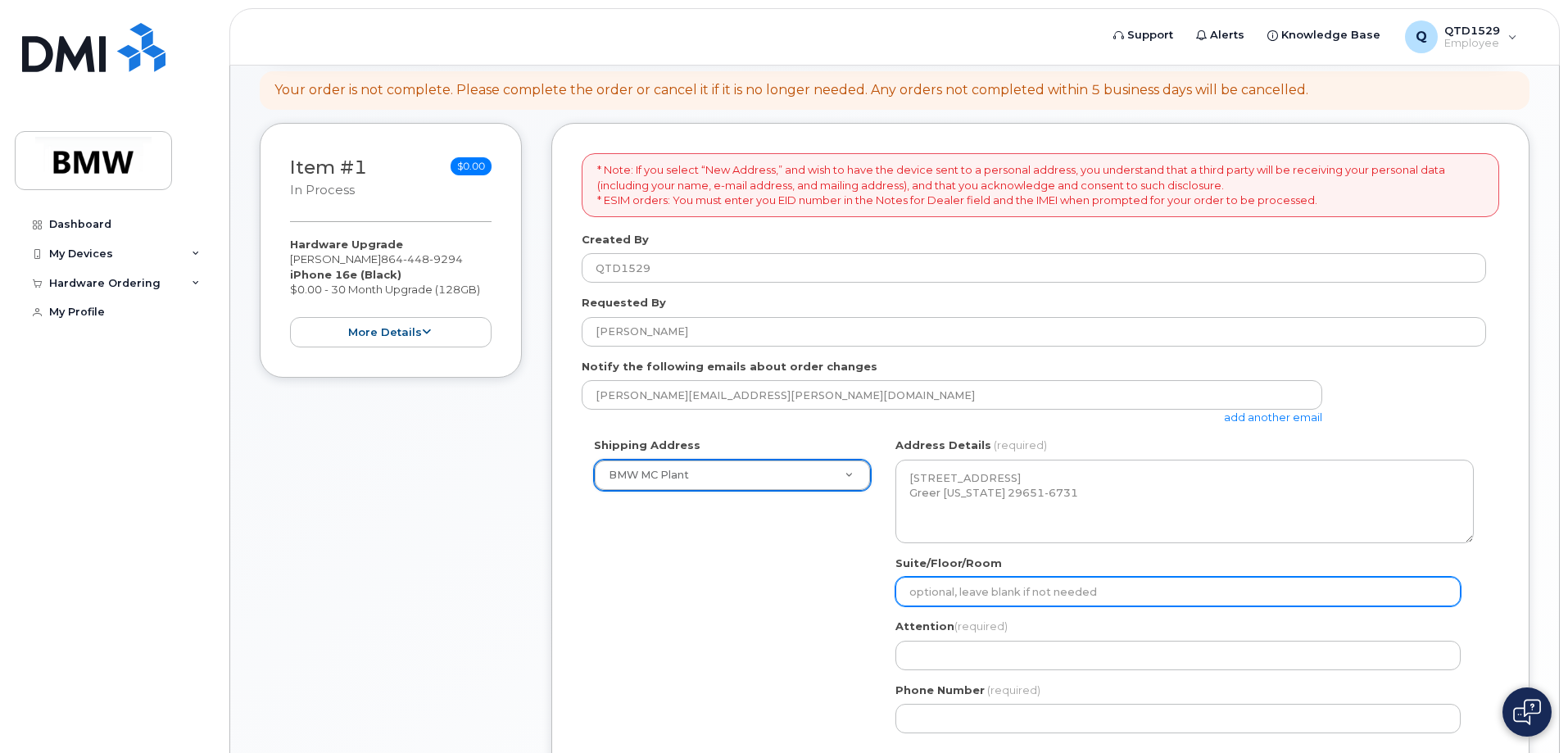
click at [1053, 593] on input "Suite/Floor/Room" at bounding box center [1178, 591] width 566 height 30
select select
type input "H"
select select
type input "Ha"
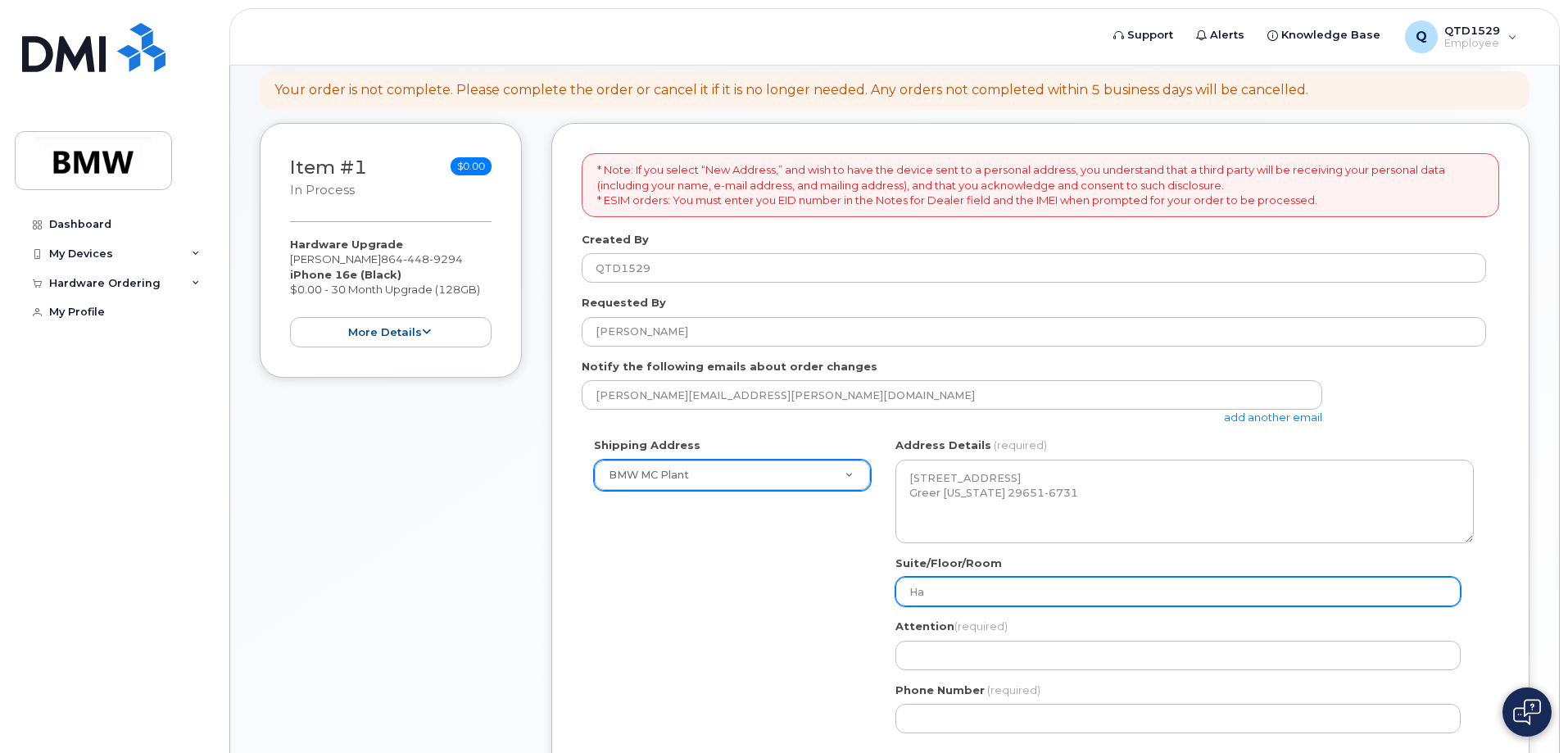
select select
type input "Hal"
select select
type input "Hall"
select select
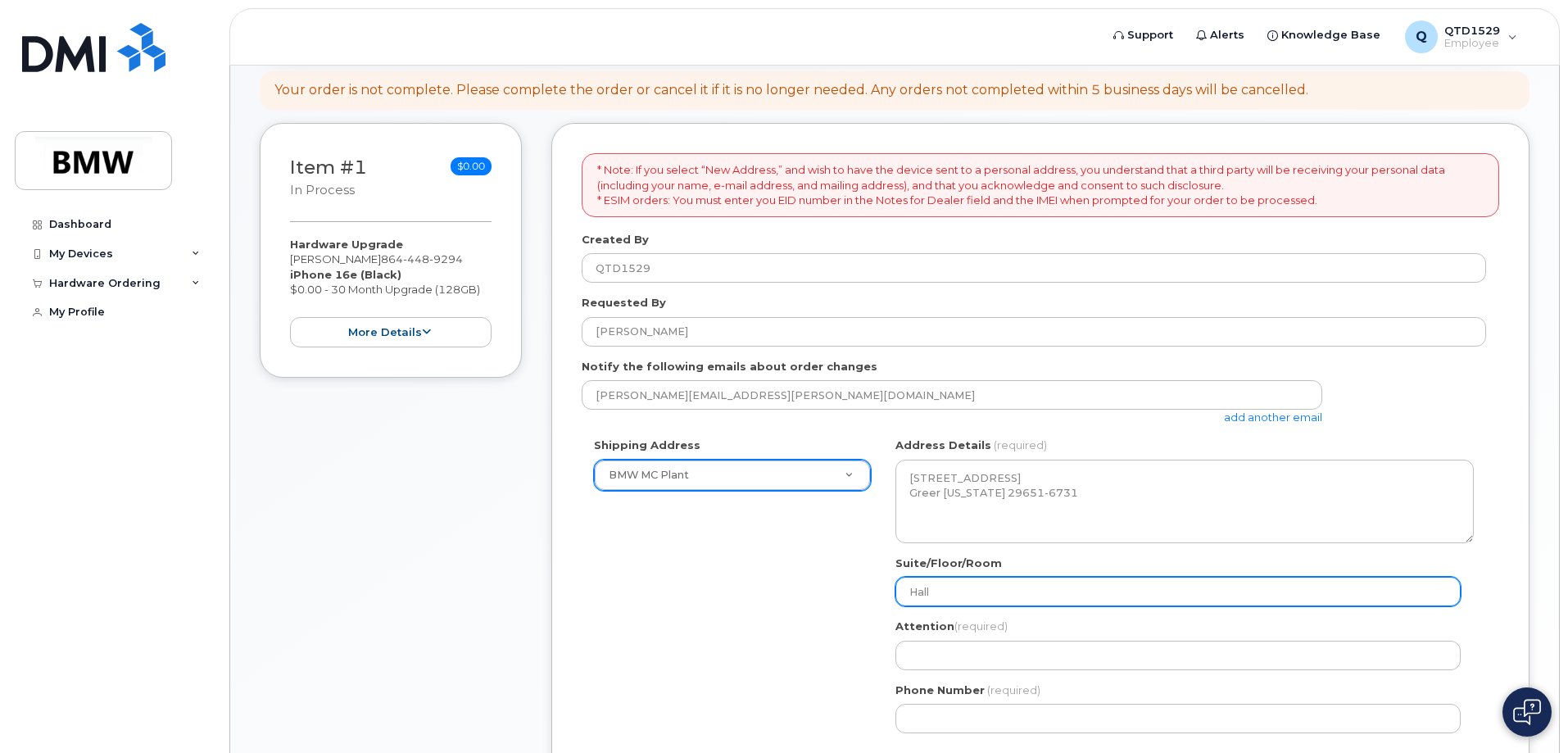
type input "Hall 3"
select select
type input "Hall 32"
select select
type input "Hall 32."
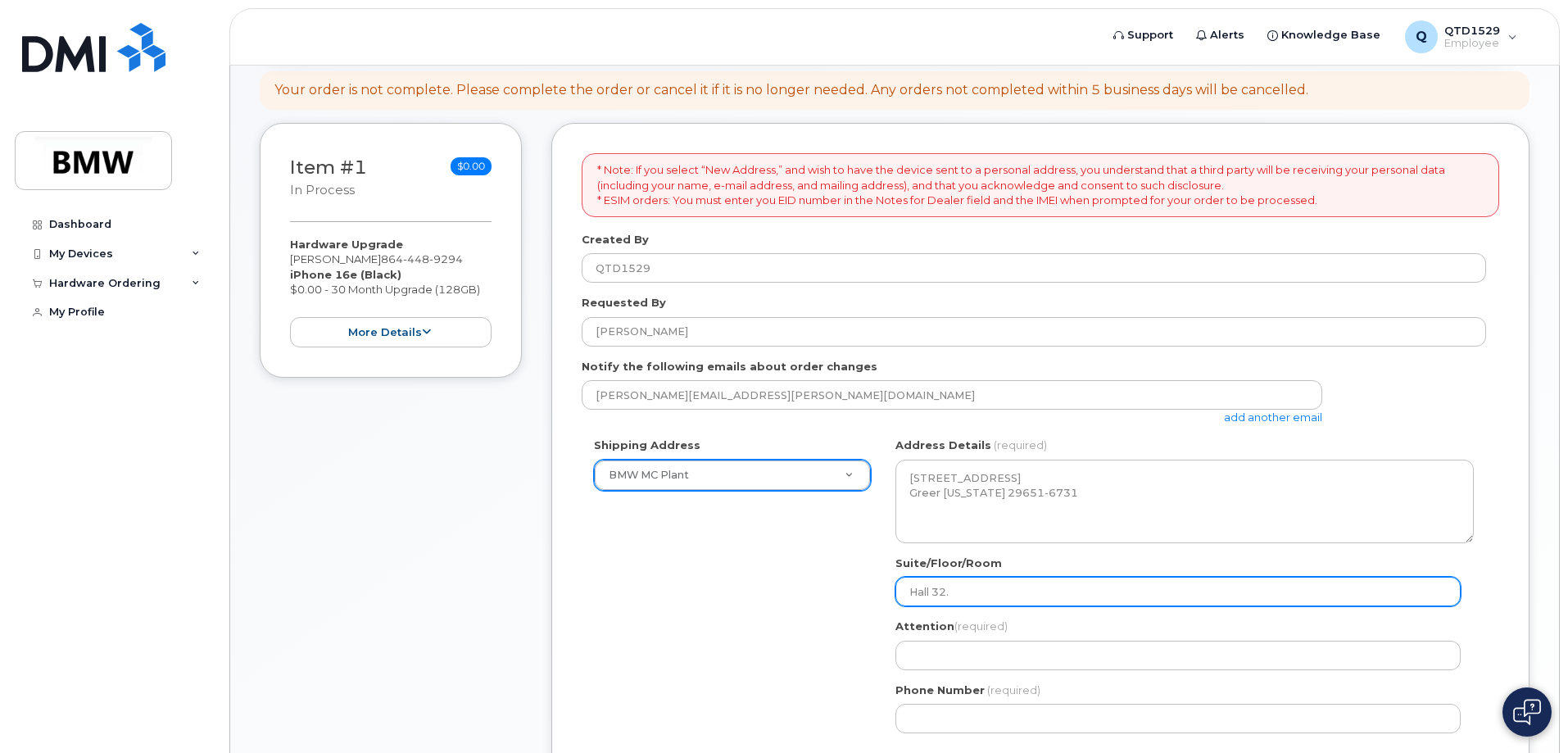
select select
type input "Hall 32.0"
select select
type input "Hall 32.01"
select select
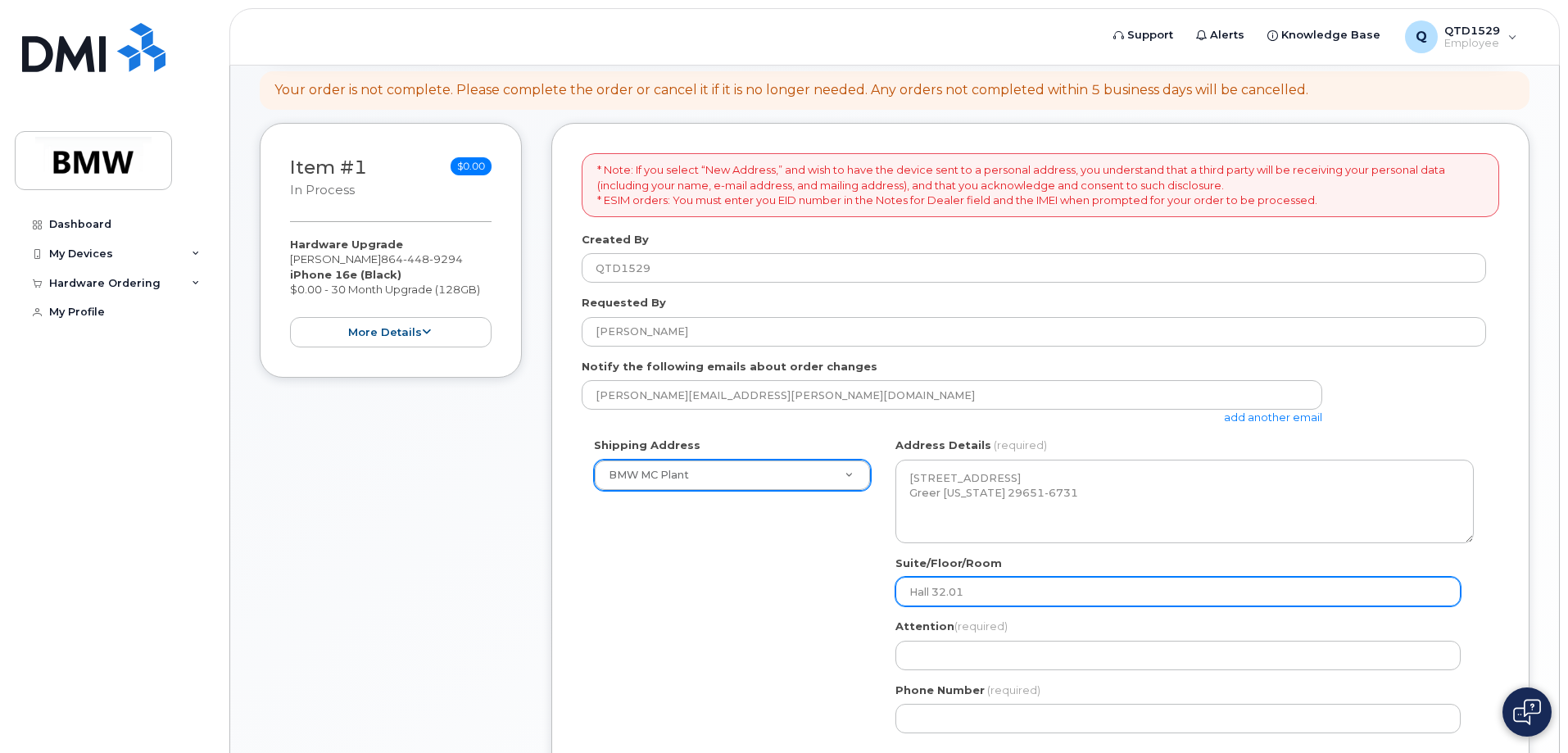
type input "Hall 32.0"
select select
type input "Hall 32."
select select
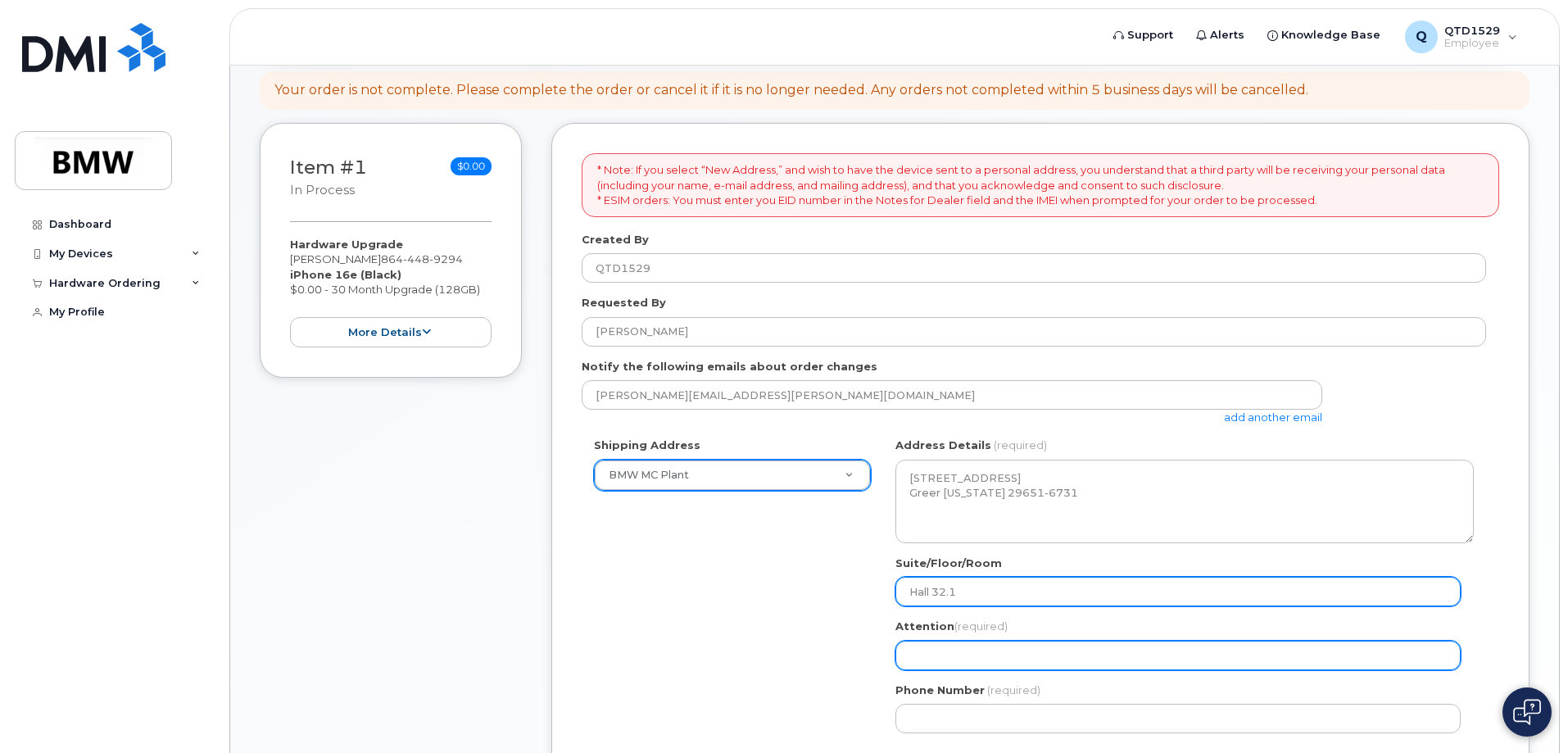
type input "Hall 32.1"
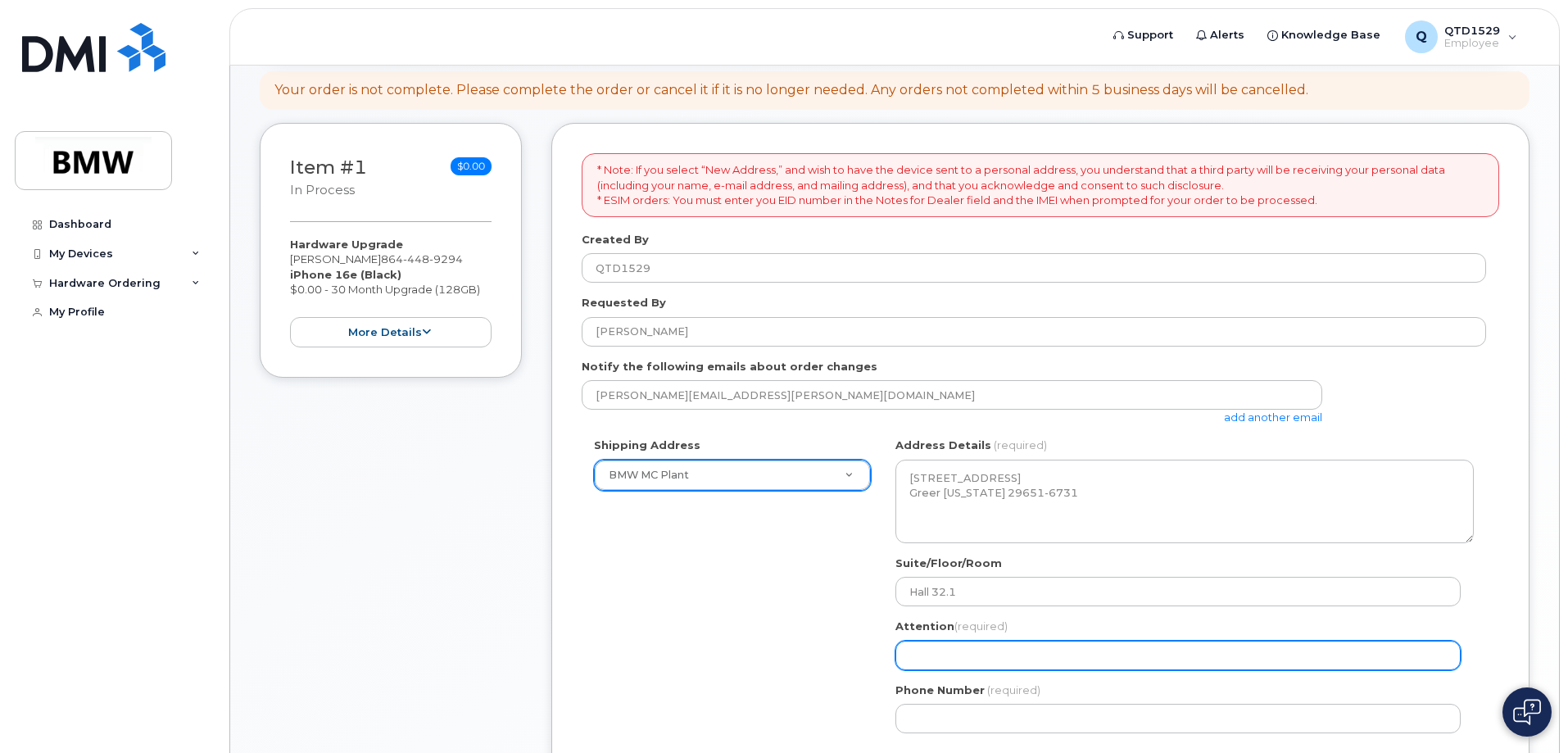
click at [970, 662] on input "Attention (required)" at bounding box center [1178, 654] width 566 height 30
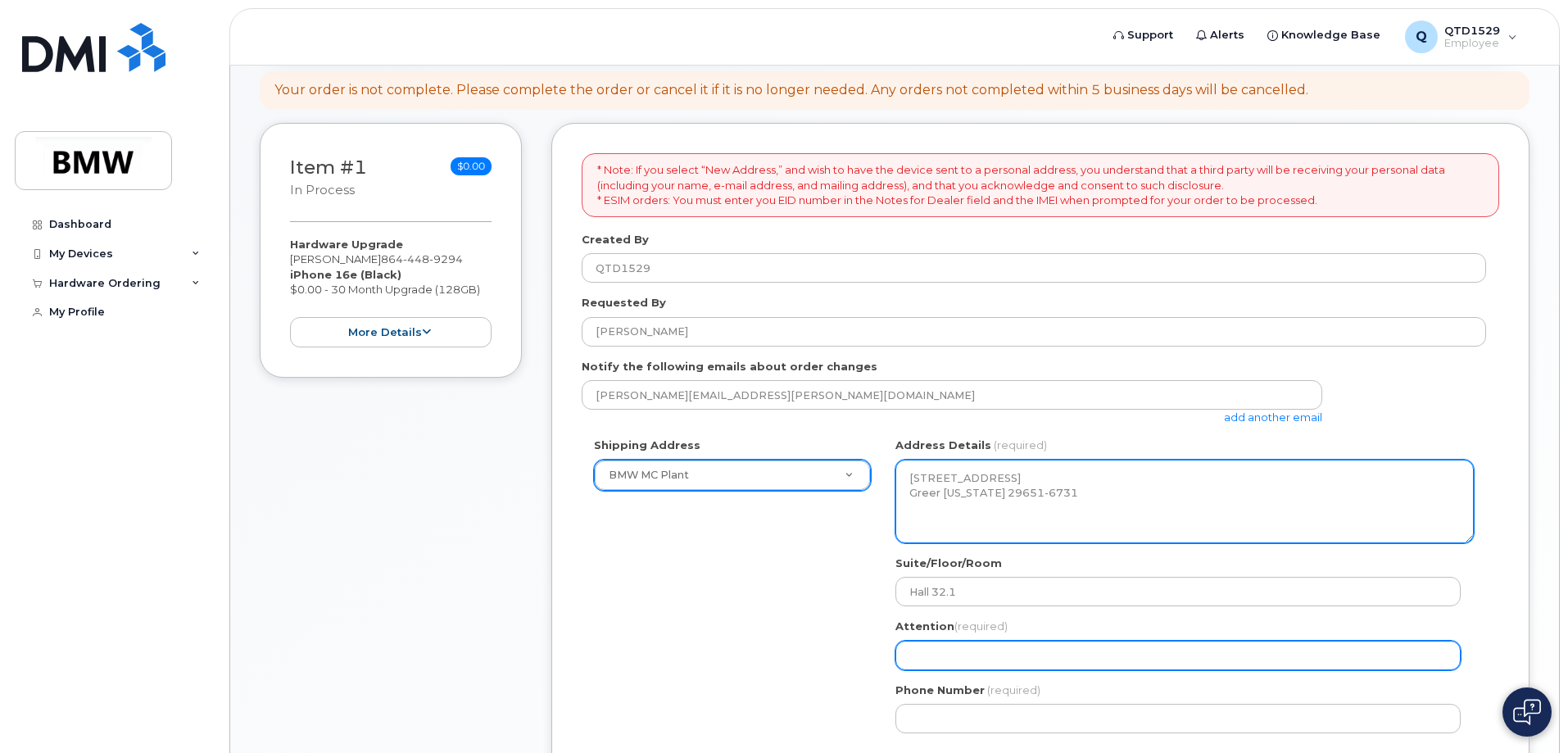
select select
type input "D"
select select
type input "Da"
select select
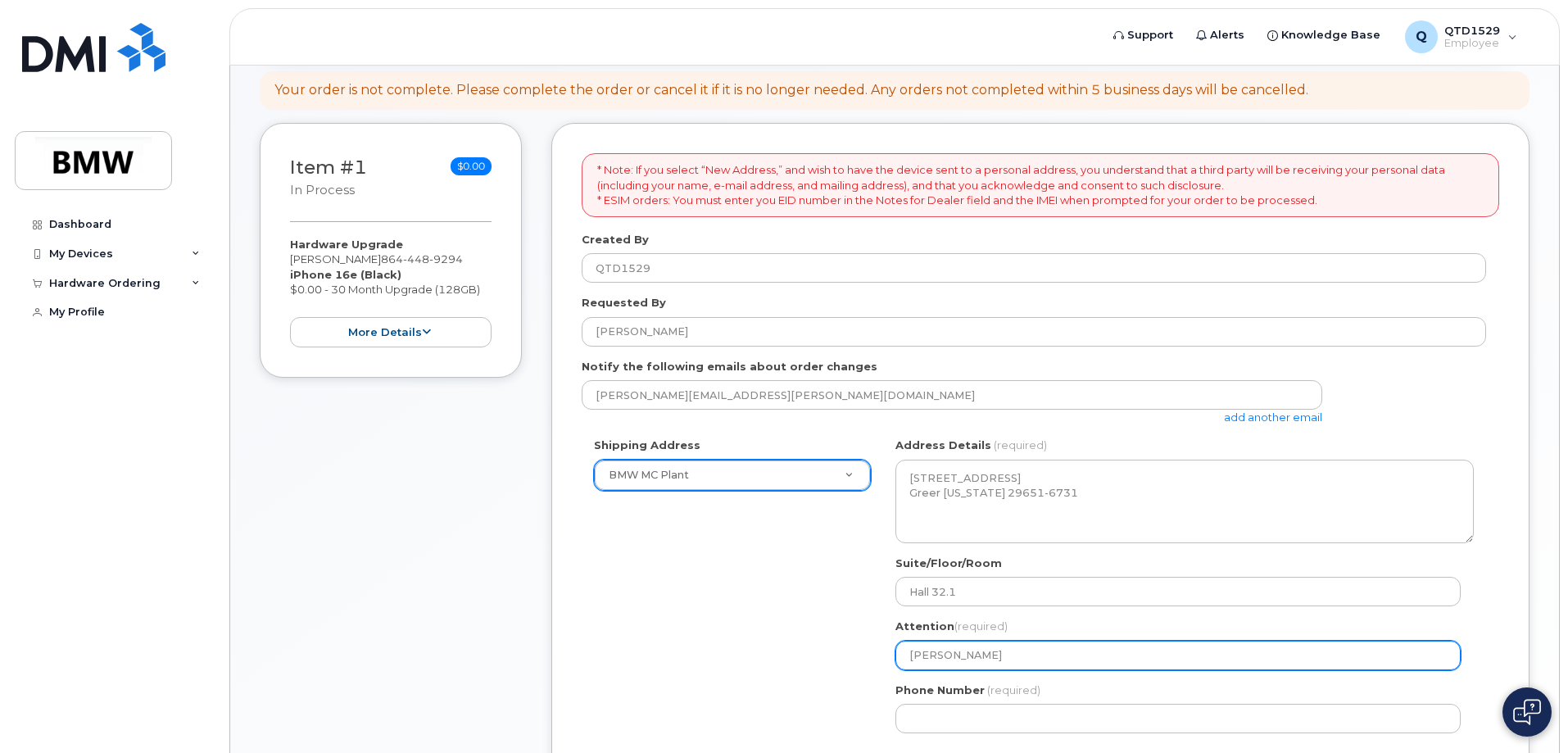
type input "Dan"
click at [970, 656] on input "Dan" at bounding box center [1178, 654] width 566 height 30
select select
type input "Dani"
select select
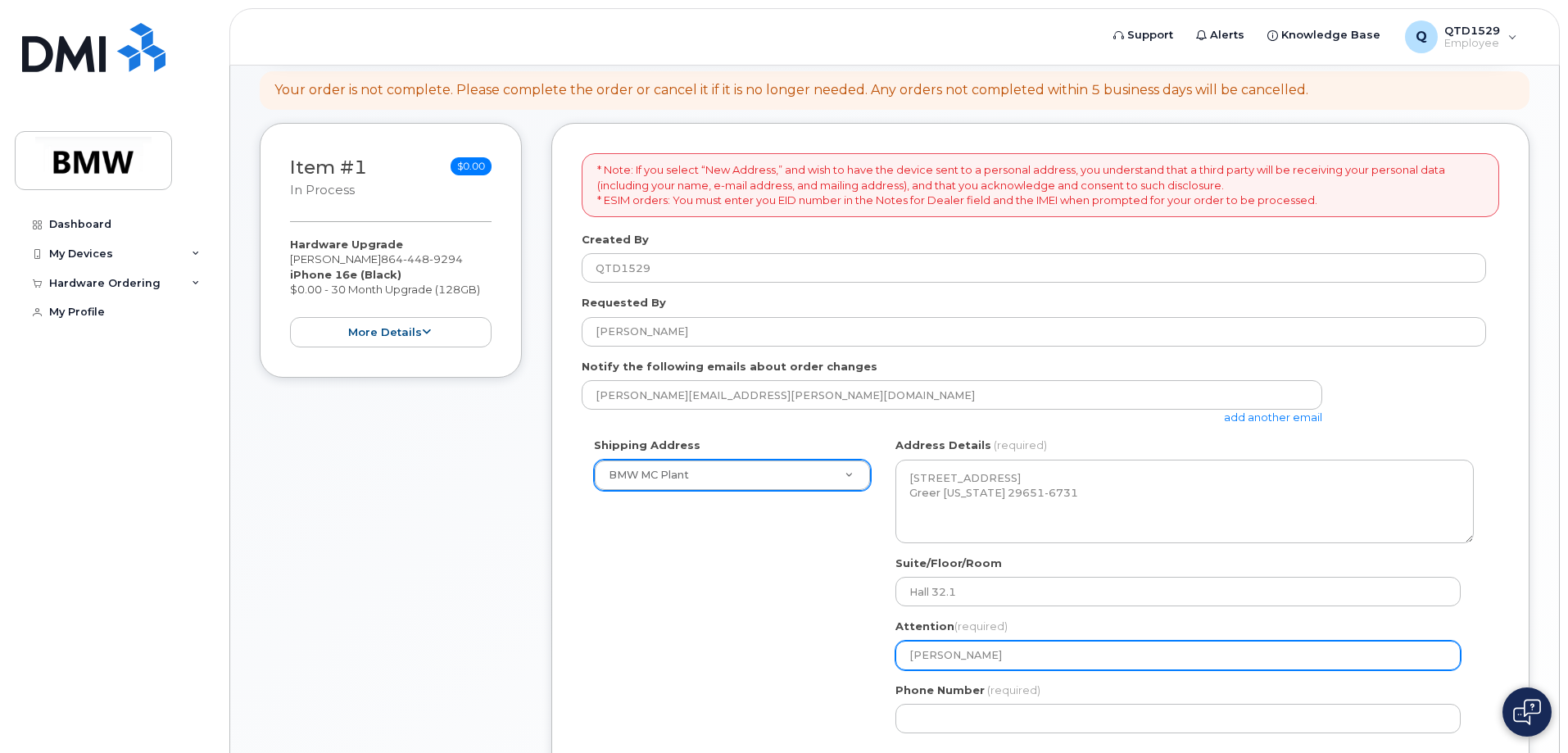
type input "Danie"
select select
type input "Daniel"
select select
type input "Daniel S"
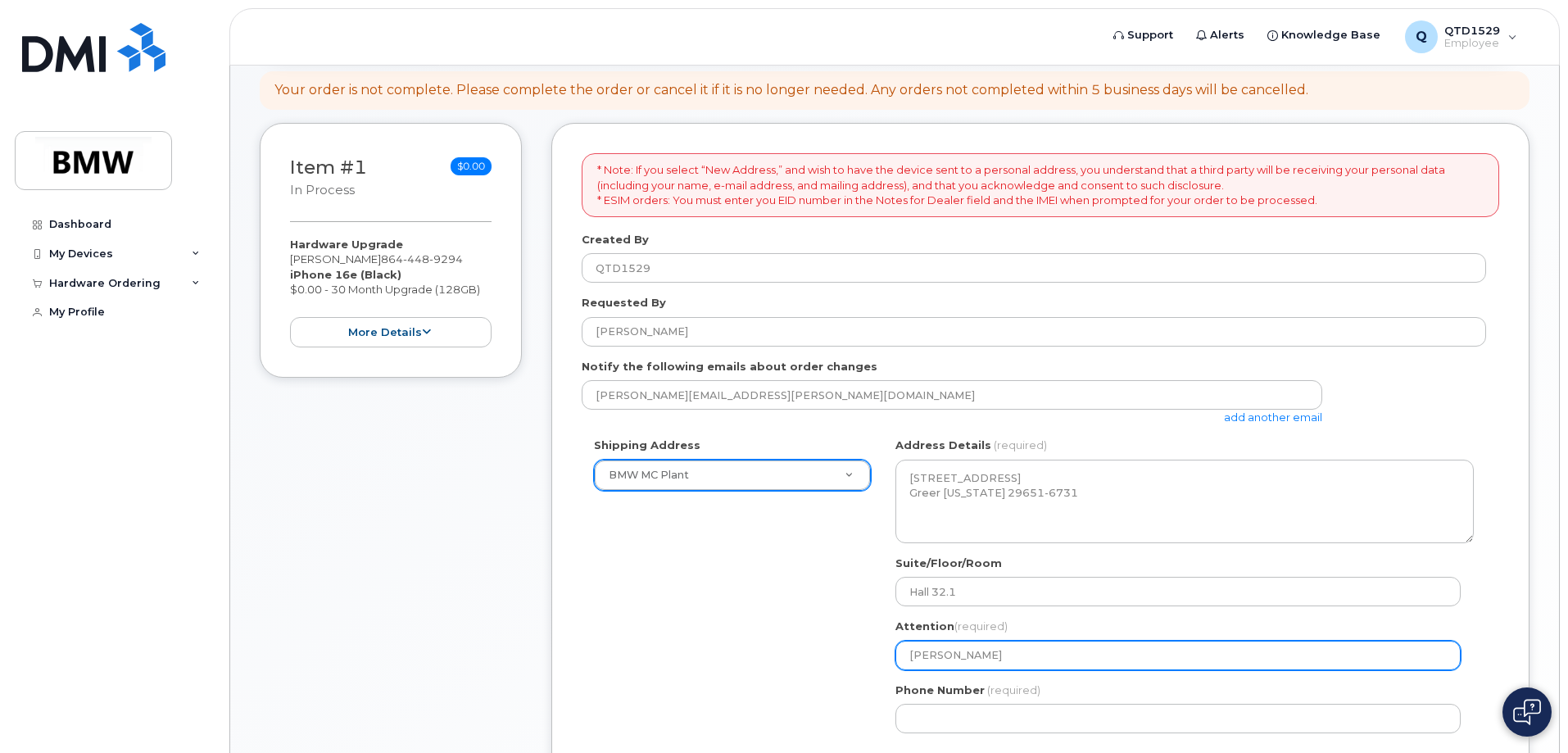
select select
type input "Daniel St"
select select
type input "Daniel Ste"
select select
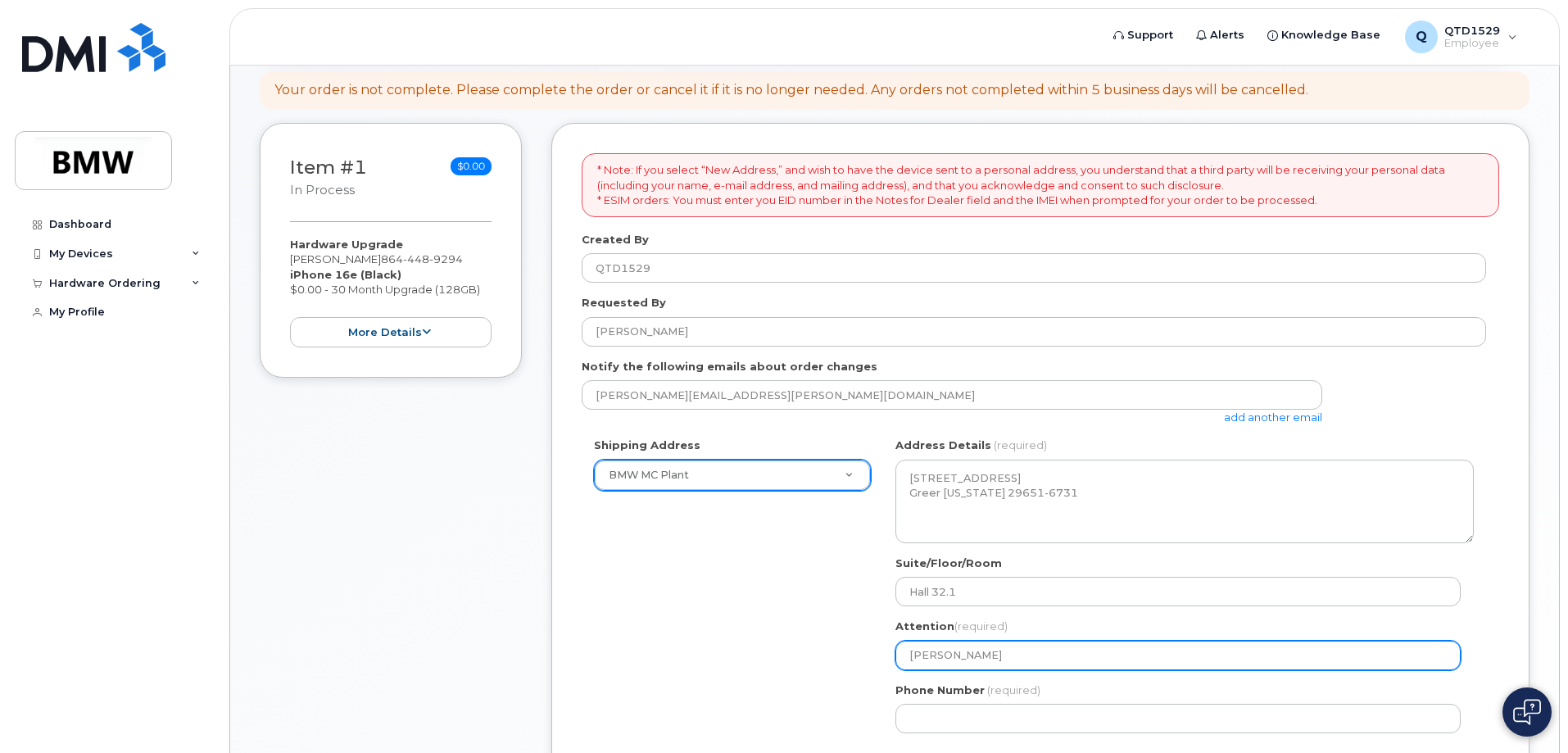
type input "Daniel Steg"
select select
type input "Daniel Stega"
select select
type input "Daniel Stegal"
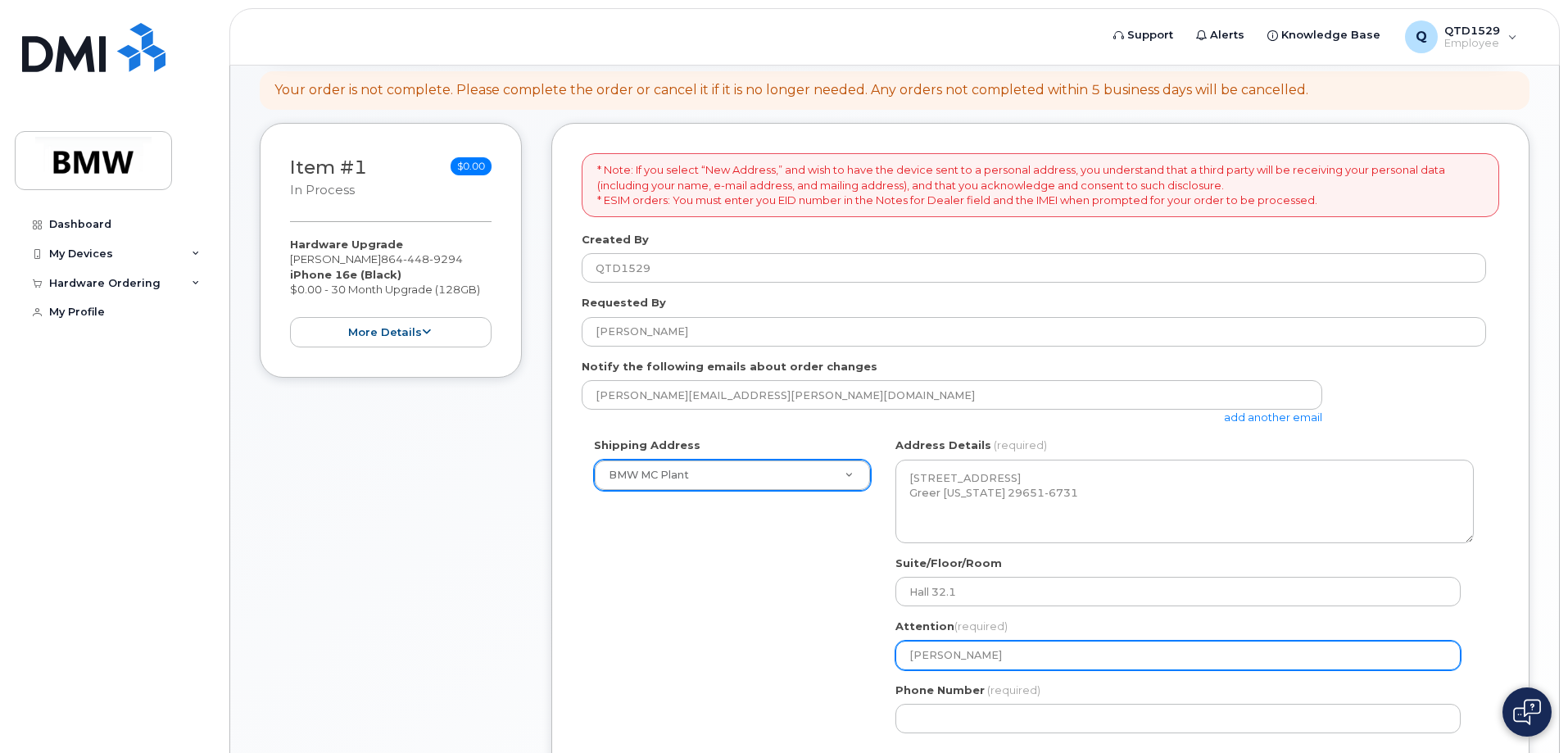
select select
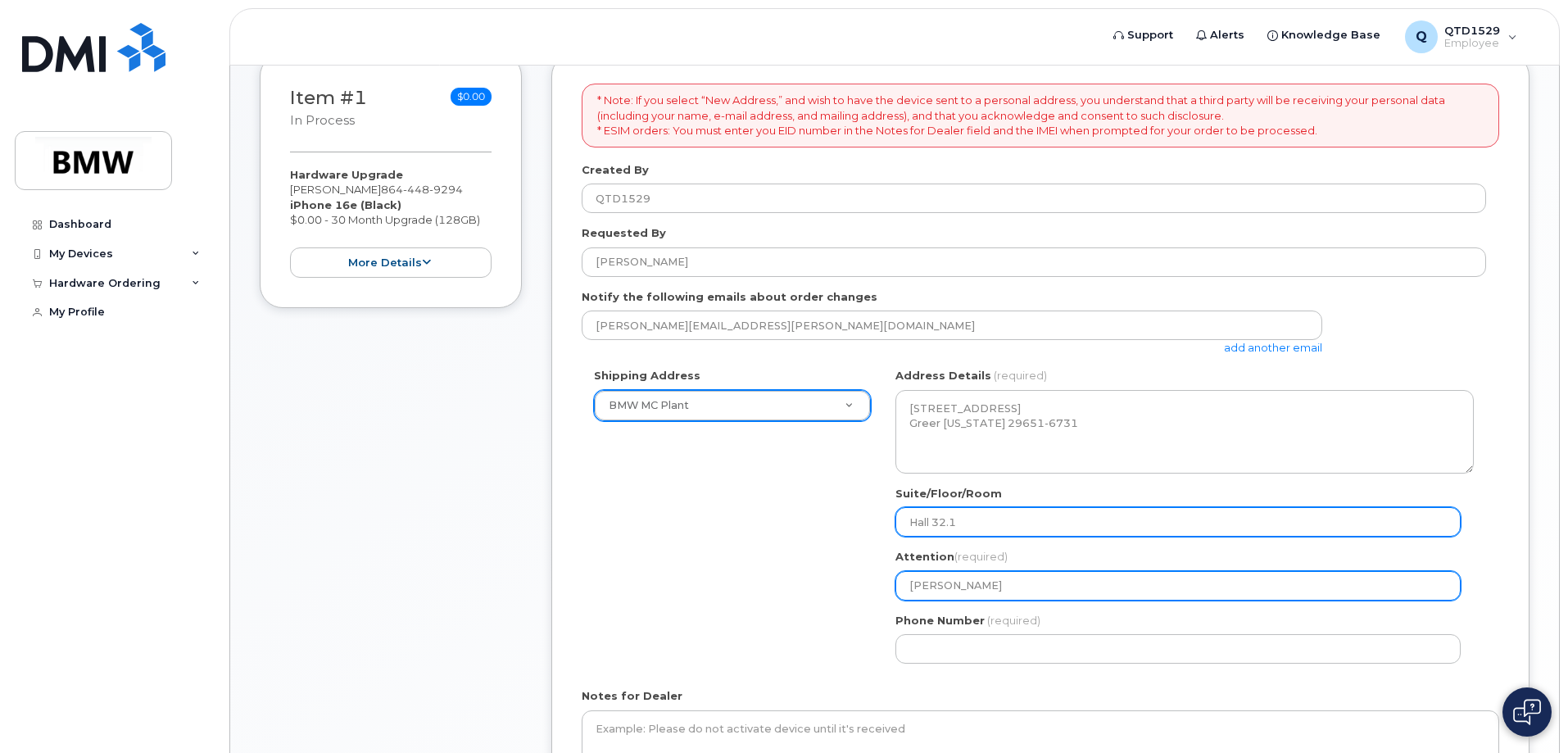
scroll to position [435, 0]
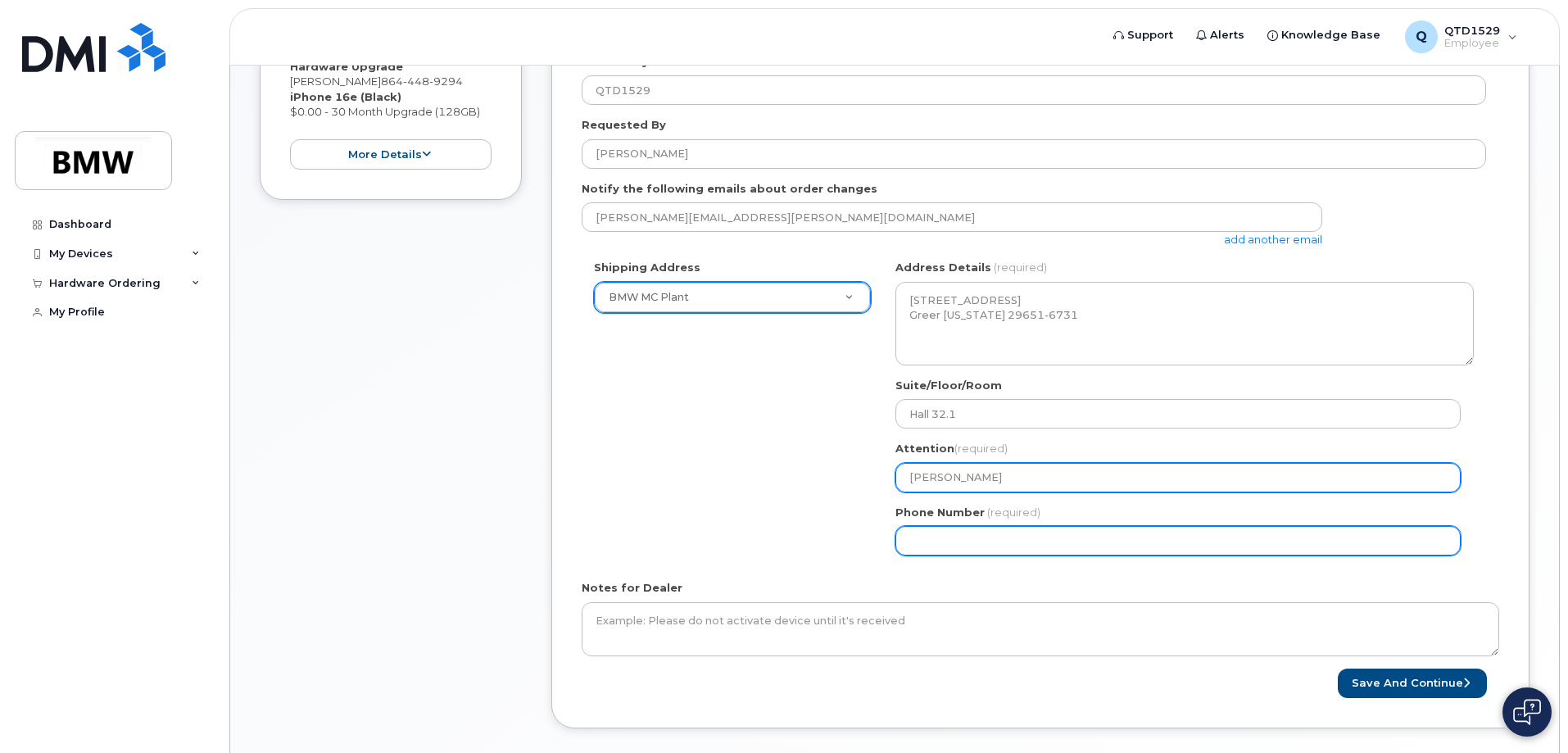
type input "Daniel Stegall"
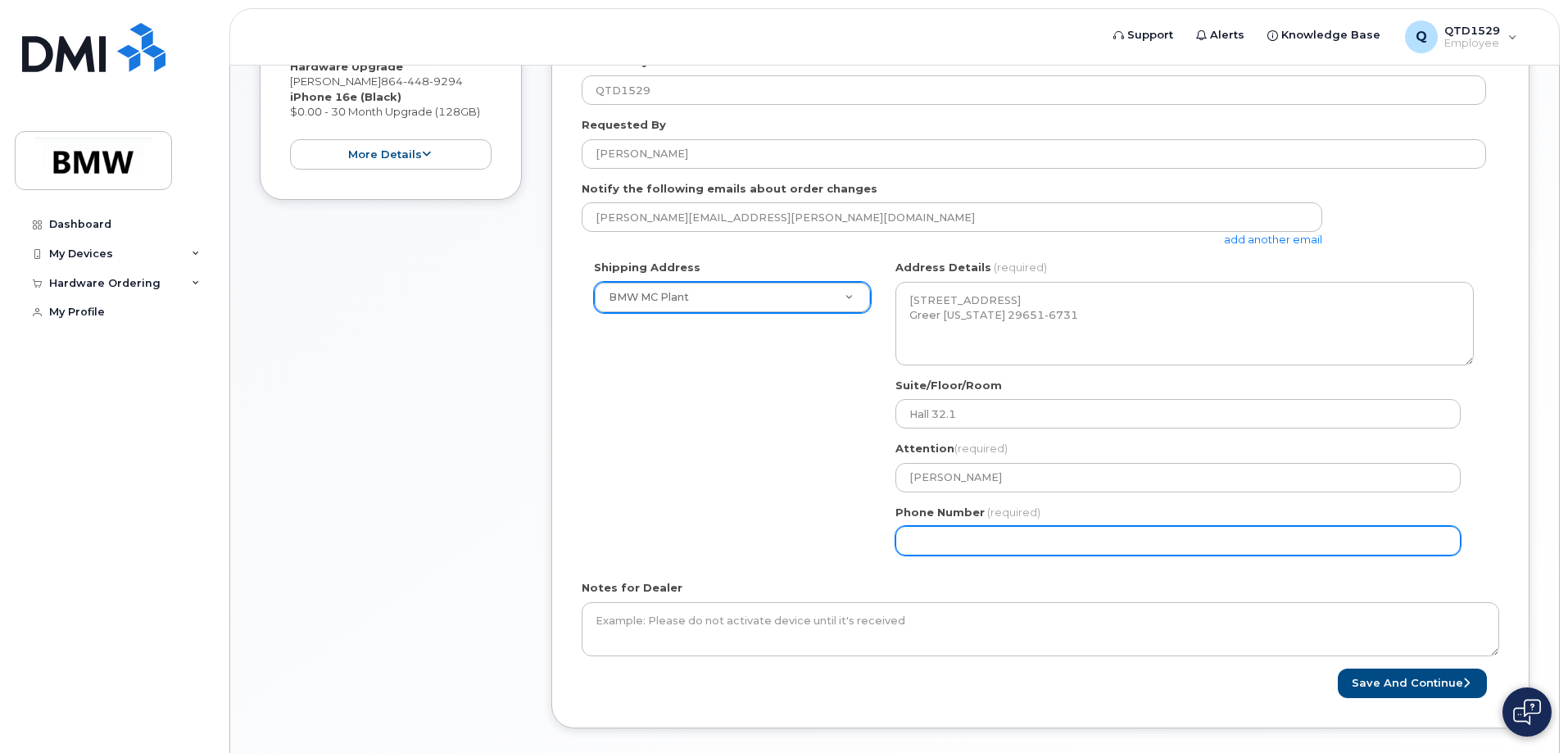
click at [970, 543] on input "Phone Number" at bounding box center [1178, 541] width 566 height 30
select select
type input "864426761"
select select
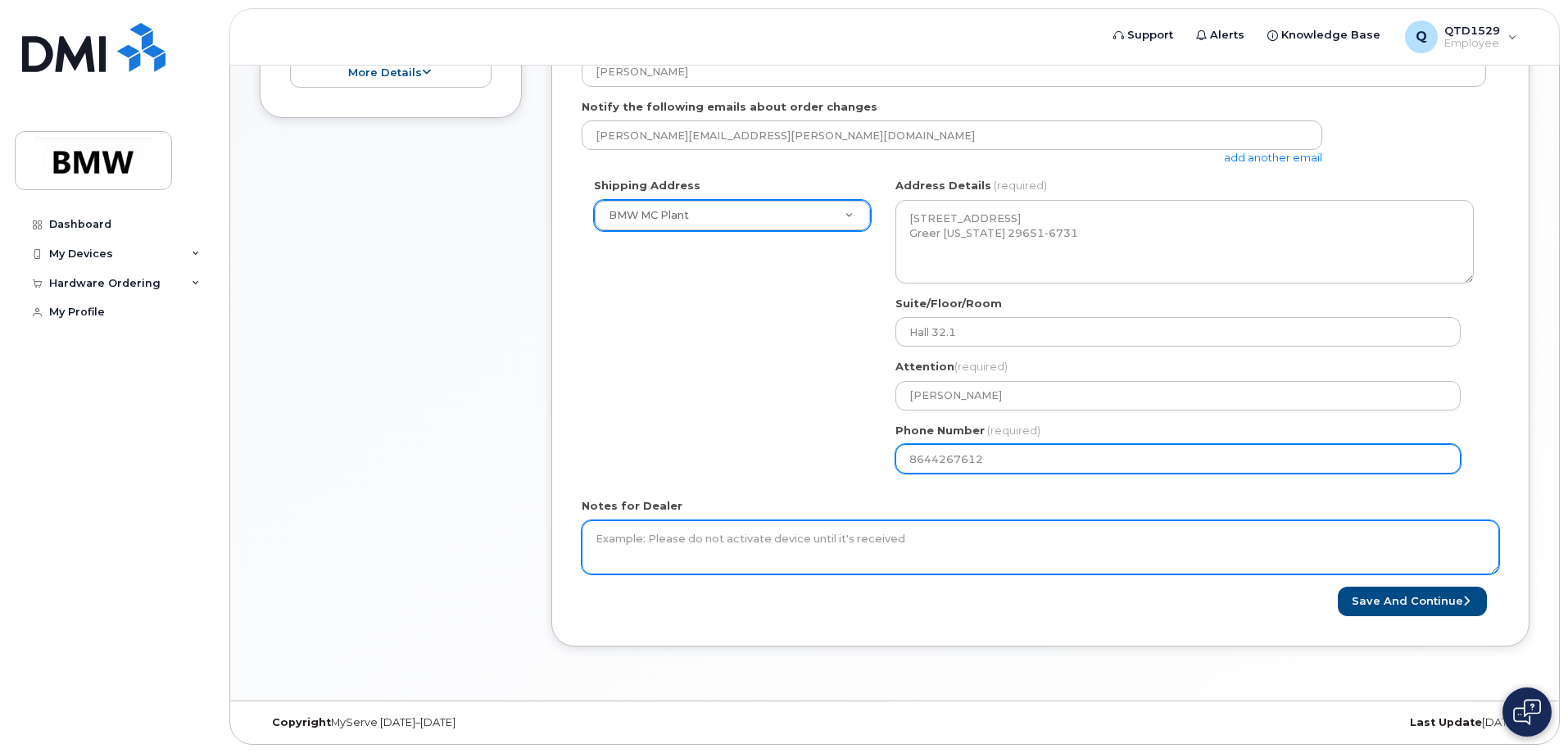
type input "8644267612"
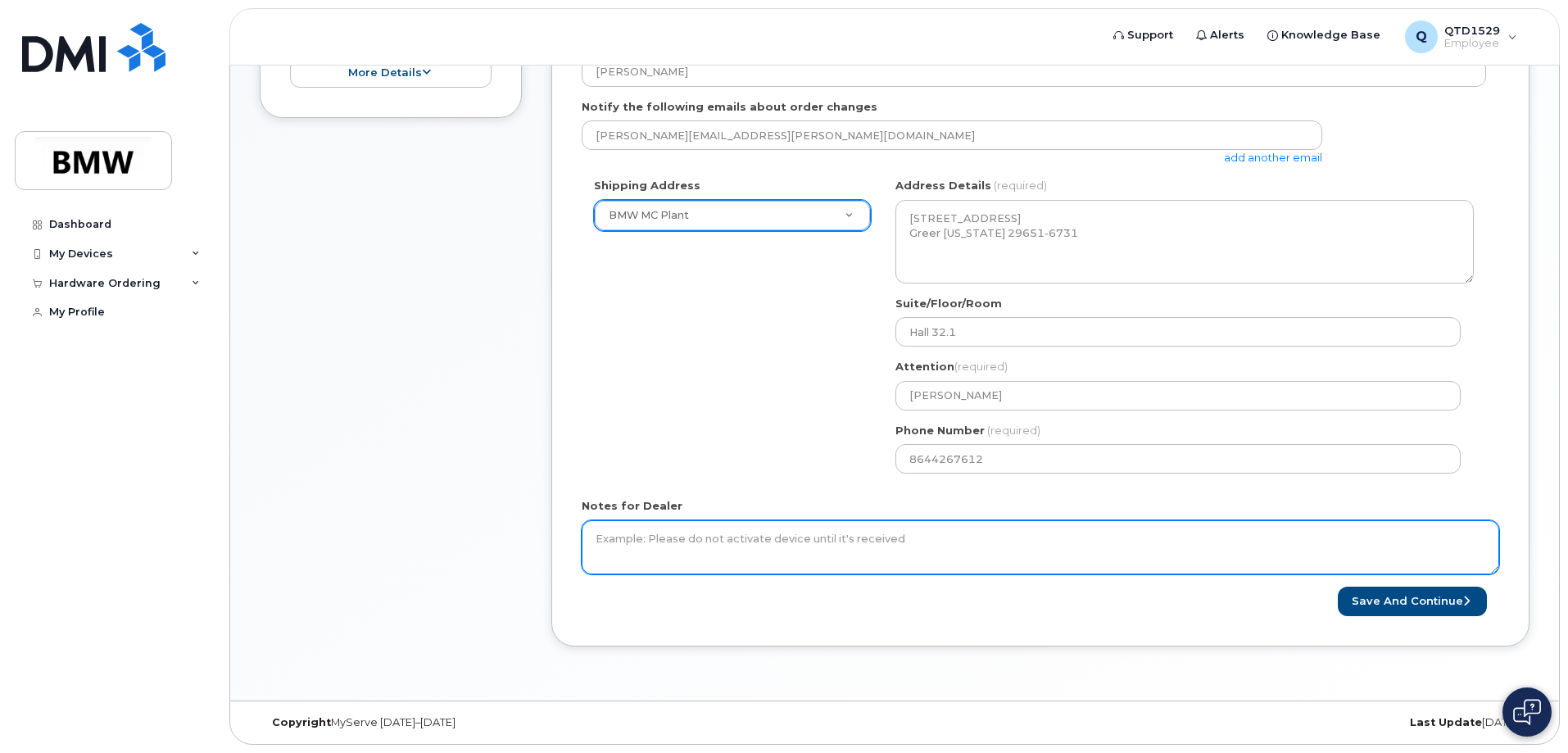
click at [731, 539] on textarea "Notes for Dealer" at bounding box center [1041, 547] width 918 height 54
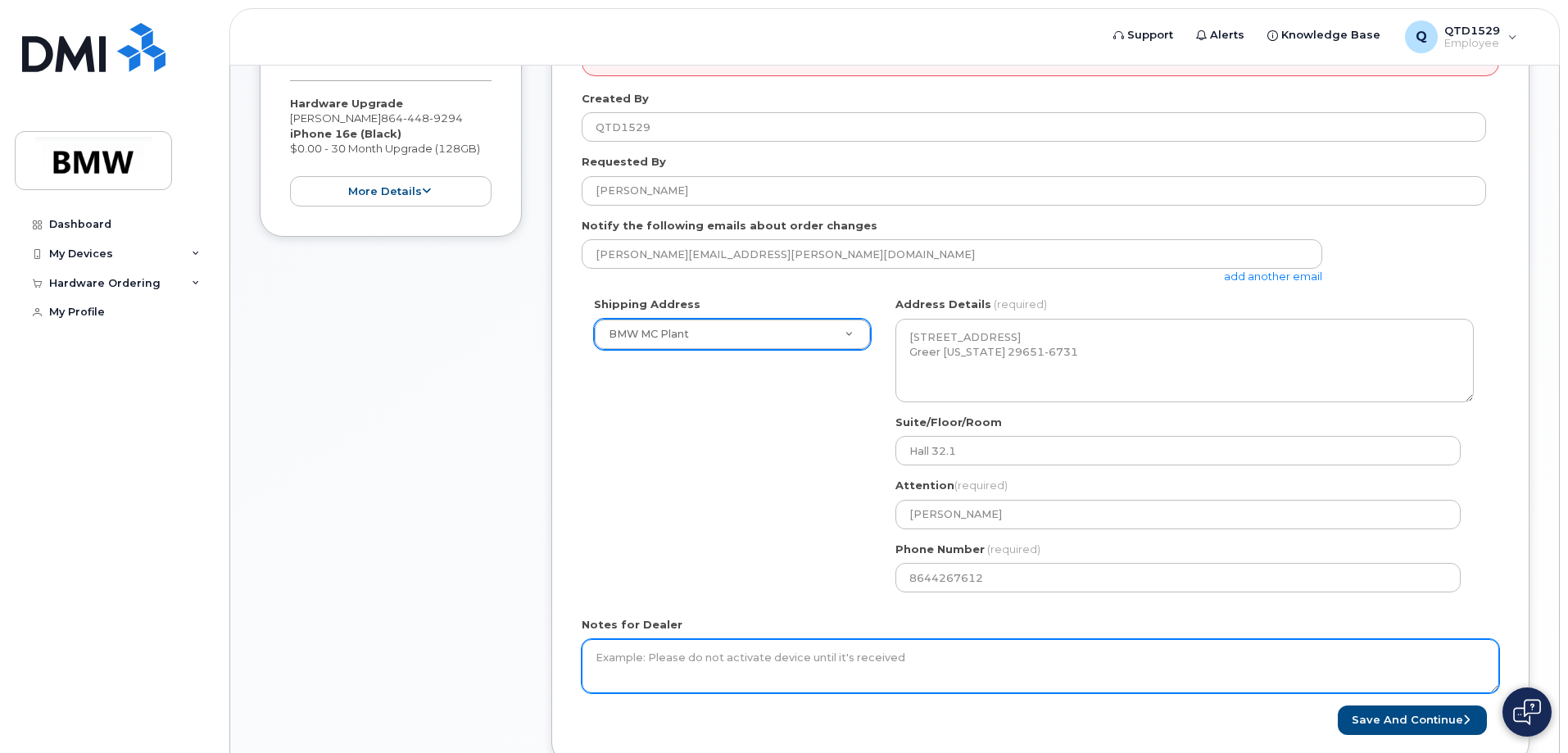
scroll to position [435, 0]
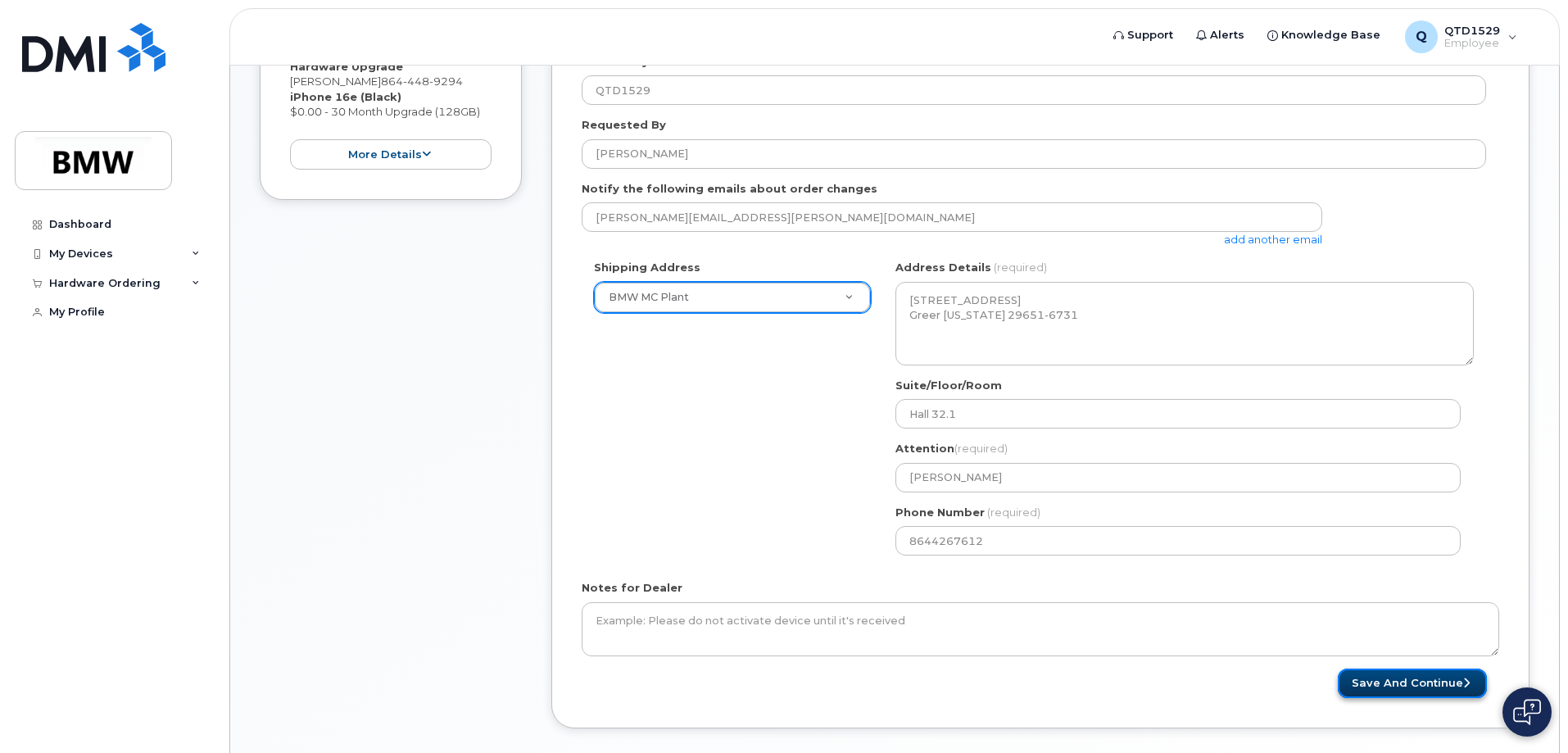
click at [1395, 692] on button "Save and Continue" at bounding box center [1413, 683] width 149 height 31
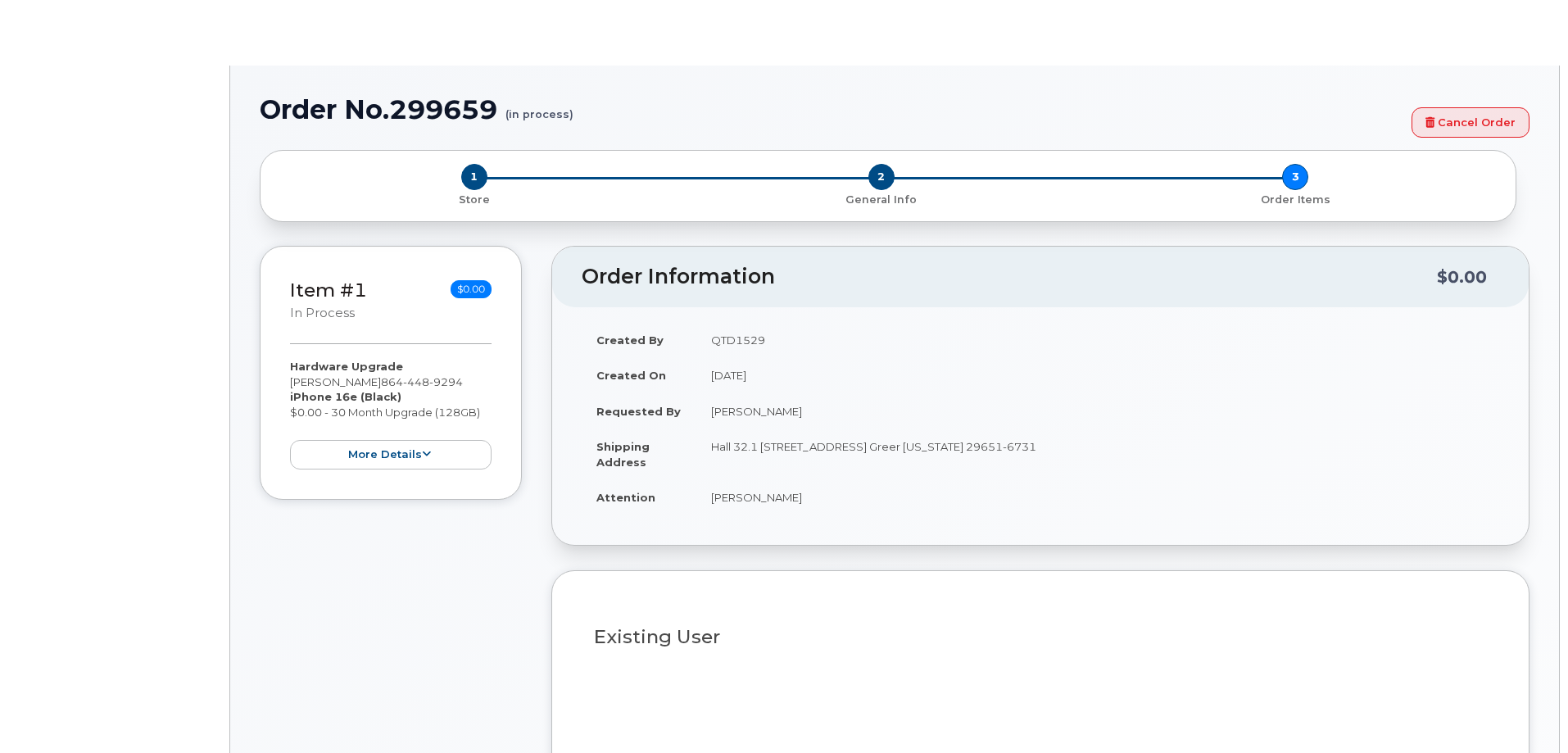
select select "1901370"
type input "1902966"
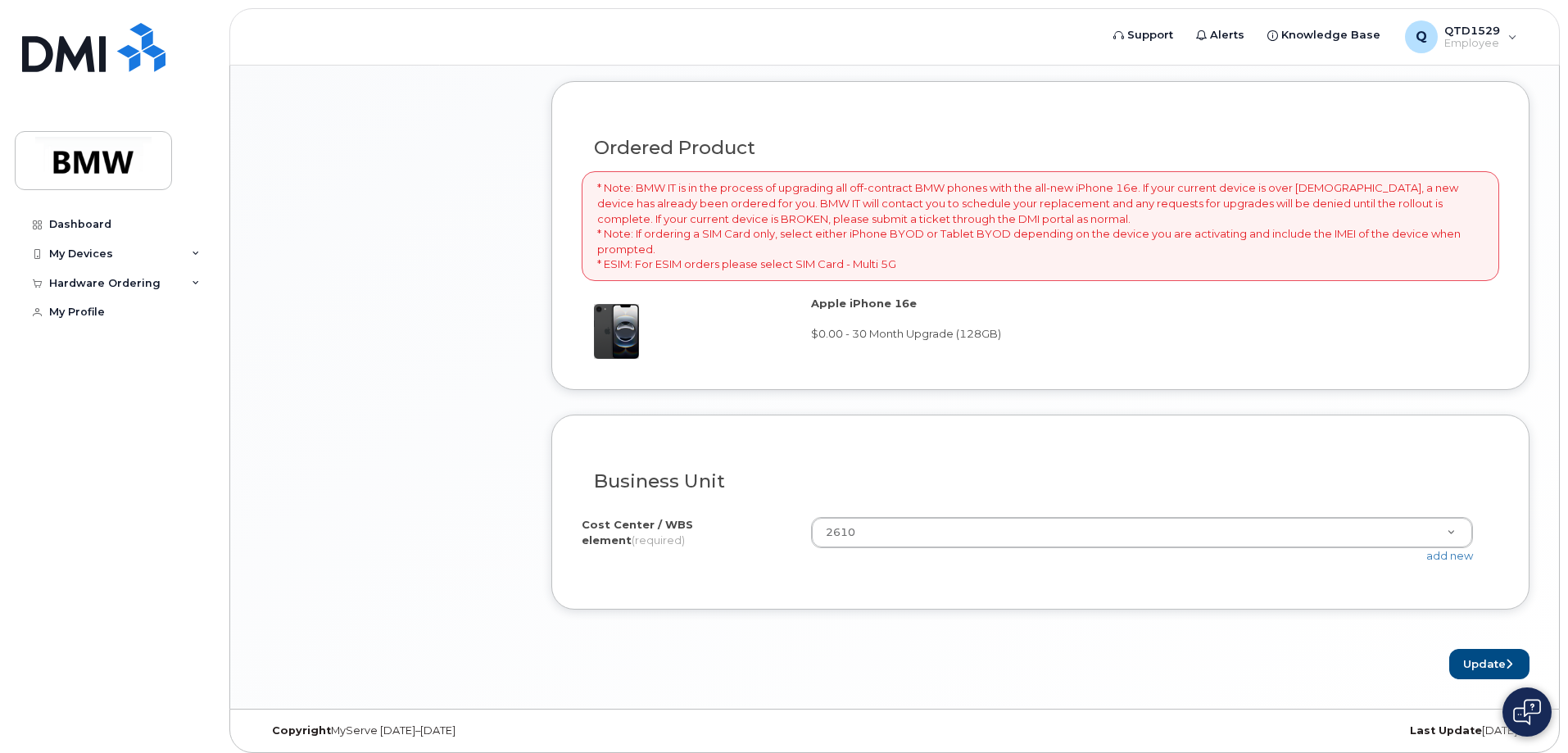
scroll to position [1190, 0]
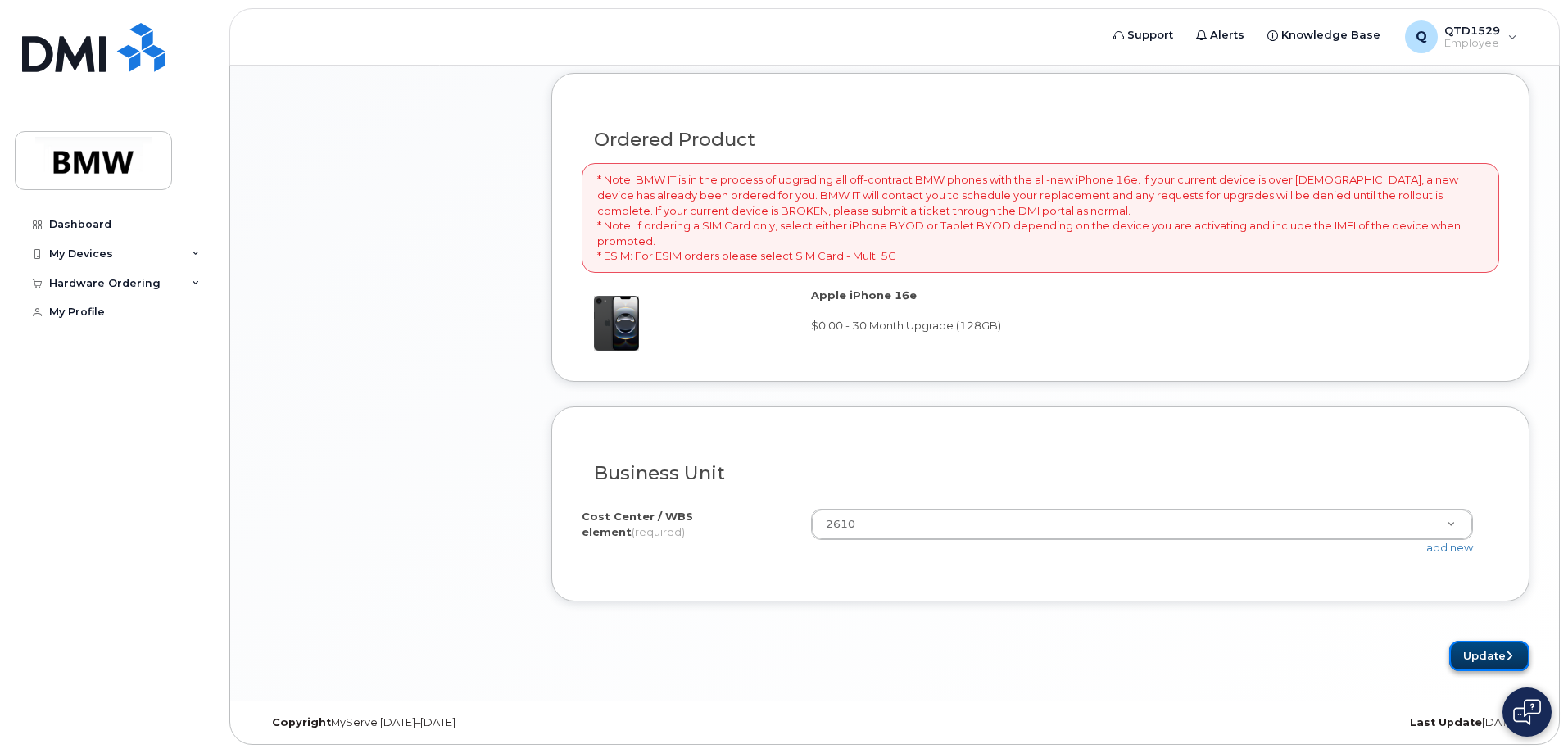
click at [1503, 662] on button "Update" at bounding box center [1490, 655] width 80 height 31
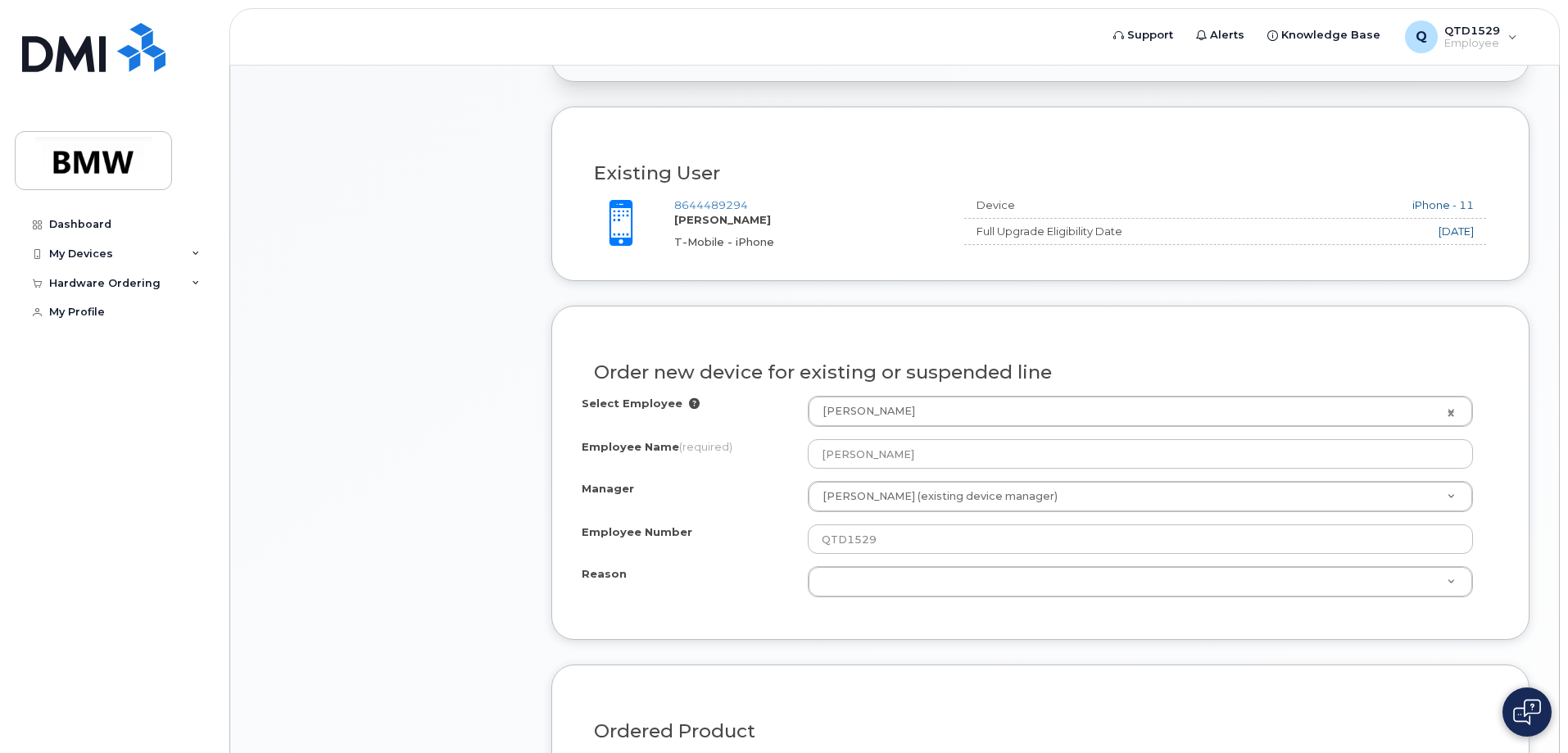
scroll to position [591, 0]
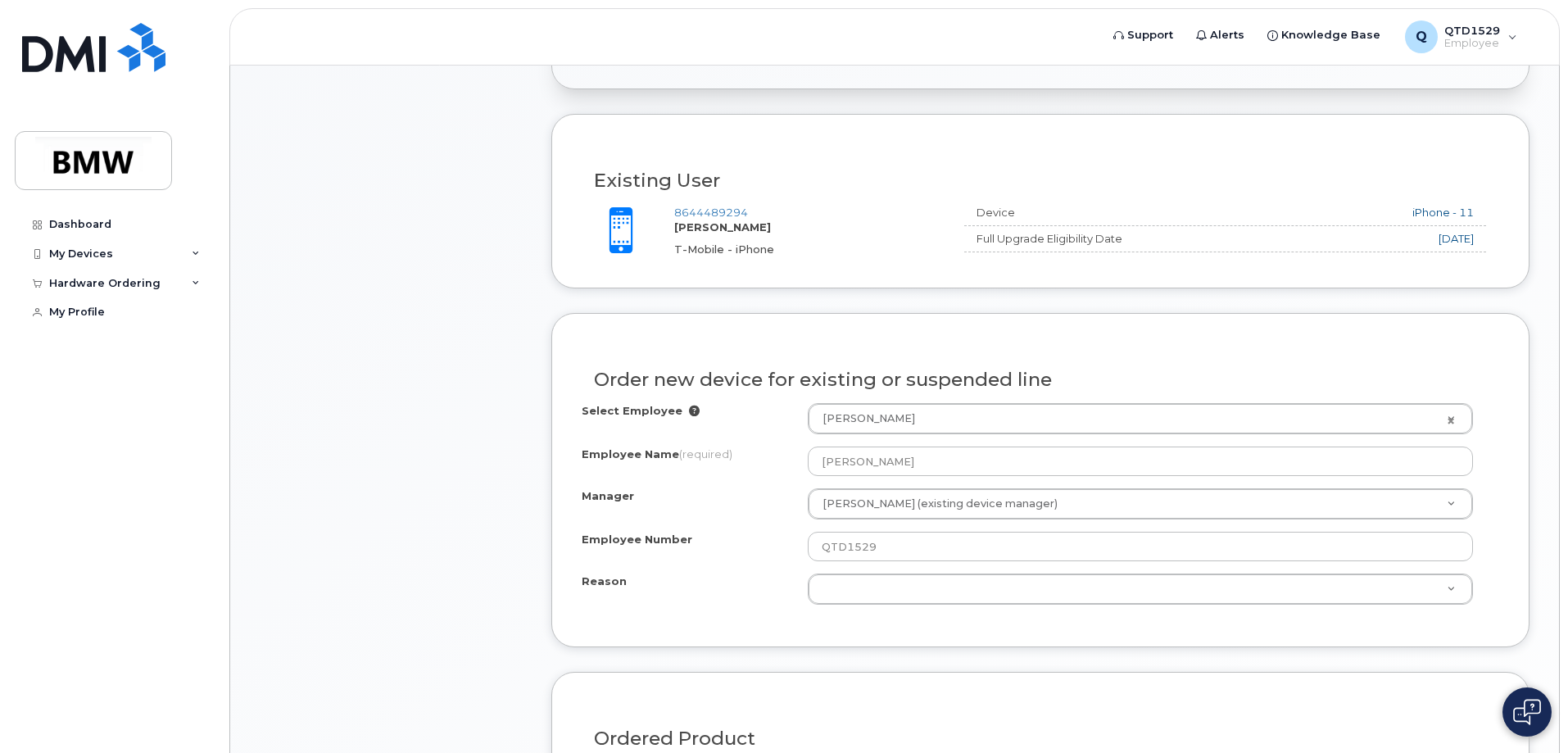
click at [753, 560] on div "Employee Number QTD1529" at bounding box center [1041, 546] width 918 height 30
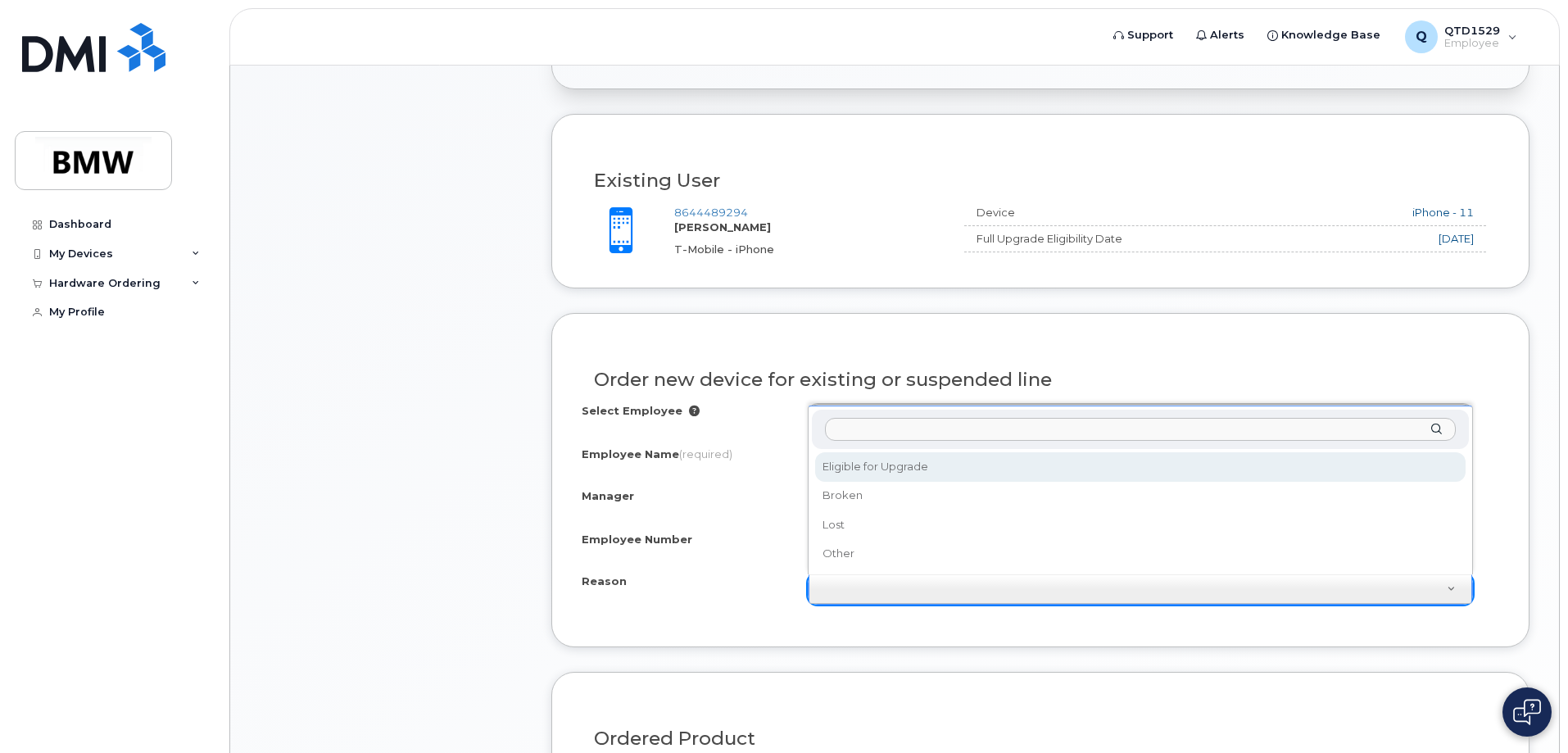
select select "eligible_for_upgrade"
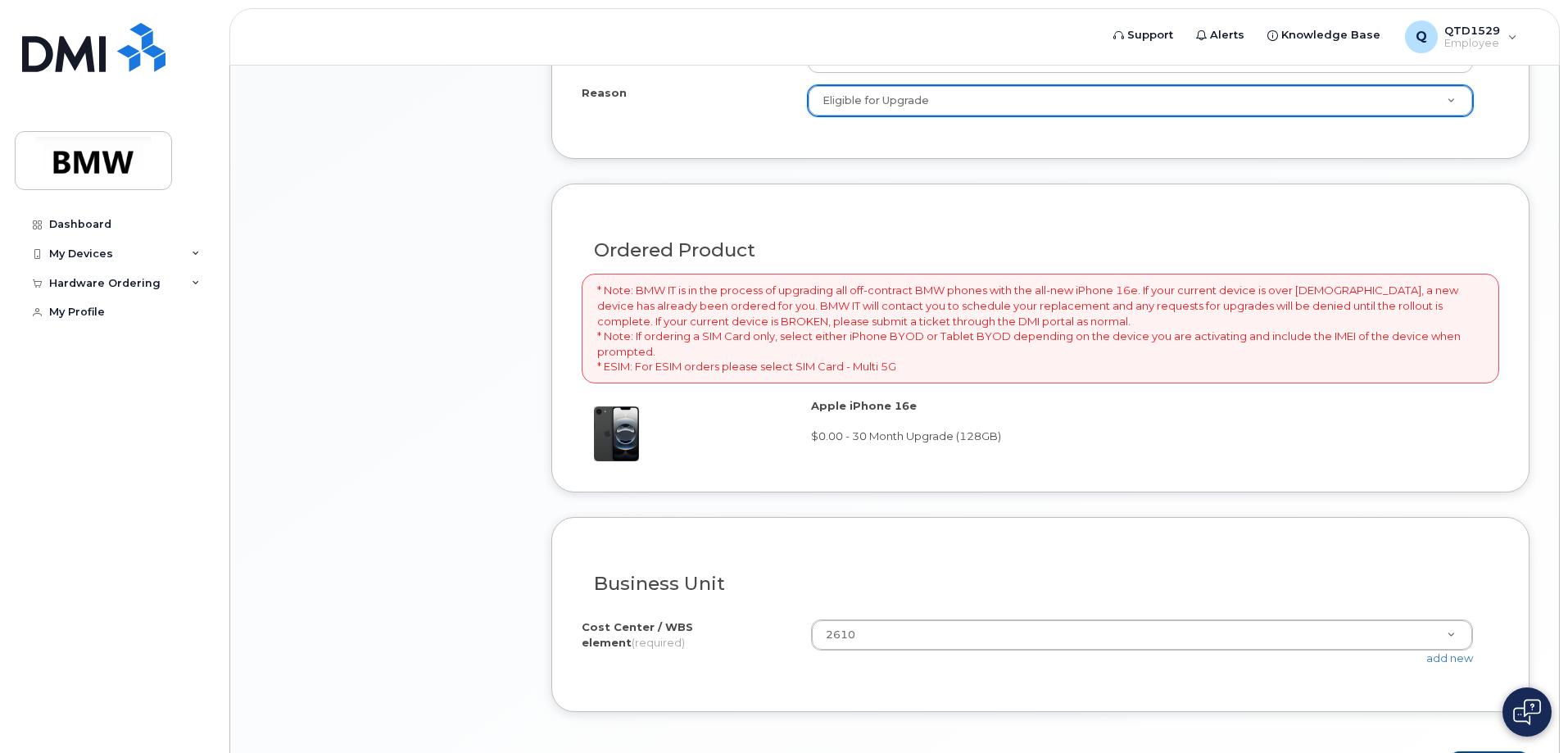
scroll to position [1190, 0]
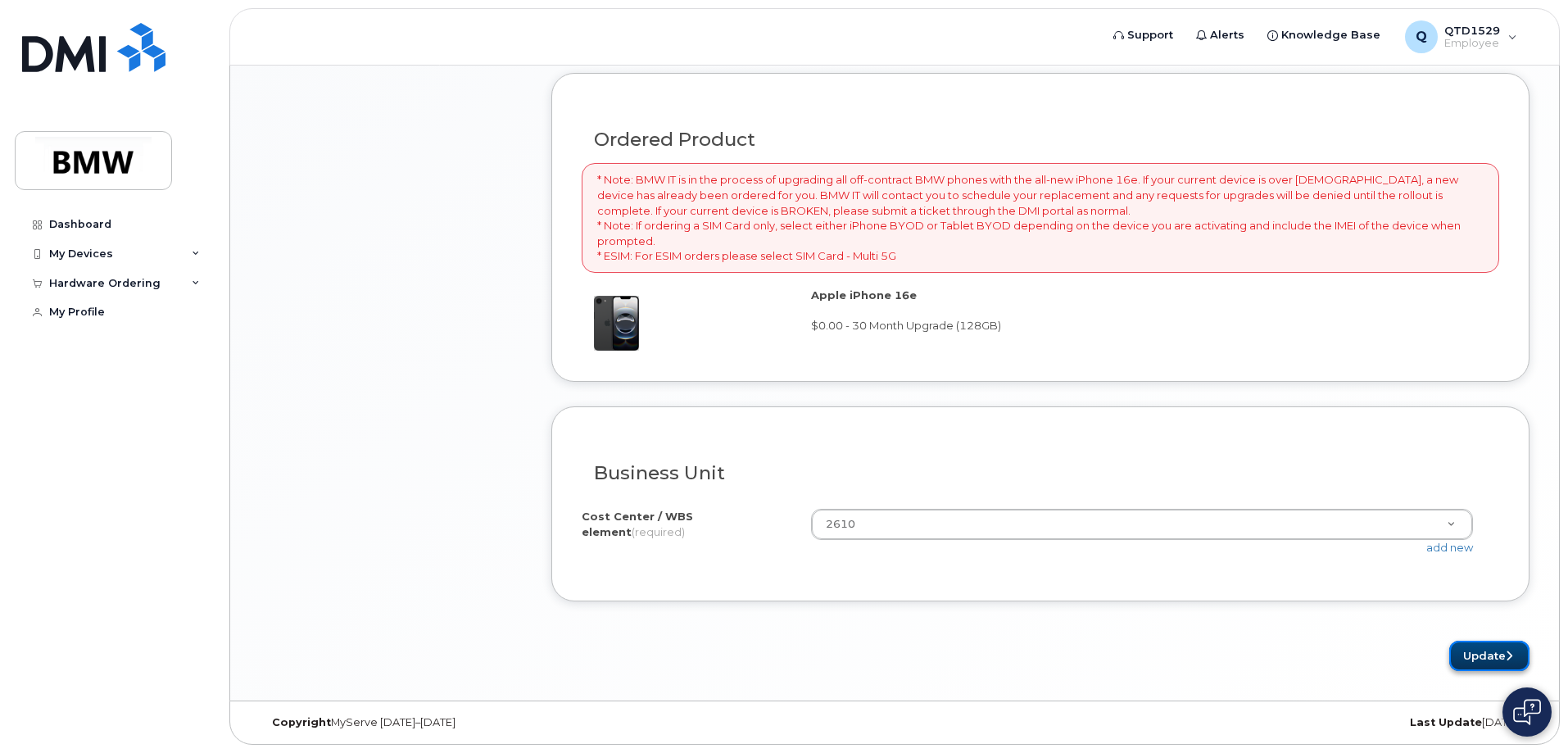
click at [1474, 658] on button "Update" at bounding box center [1490, 655] width 80 height 31
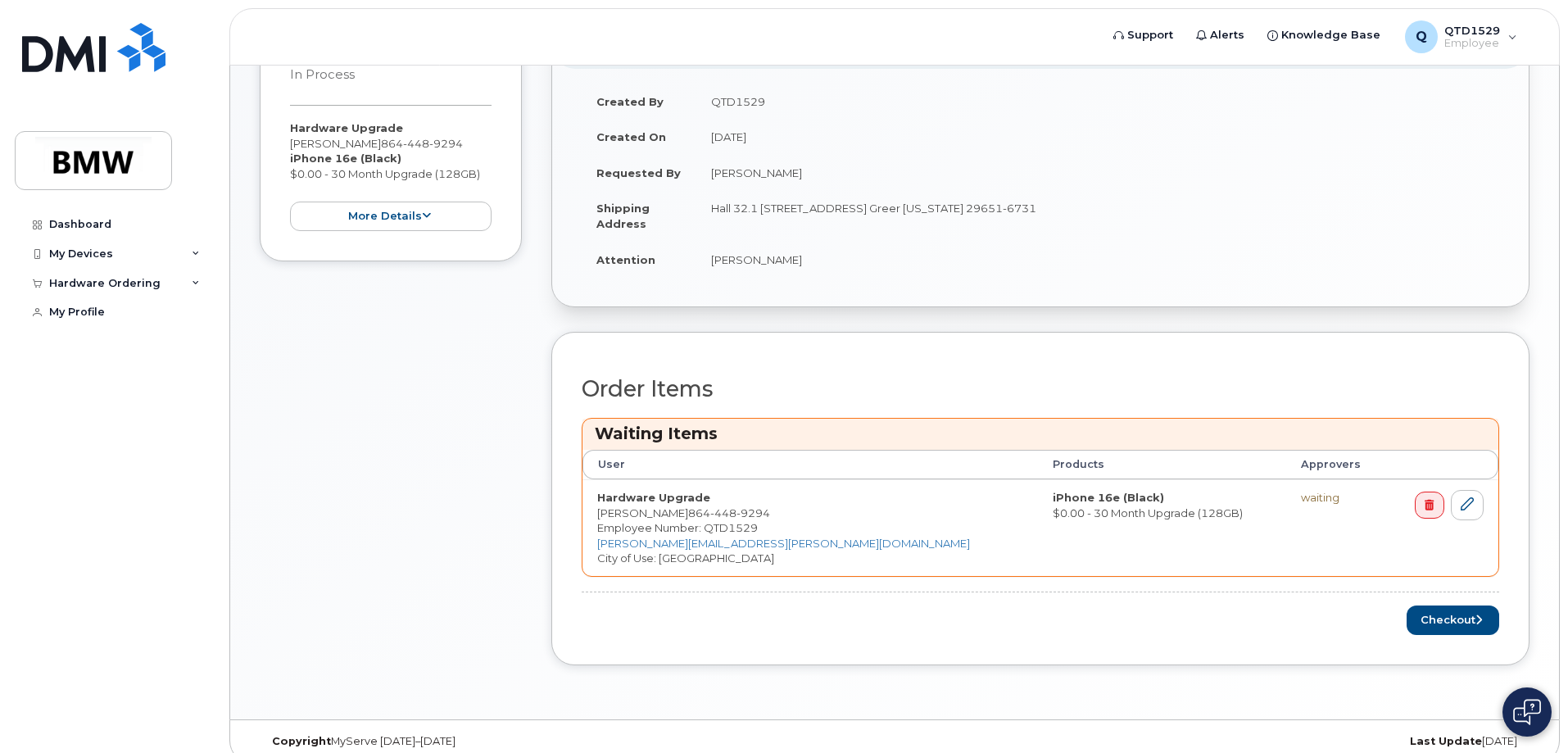
scroll to position [463, 0]
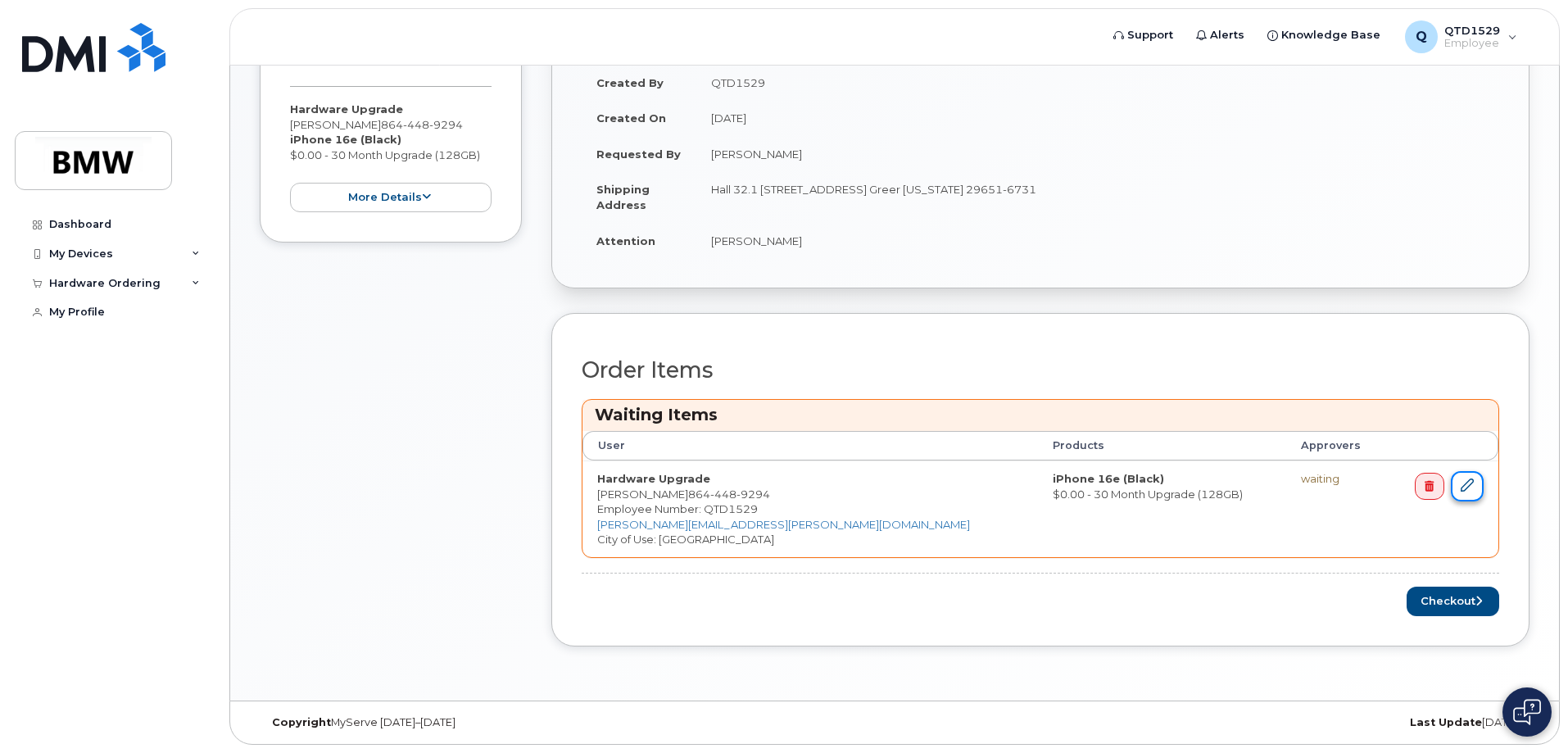
click at [1477, 495] on link at bounding box center [1467, 486] width 33 height 31
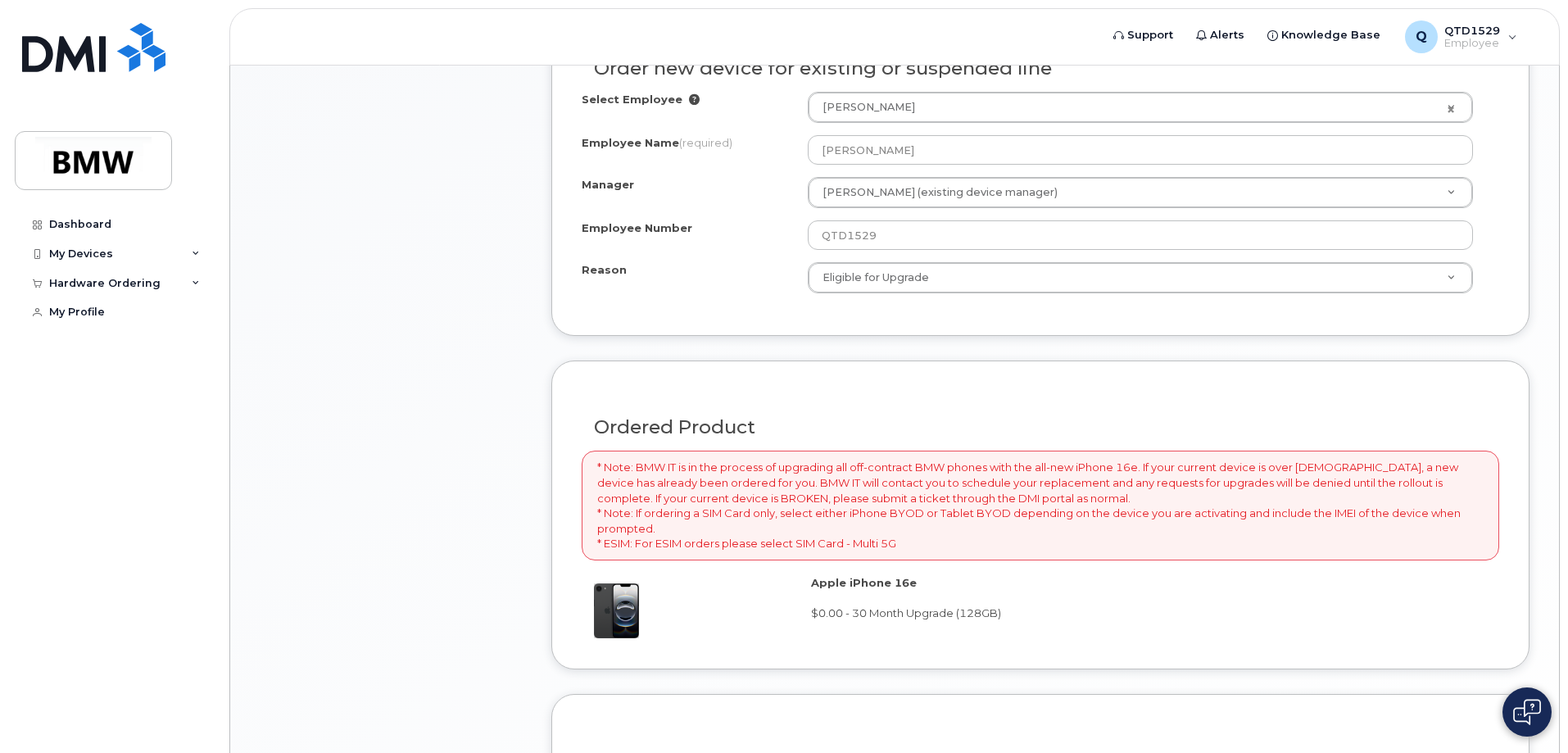
scroll to position [1149, 0]
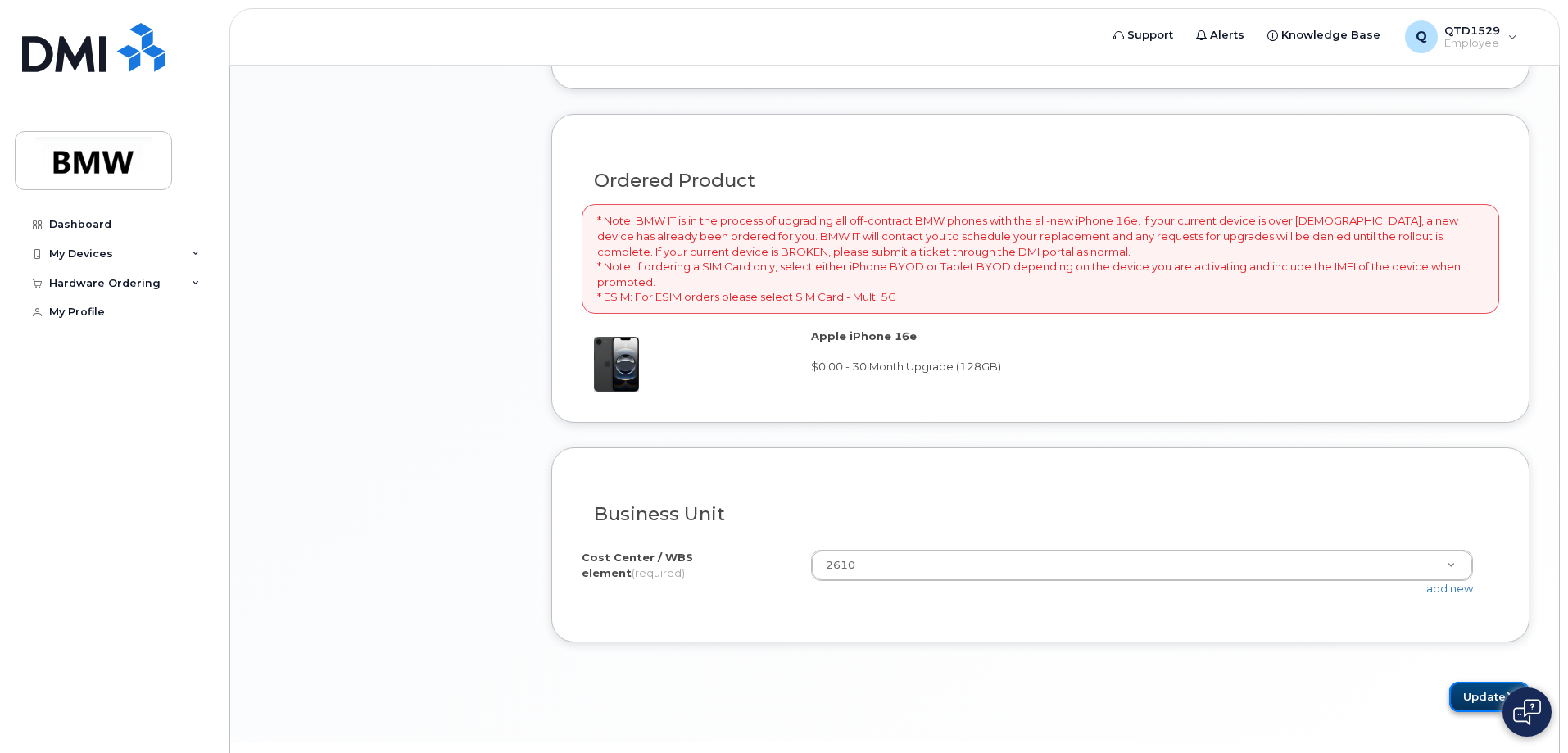
click at [1477, 704] on button "Update" at bounding box center [1490, 697] width 80 height 31
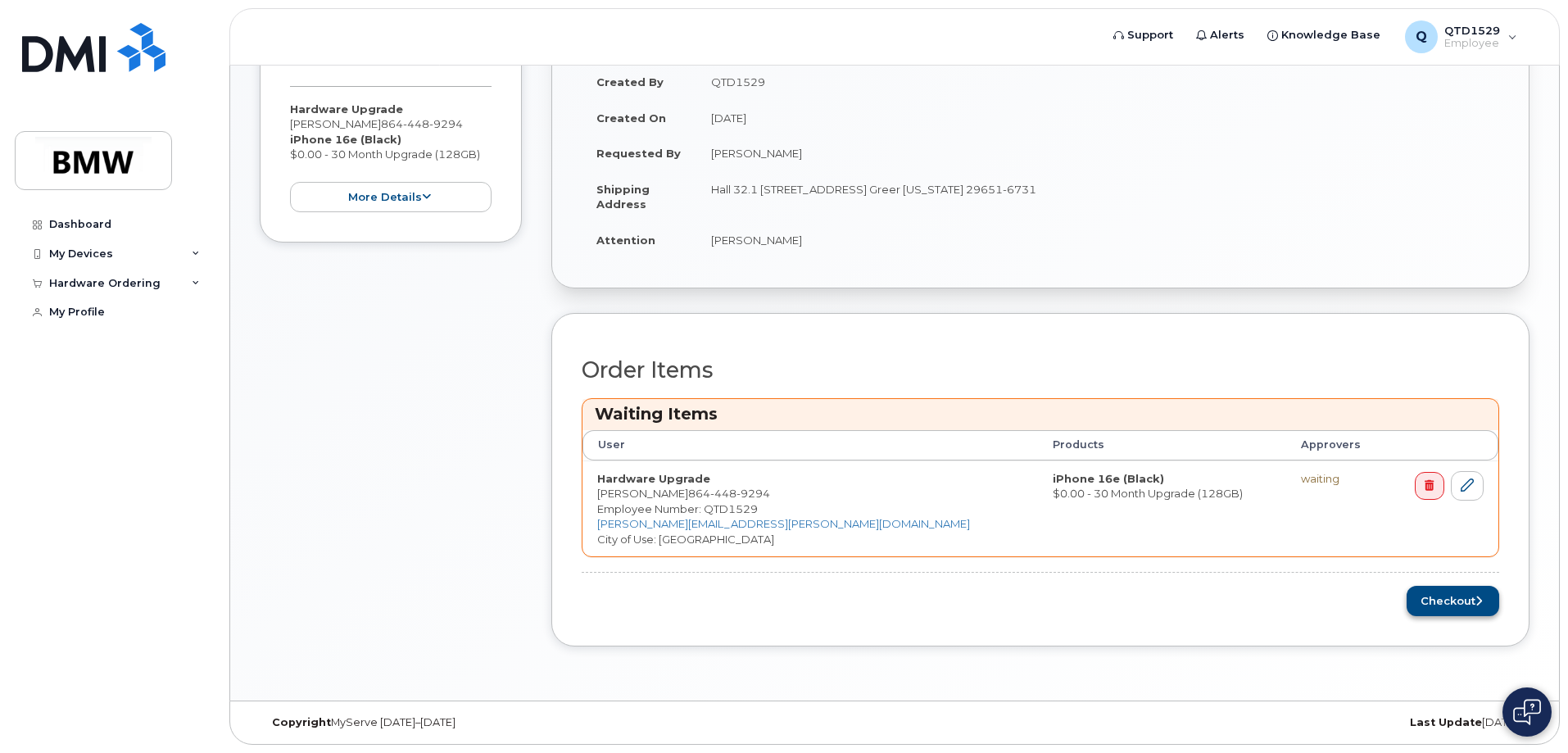
scroll to position [463, 0]
click at [1470, 606] on button "Checkout" at bounding box center [1453, 602] width 93 height 31
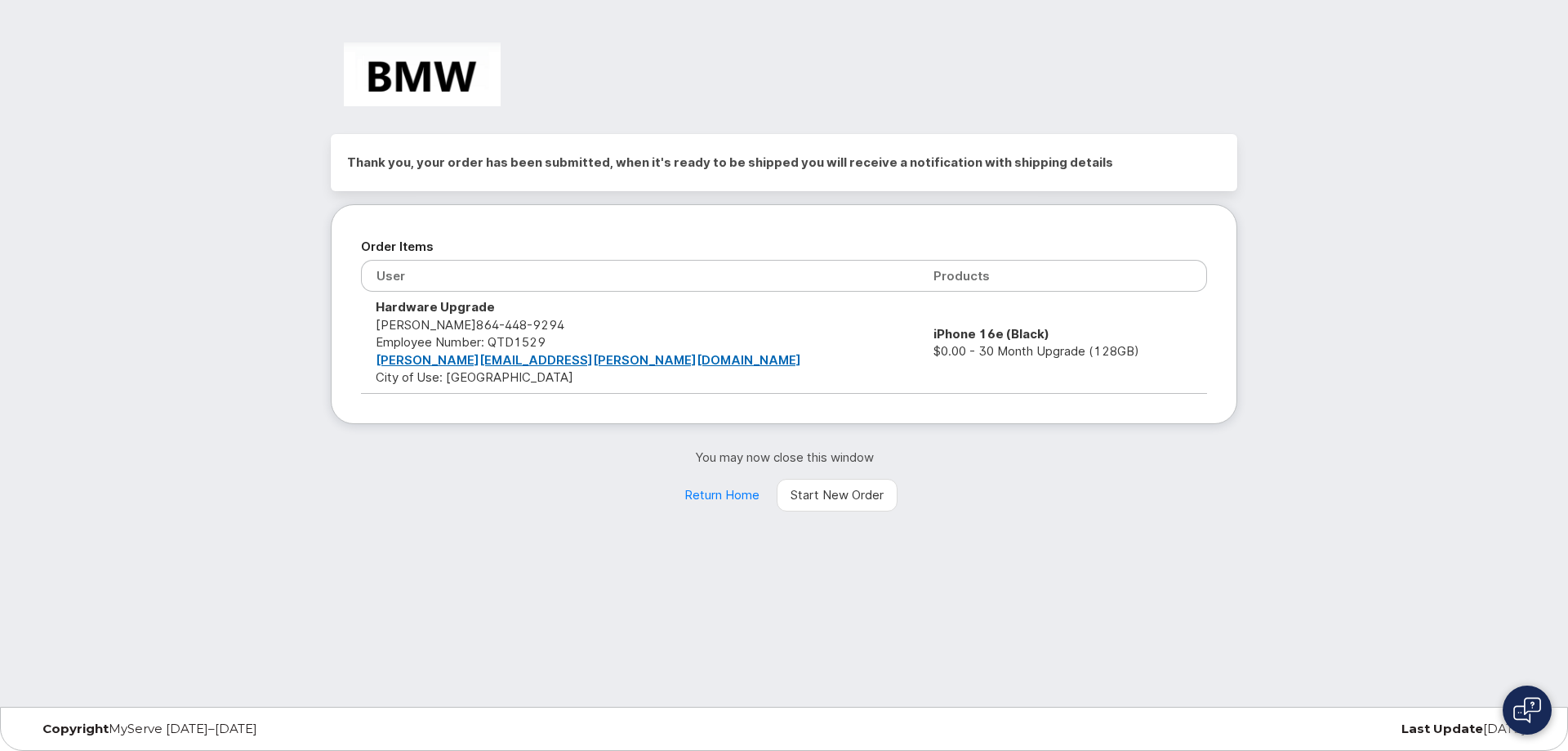
click at [429, 275] on th "User" at bounding box center [639, 275] width 558 height 31
click at [629, 272] on th "User" at bounding box center [639, 275] width 558 height 31
click at [919, 273] on th "Products" at bounding box center [1063, 275] width 288 height 31
